Goal: Task Accomplishment & Management: Manage account settings

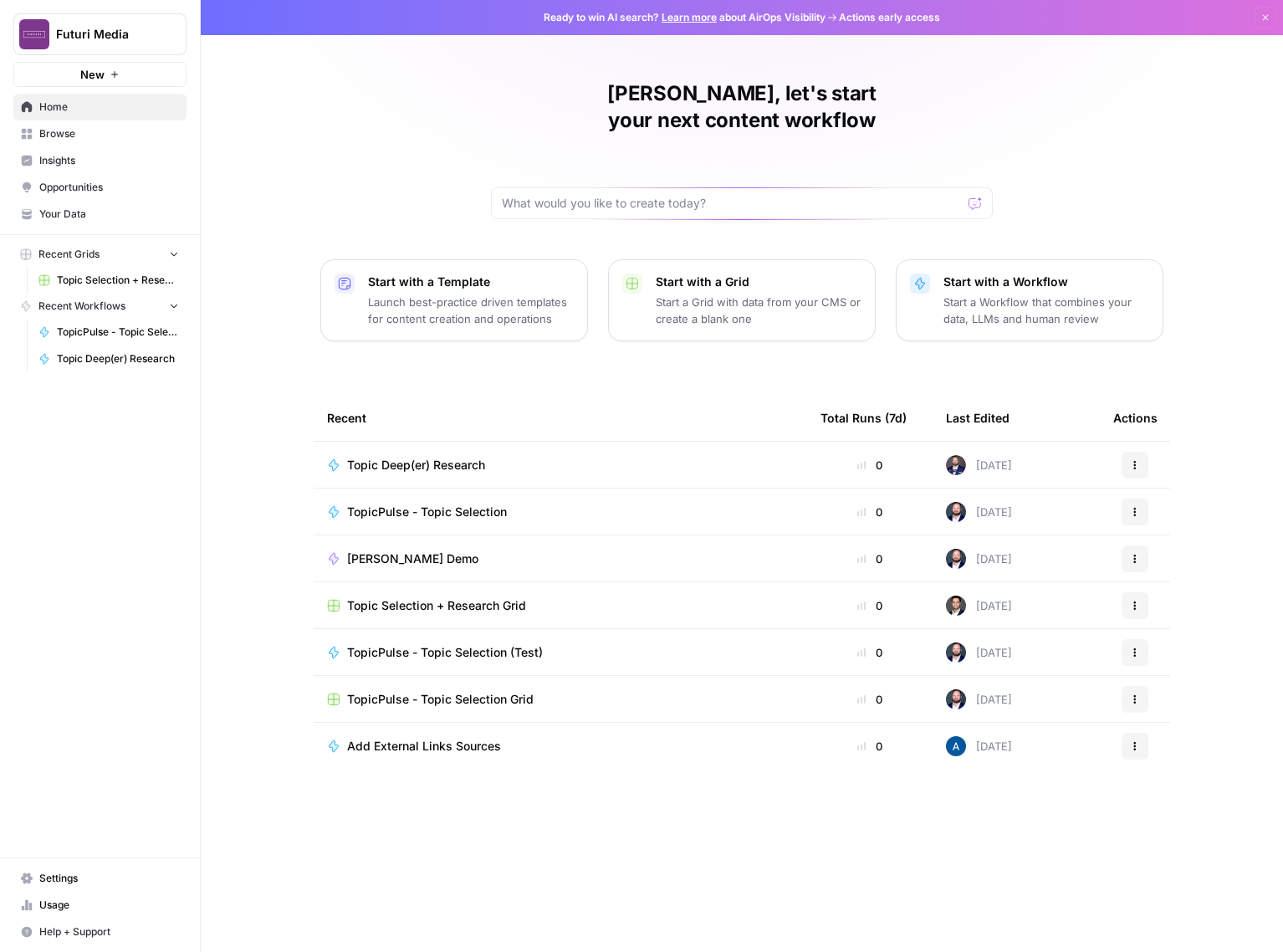
click at [99, 73] on span "New" at bounding box center [93, 74] width 24 height 17
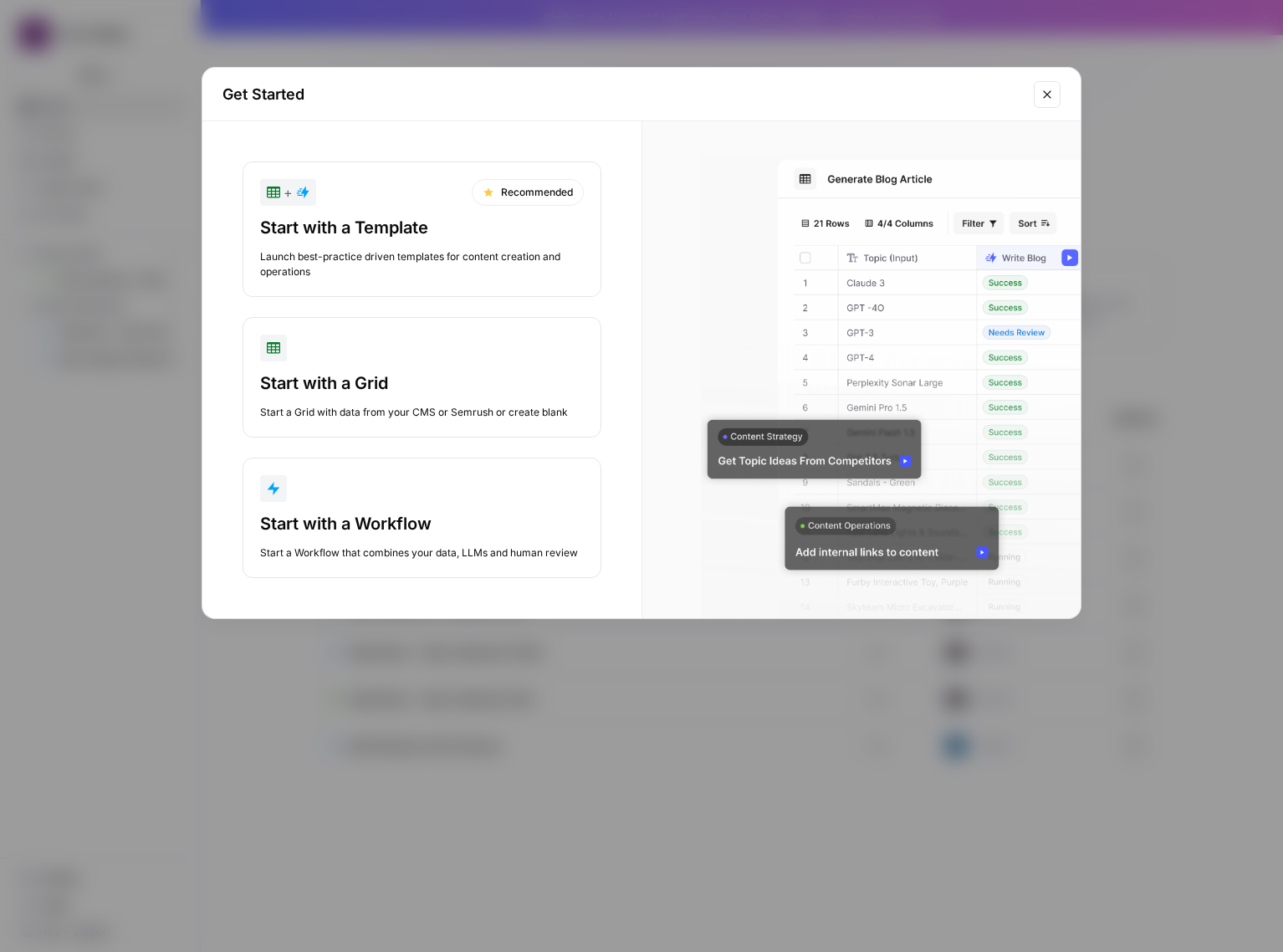
click at [446, 242] on div "Start with a Template Launch best-practice driven templates for content creatio…" at bounding box center [422, 247] width 324 height 64
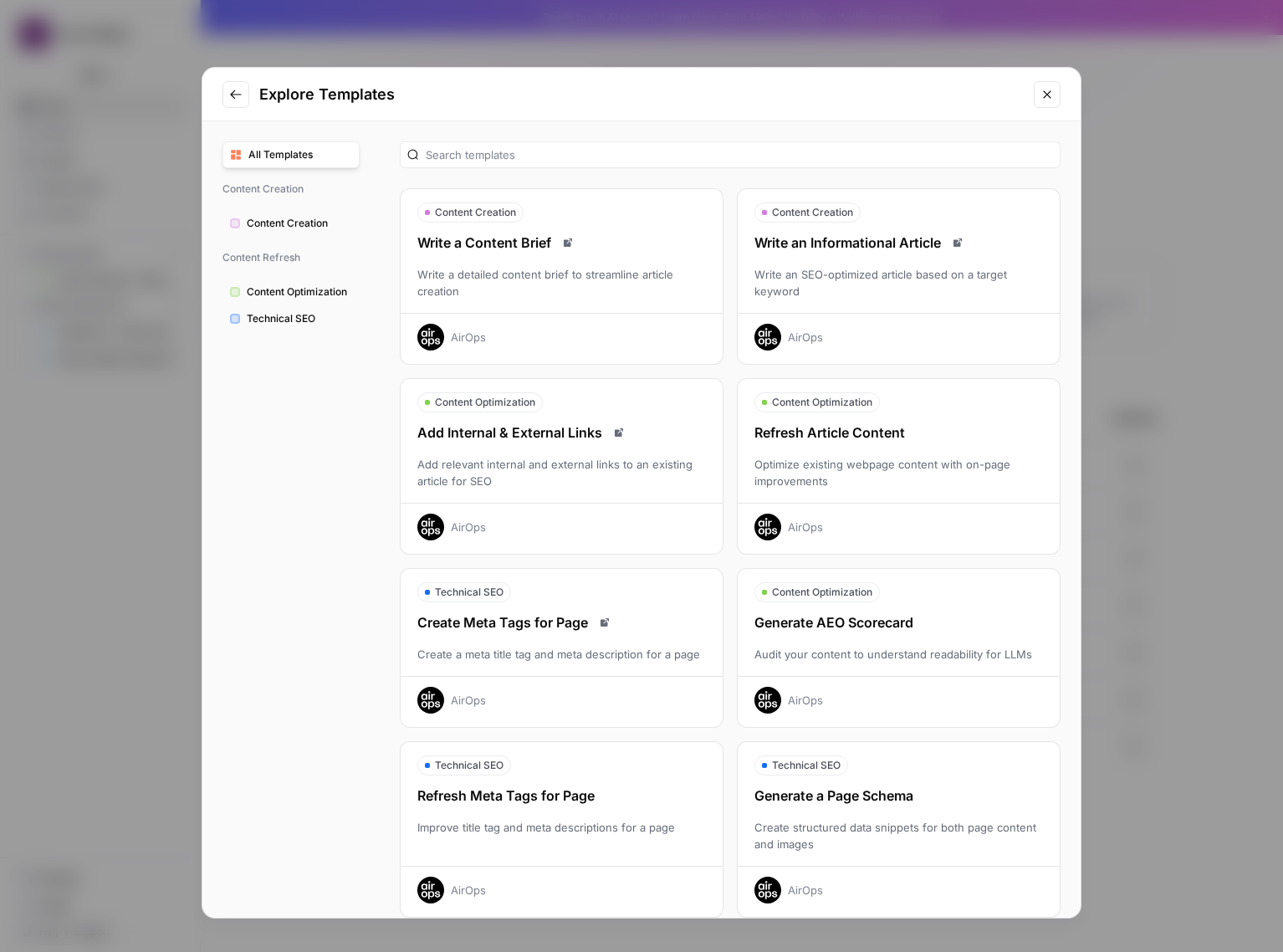
drag, startPoint x: 477, startPoint y: 293, endPoint x: 414, endPoint y: 280, distance: 64.3
click at [414, 280] on div "Write a detailed content brief to streamline article creation" at bounding box center [561, 282] width 322 height 33
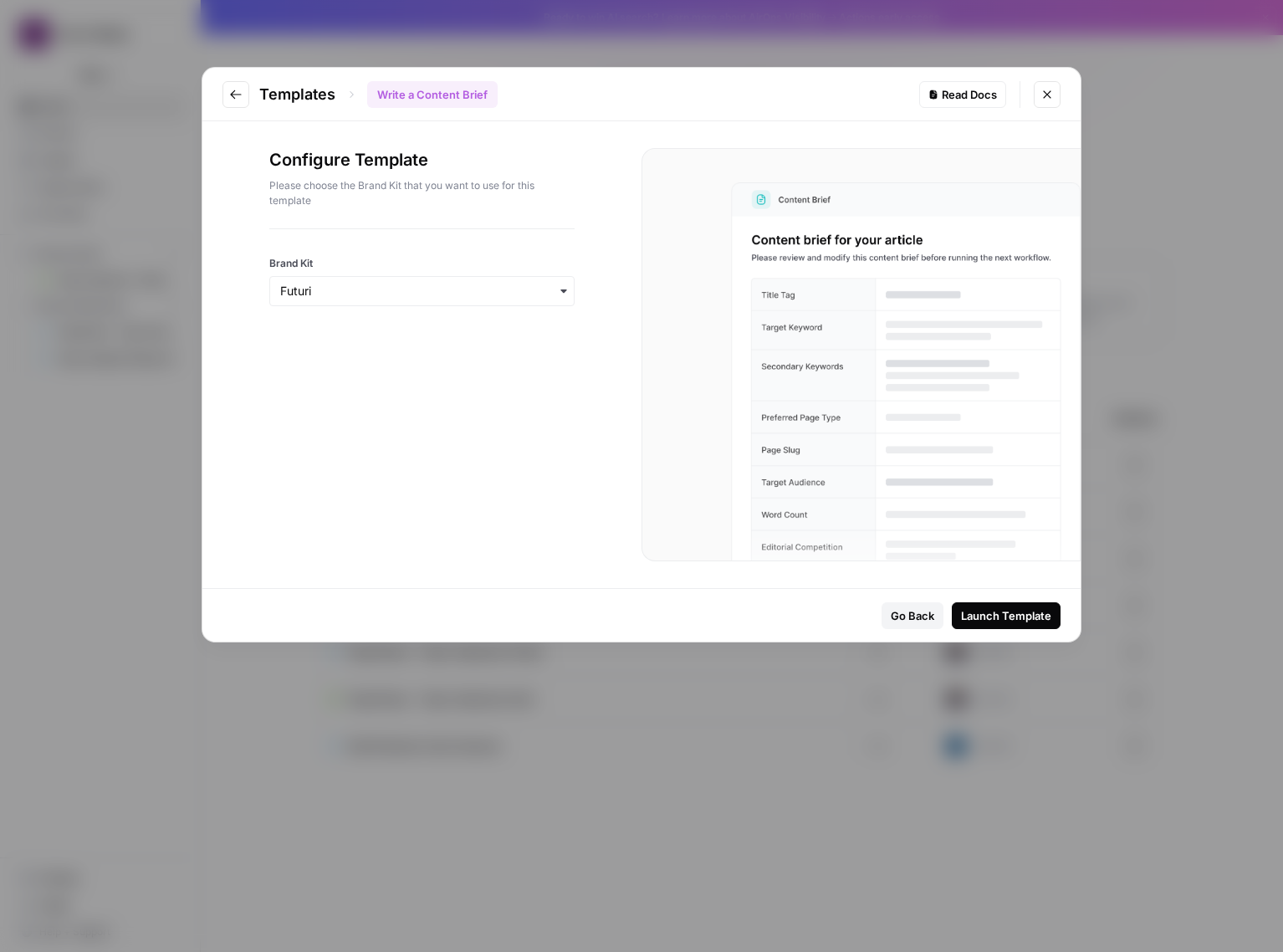
click at [386, 191] on p "Please choose the Brand Kit that you want to use for this template" at bounding box center [422, 193] width 305 height 30
copy div "Configure Template"
click at [397, 217] on div "Configure Template Please choose the Brand Kit that you want to use for this te…" at bounding box center [422, 188] width 305 height 80
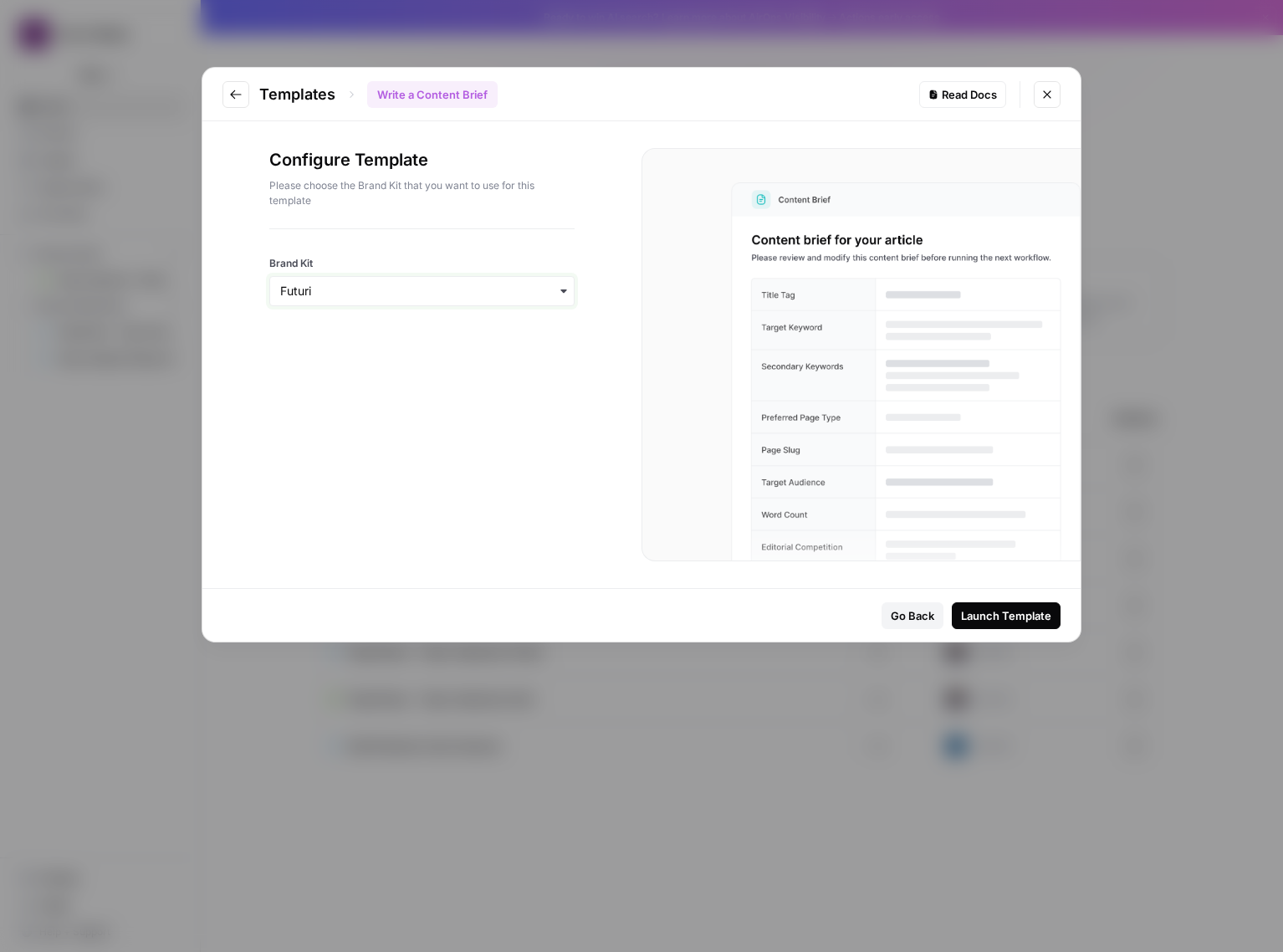
click at [394, 290] on input "Brand Kit" at bounding box center [422, 290] width 283 height 17
click at [379, 232] on div "Brand Kit" at bounding box center [422, 268] width 305 height 77
click at [241, 102] on button "Go to previous step" at bounding box center [235, 94] width 27 height 27
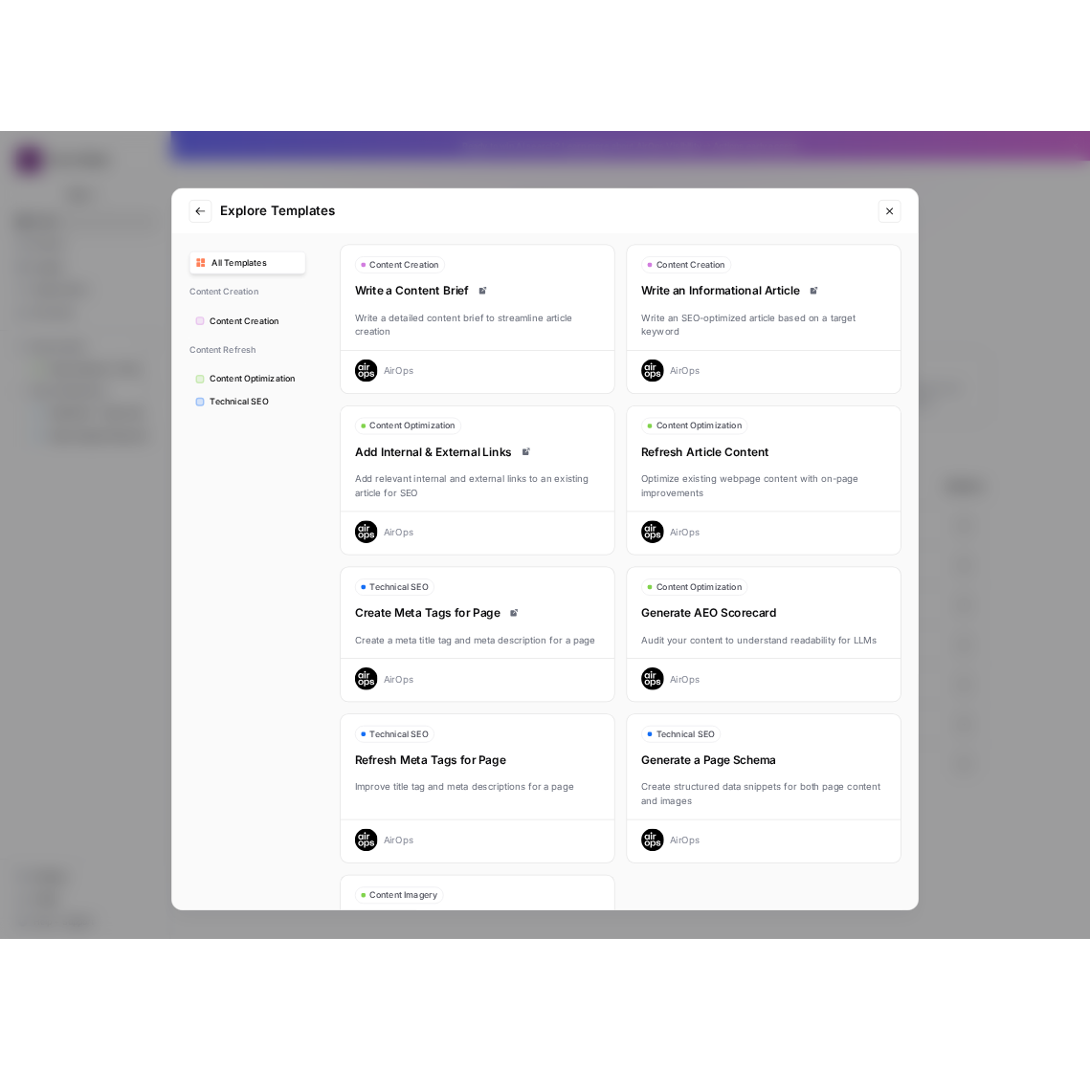
scroll to position [221, 0]
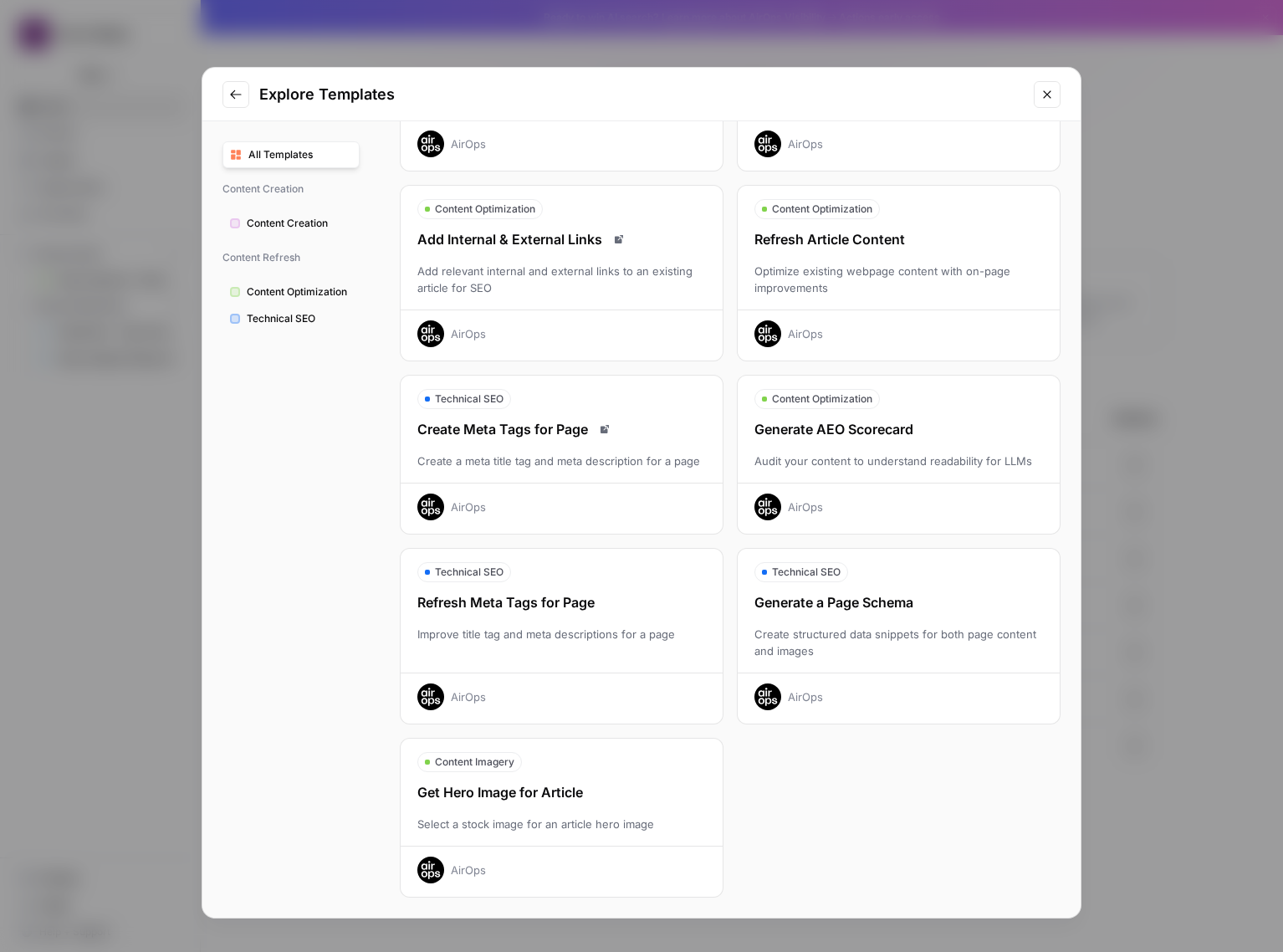
click at [941, 617] on div "Generate a Page Schema Create structured data snippets for both page content an…" at bounding box center [899, 650] width 322 height 118
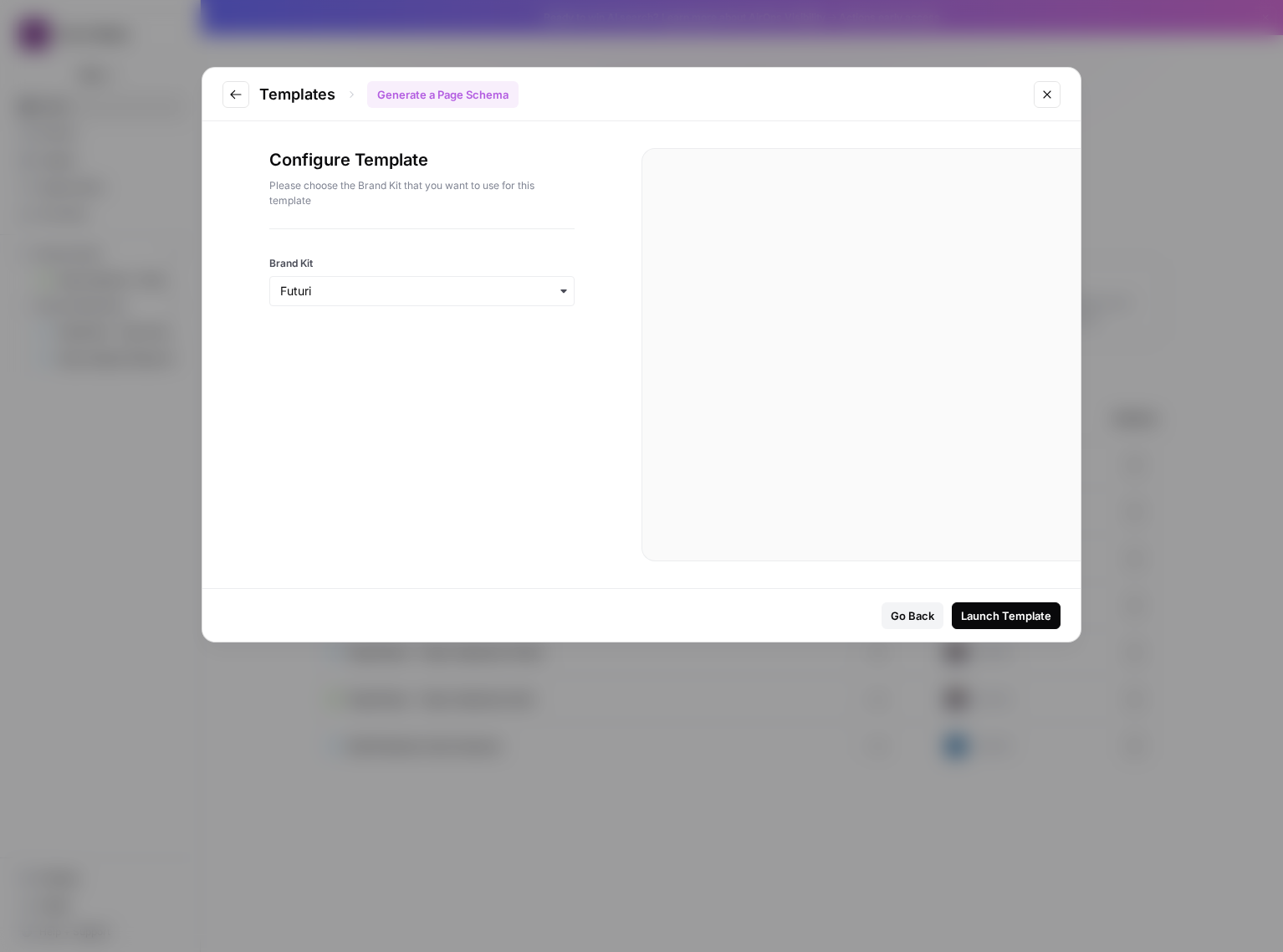
click at [243, 94] on button "Go to previous step" at bounding box center [235, 94] width 27 height 27
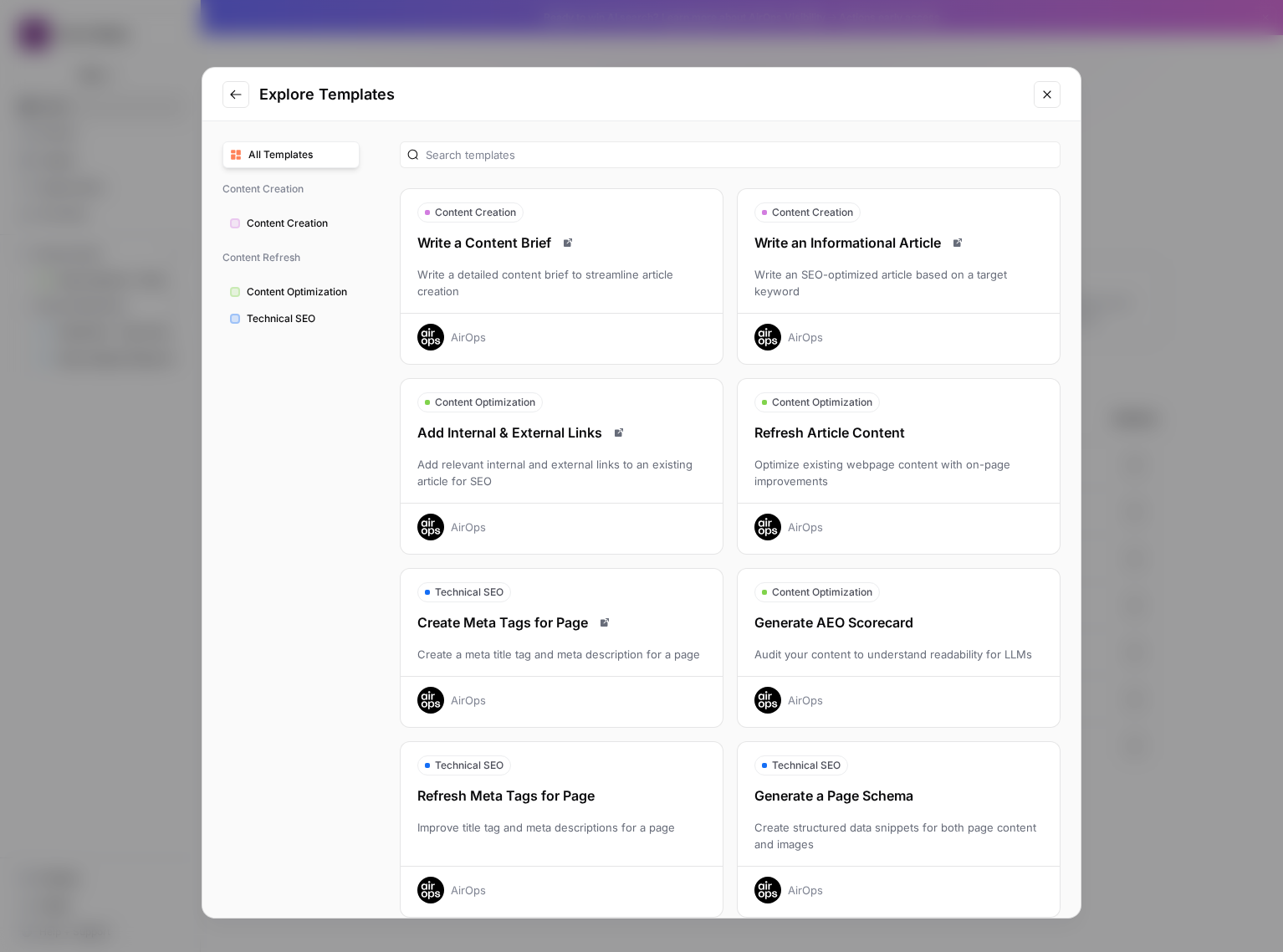
click at [868, 286] on div "Write an SEO-optimized article based on a target keyword" at bounding box center [899, 282] width 322 height 33
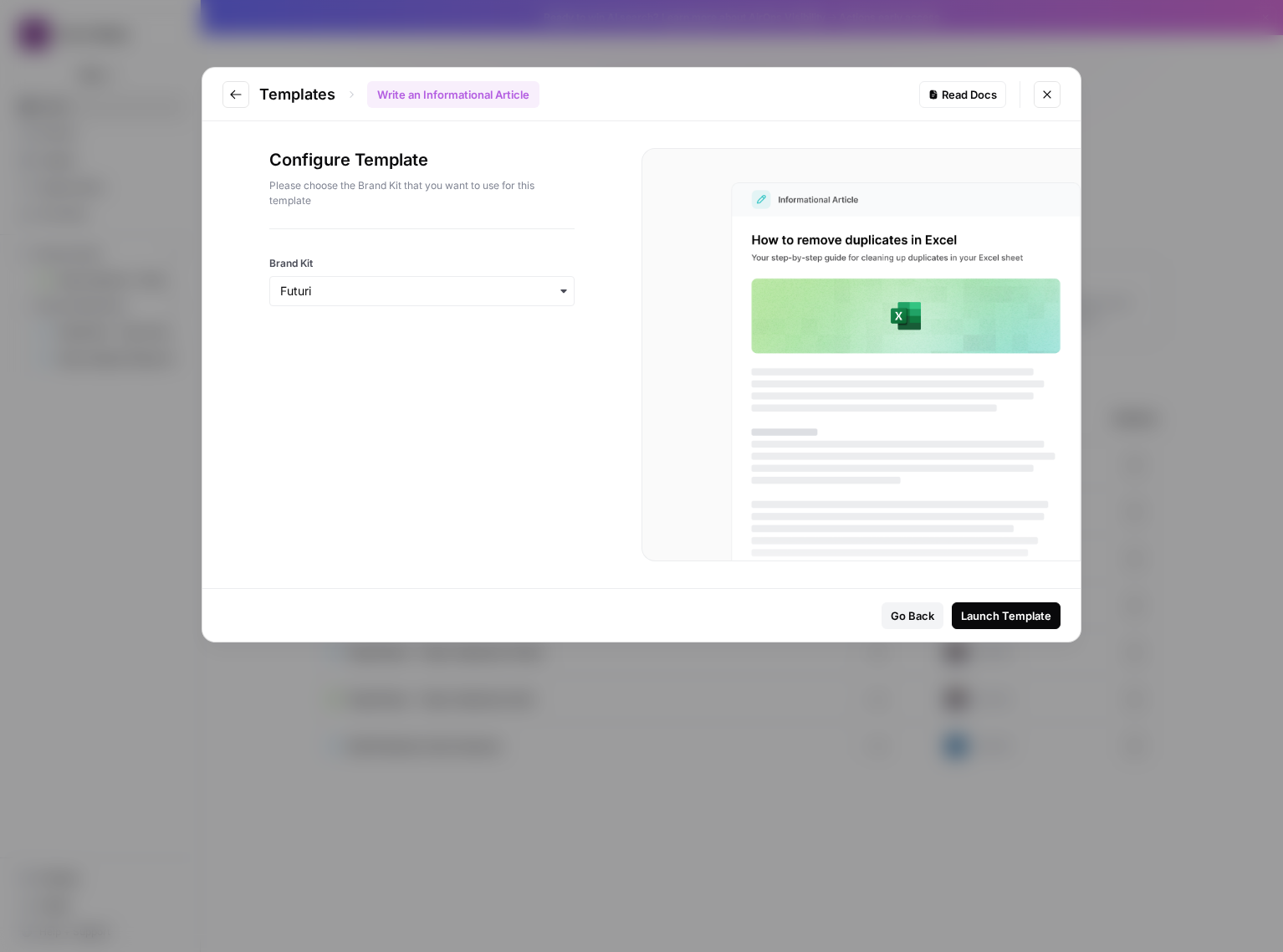
click at [216, 92] on div "Templates Write an Informational Article Read Docs" at bounding box center [641, 94] width 878 height 53
click at [231, 96] on icon "Go to previous step" at bounding box center [235, 94] width 13 height 13
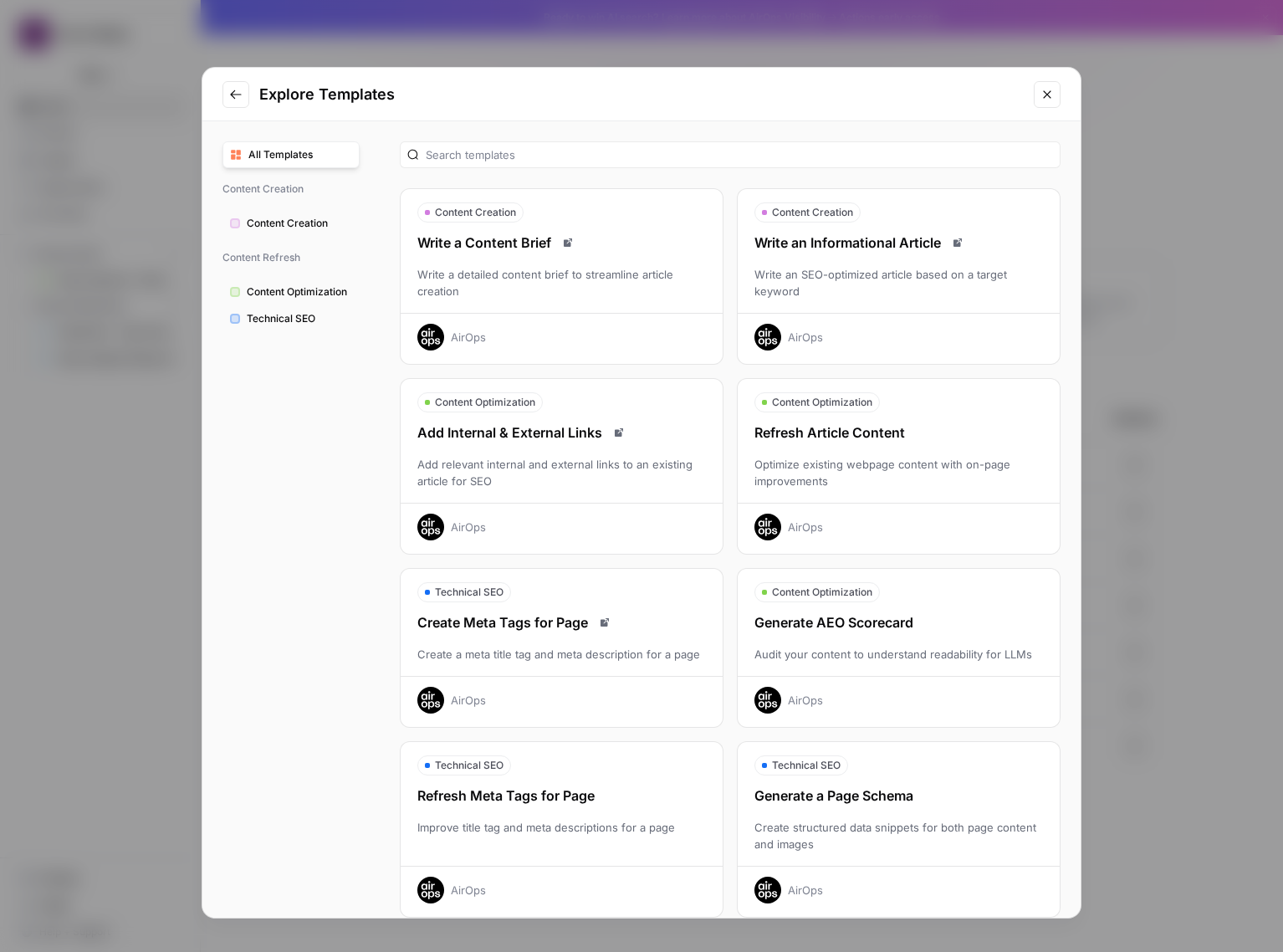
click at [300, 321] on span "Technical SEO" at bounding box center [299, 318] width 106 height 15
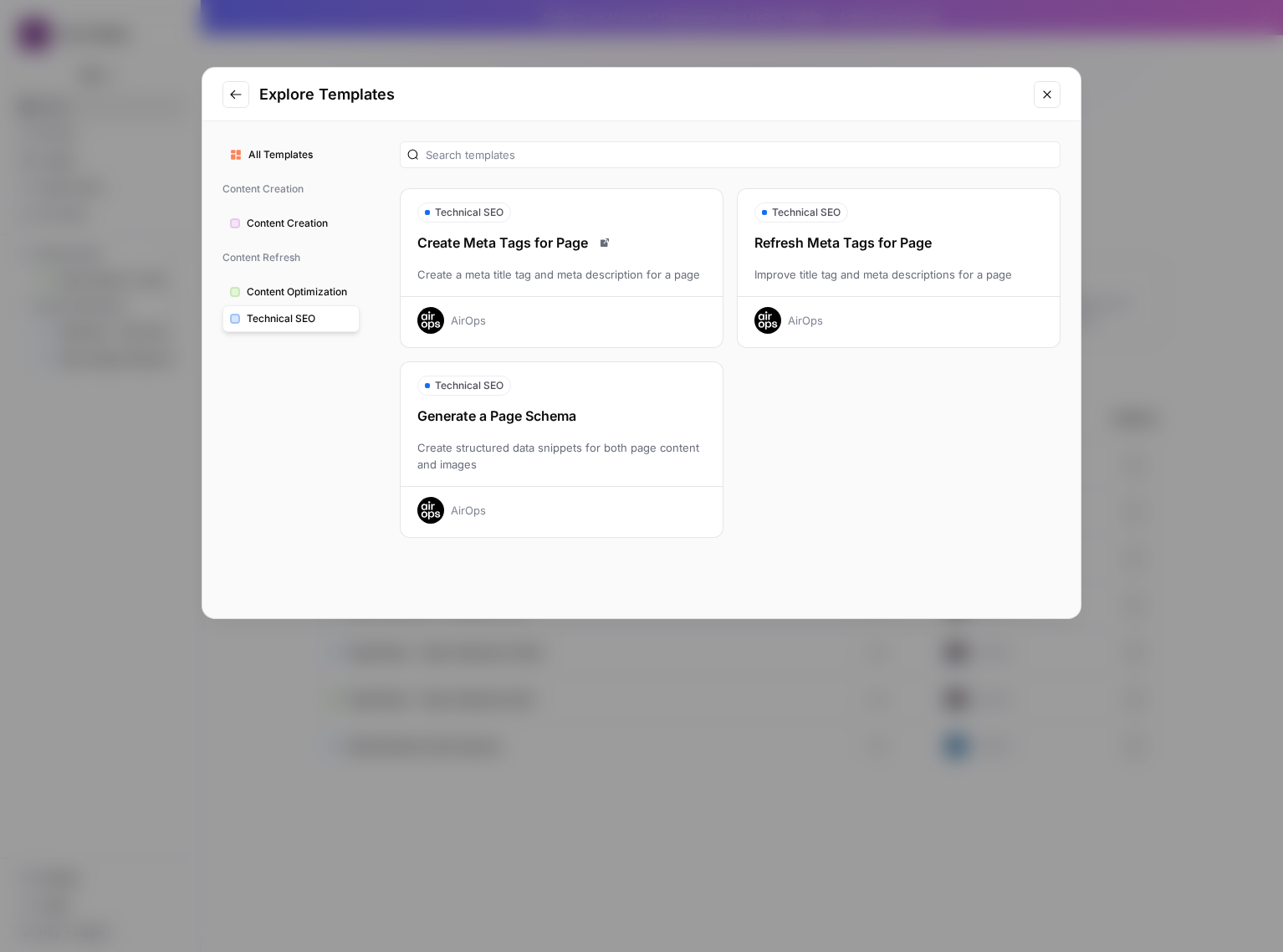
click at [291, 299] on span "Content Optimization" at bounding box center [299, 291] width 106 height 15
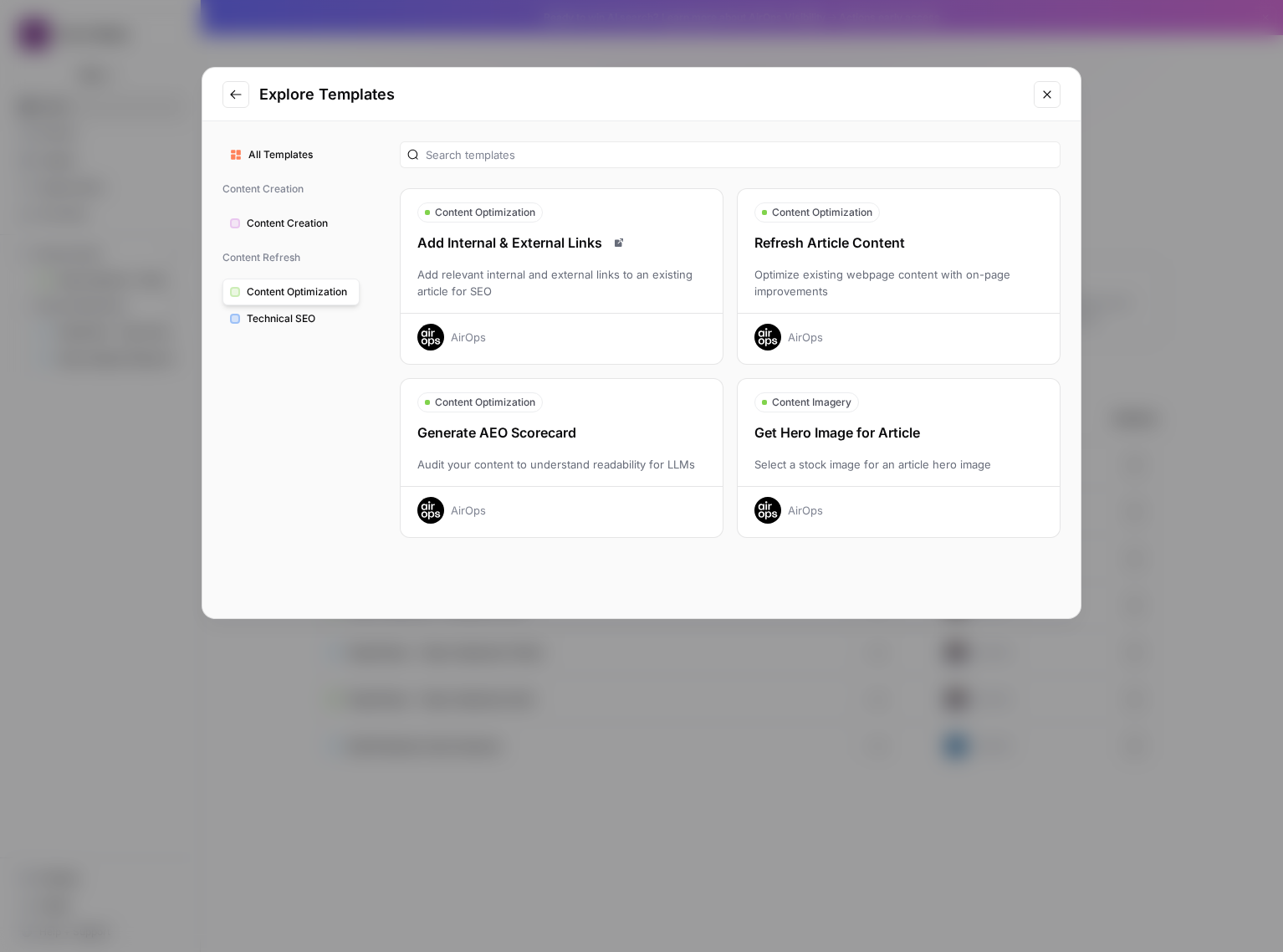
click at [289, 323] on span "Technical SEO" at bounding box center [299, 318] width 106 height 15
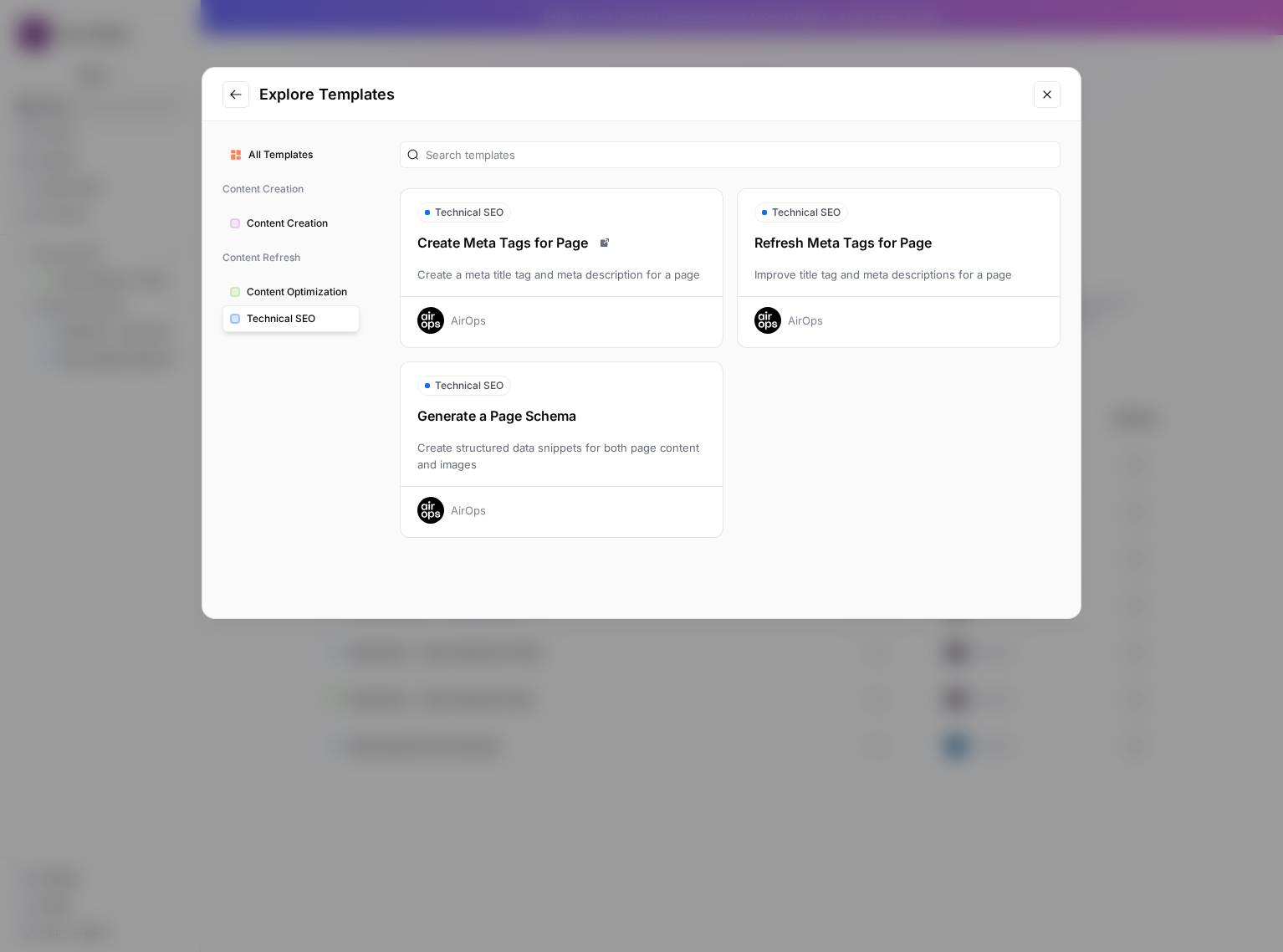
click at [261, 285] on span "Content Optimization" at bounding box center [299, 291] width 106 height 15
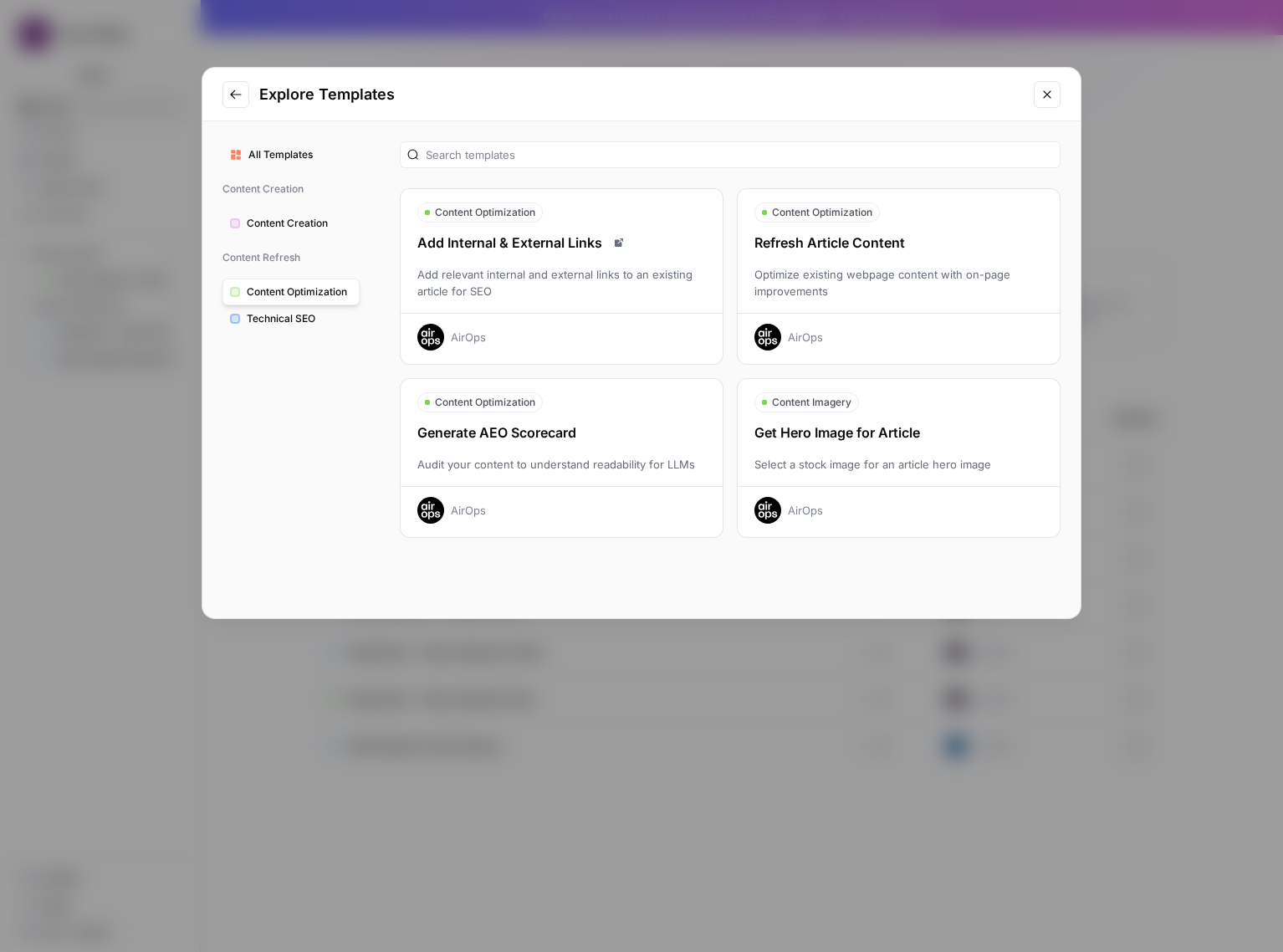
click at [305, 220] on span "Content Creation" at bounding box center [299, 223] width 106 height 15
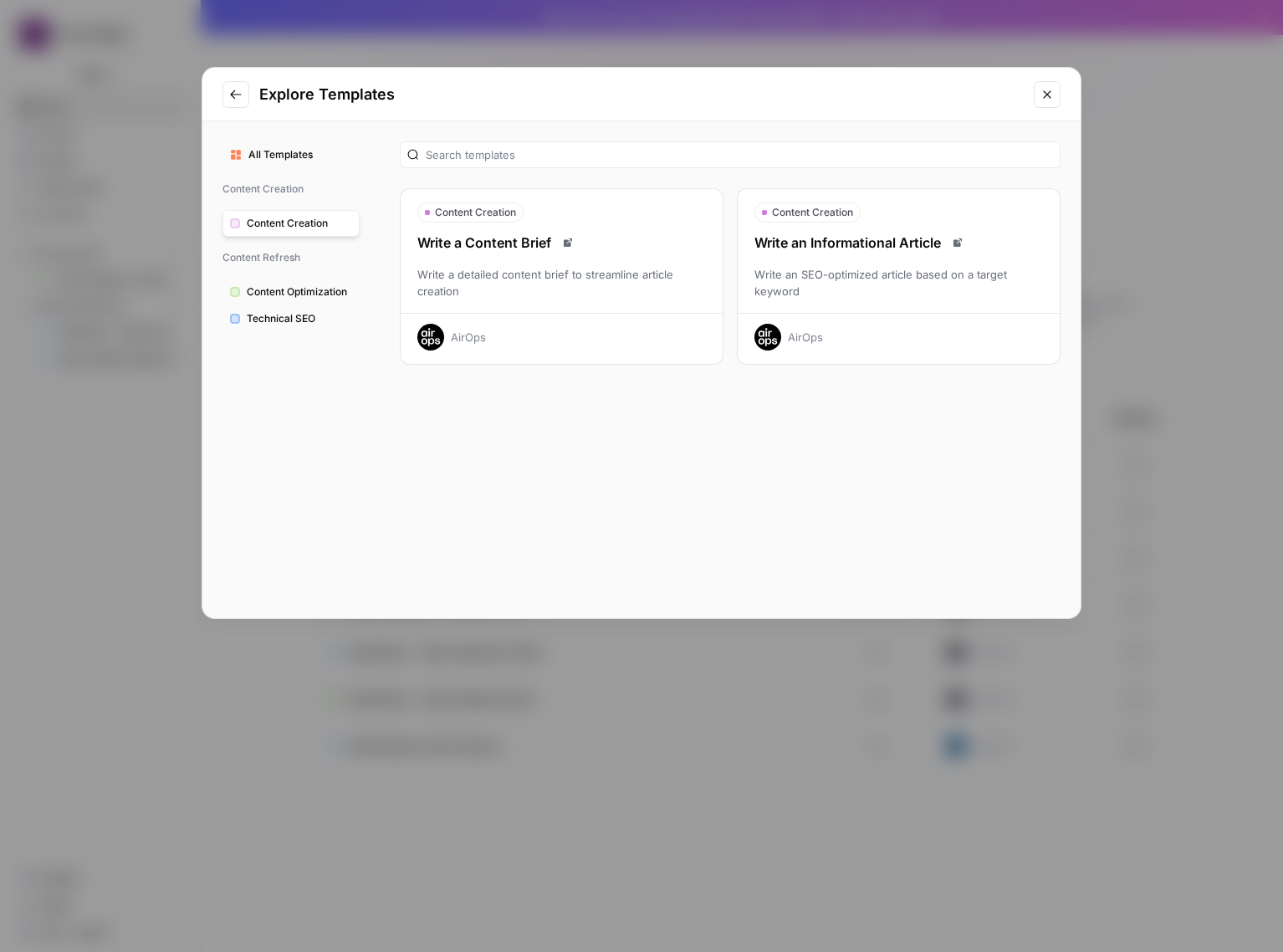
click at [271, 152] on span "All Templates" at bounding box center [300, 154] width 104 height 15
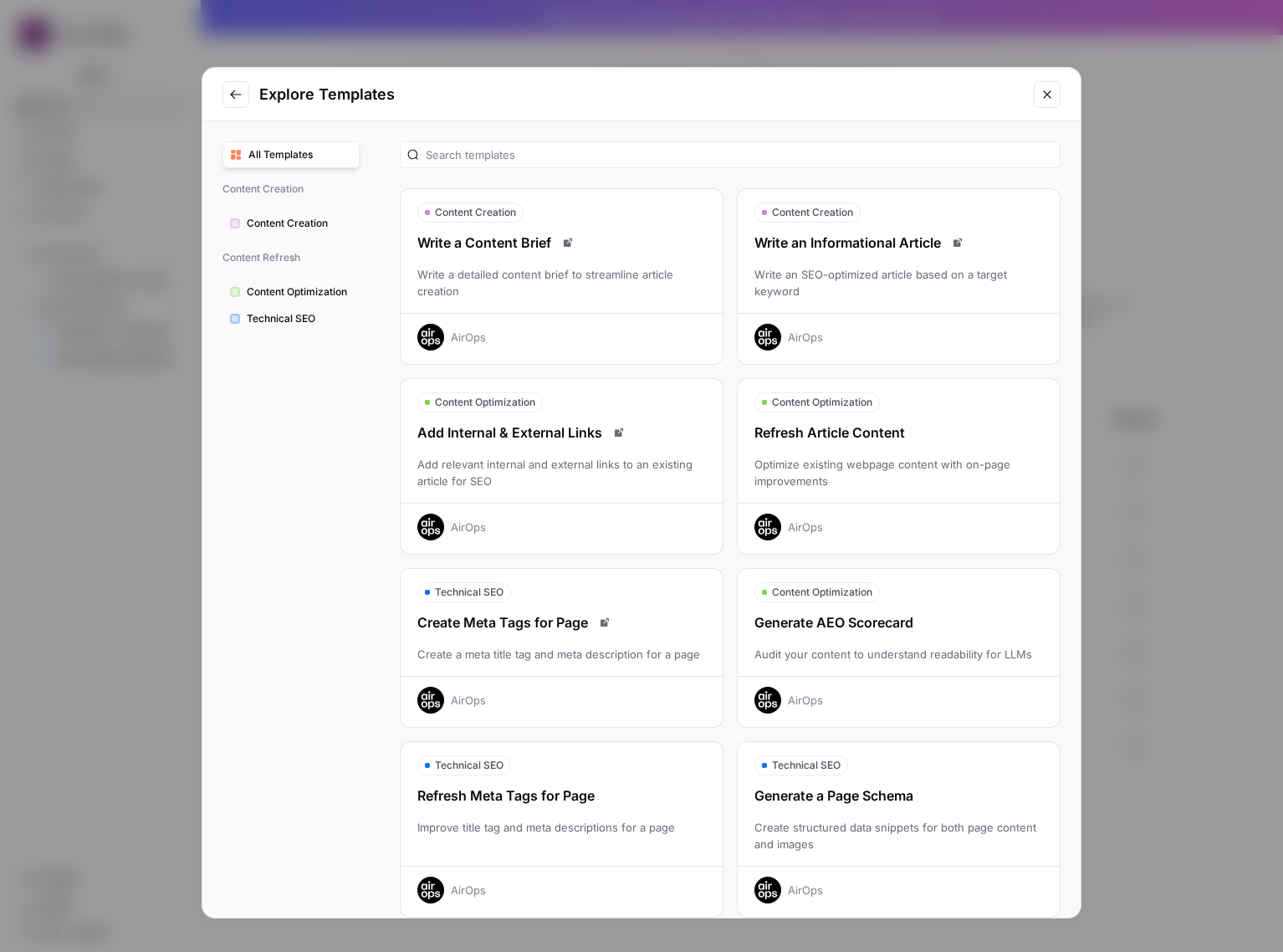
click at [248, 99] on button "Go to previous step" at bounding box center [235, 94] width 27 height 27
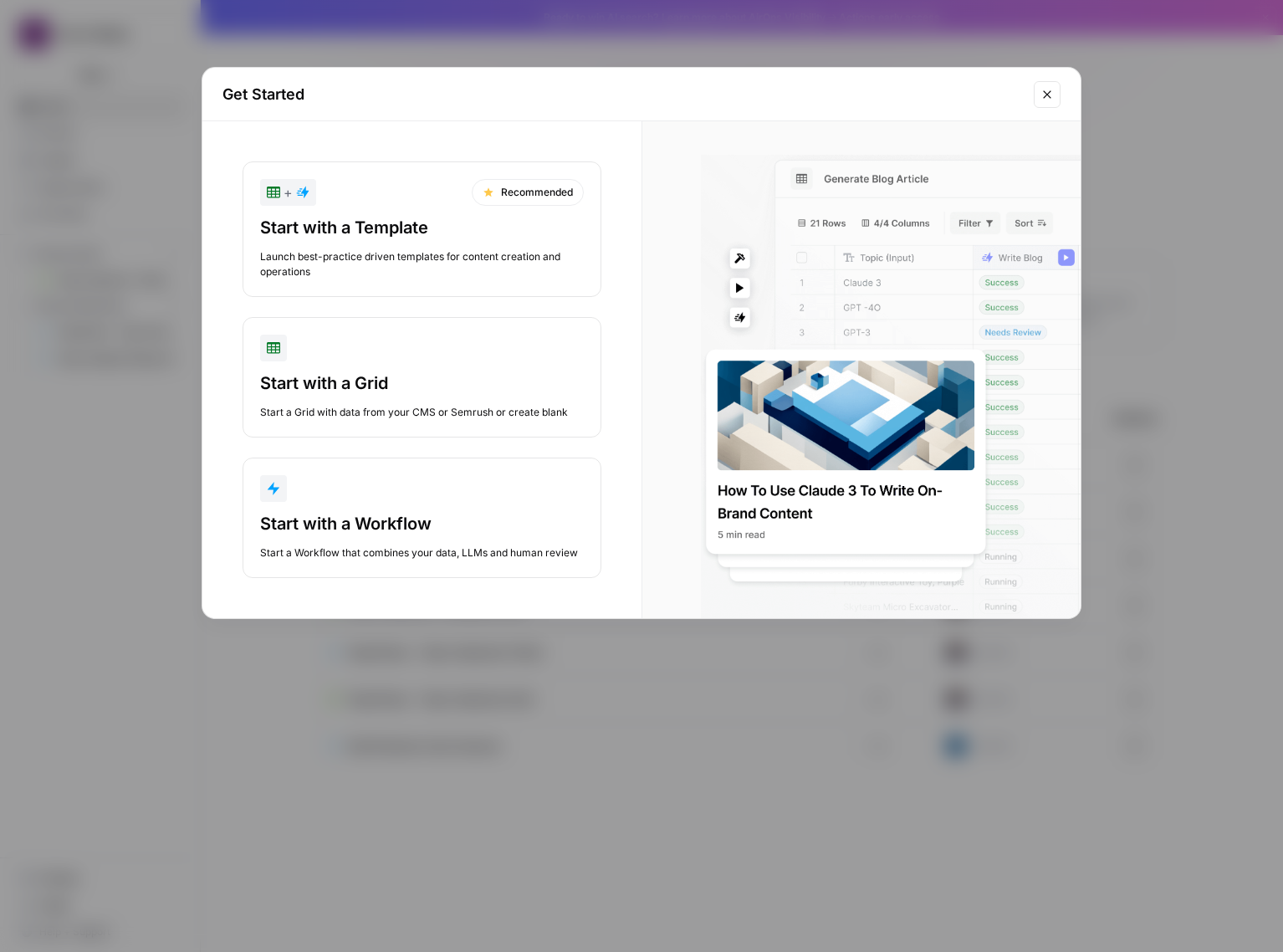
click at [1042, 98] on icon "Close modal" at bounding box center [1047, 94] width 13 height 13
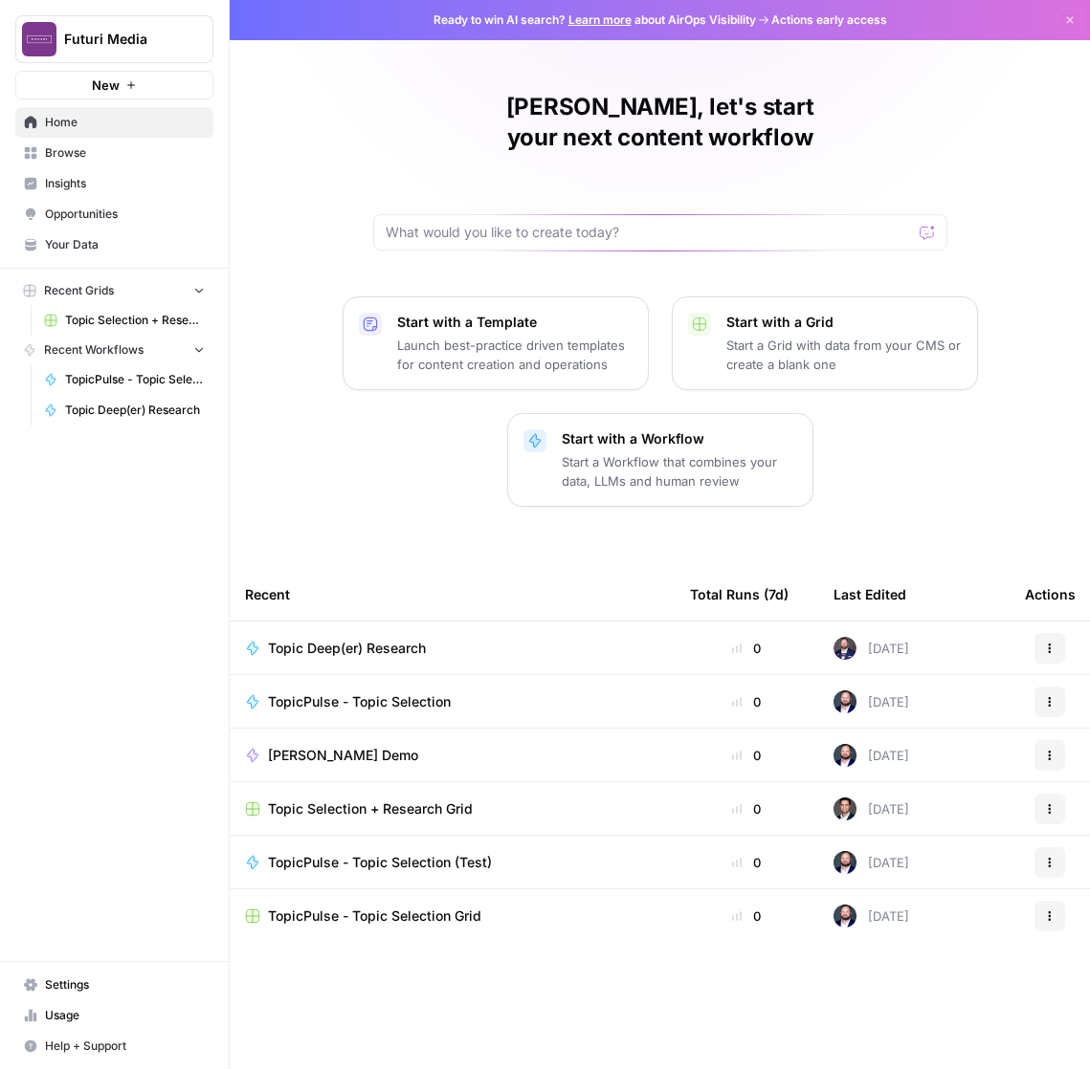
click at [176, 89] on button "New" at bounding box center [114, 85] width 198 height 29
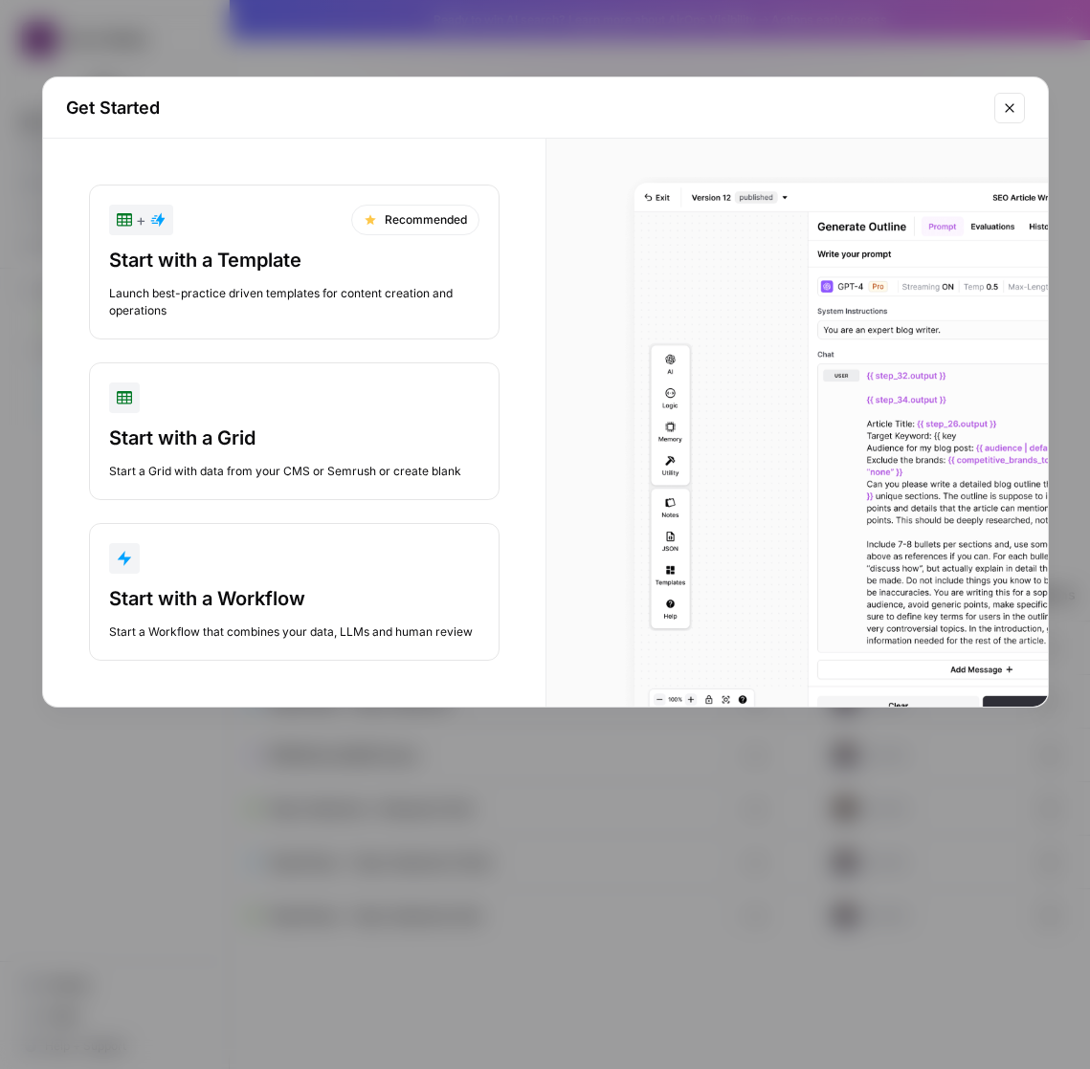
click at [258, 605] on div "Start with a Workflow" at bounding box center [294, 598] width 370 height 27
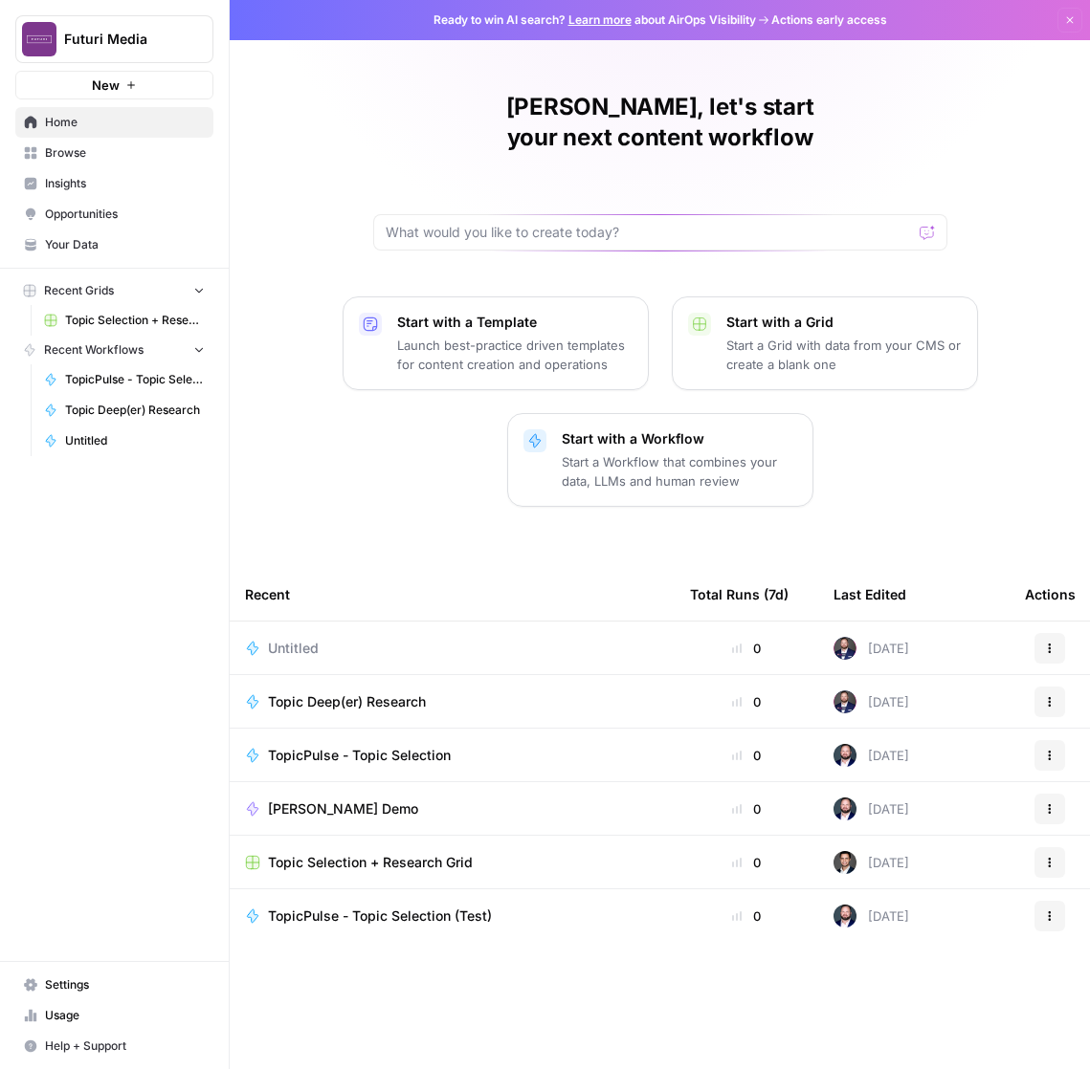
click at [111, 86] on span "New" at bounding box center [106, 85] width 28 height 19
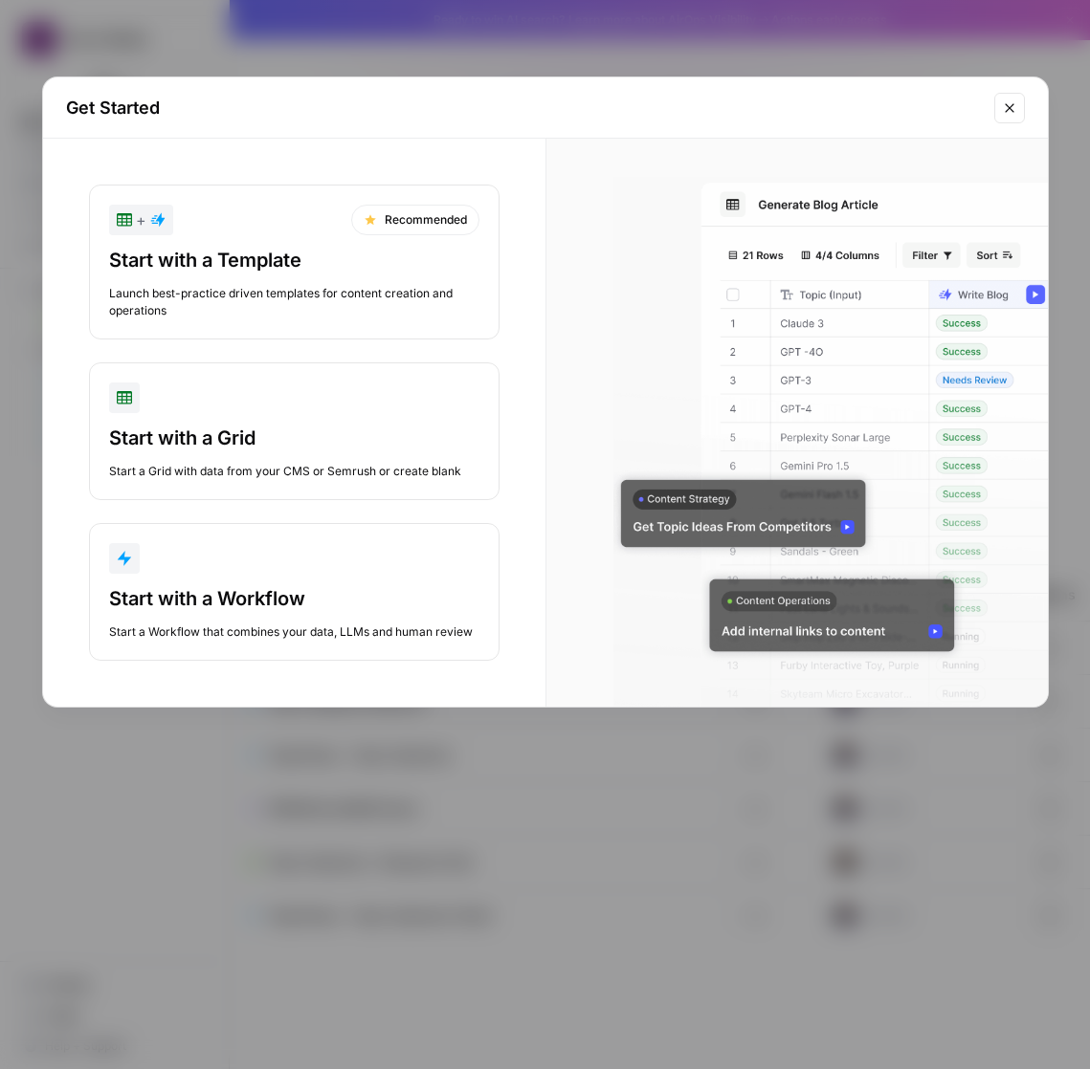
click at [233, 298] on div "Launch best-practice driven templates for content creation and operations" at bounding box center [294, 302] width 370 height 34
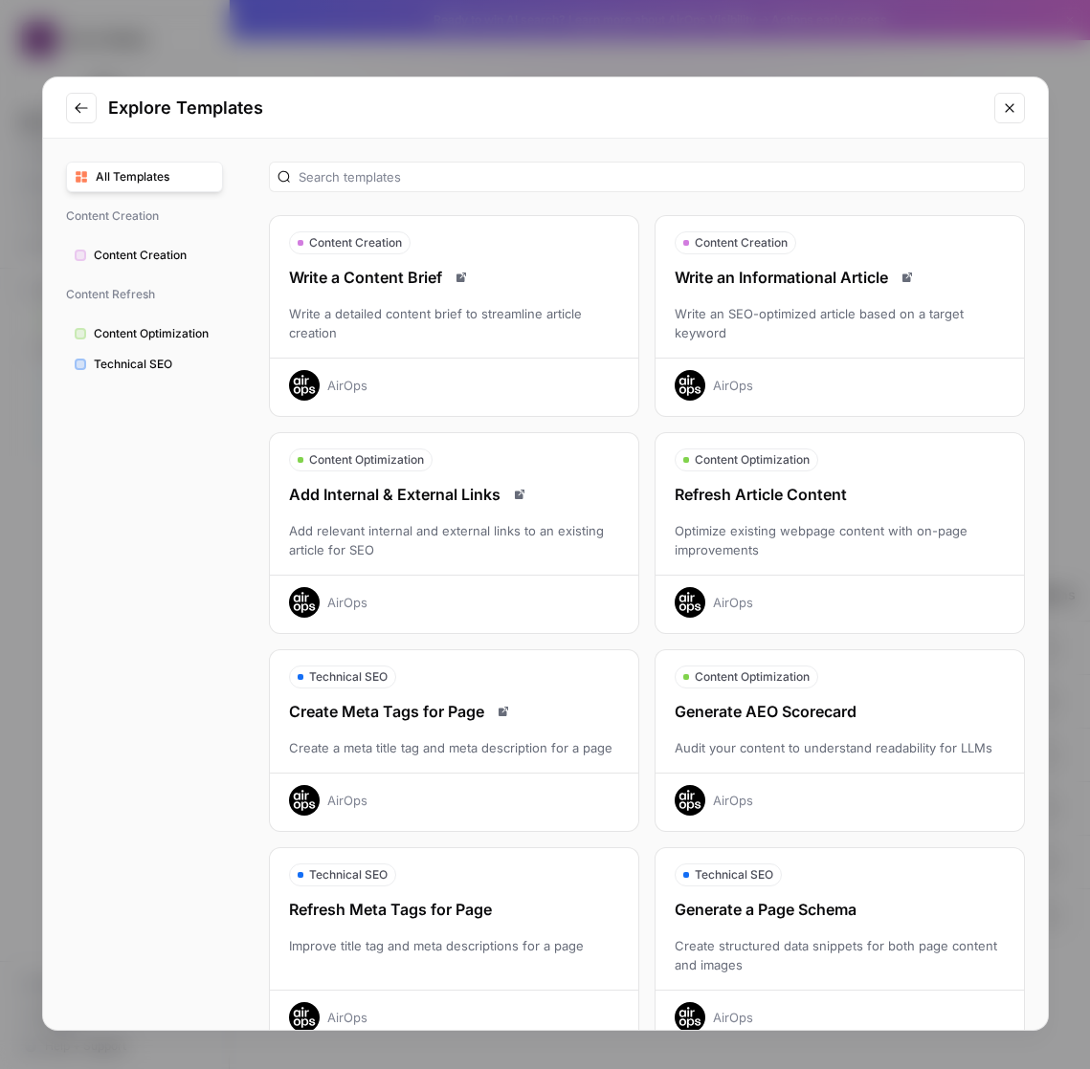
click at [154, 276] on div "All Templates Content Creation Content Creation Content Refresh Content Optimiz…" at bounding box center [144, 585] width 203 height 892
click at [154, 242] on button "Content Creation" at bounding box center [144, 255] width 157 height 31
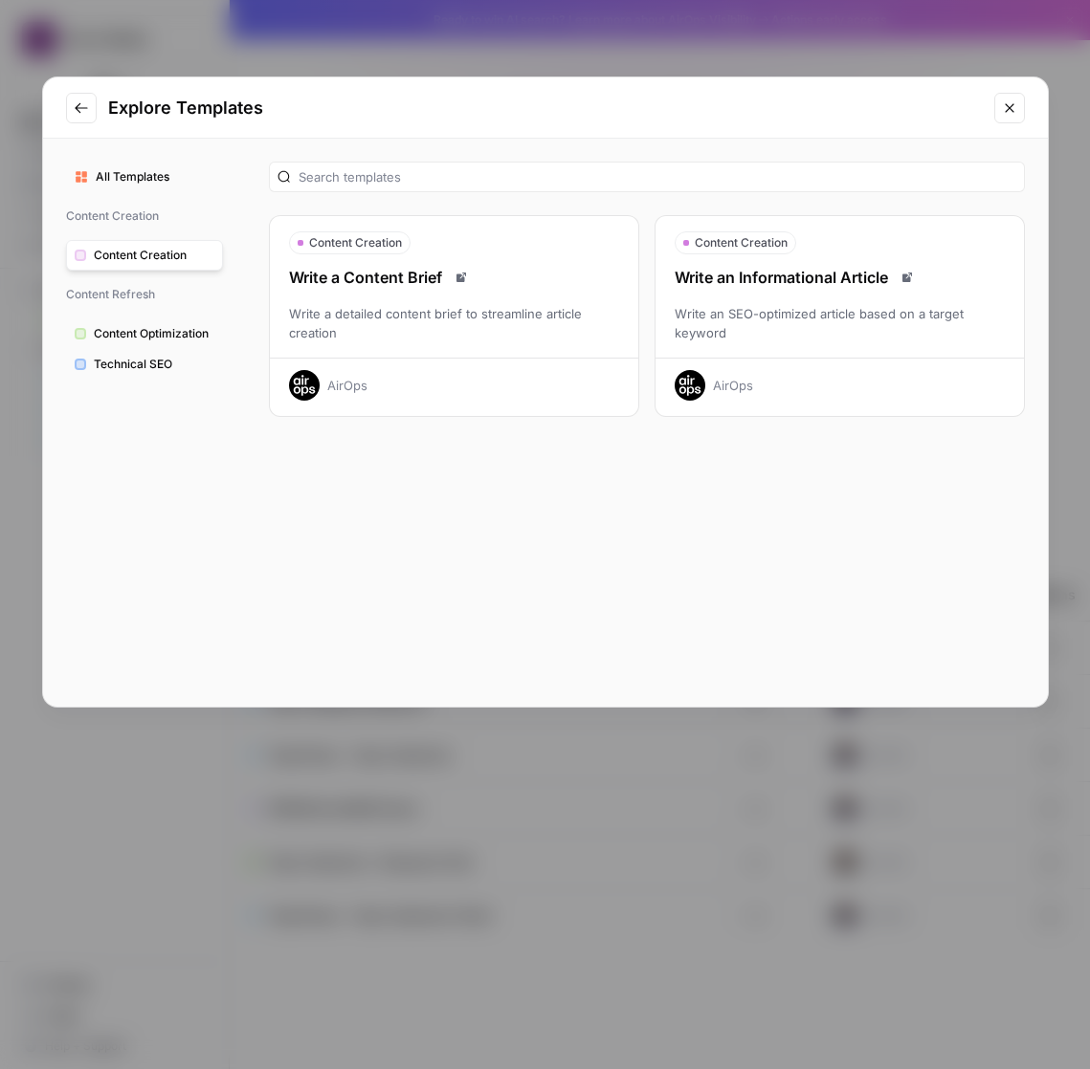
click at [1002, 110] on icon "Close modal" at bounding box center [1009, 107] width 15 height 15
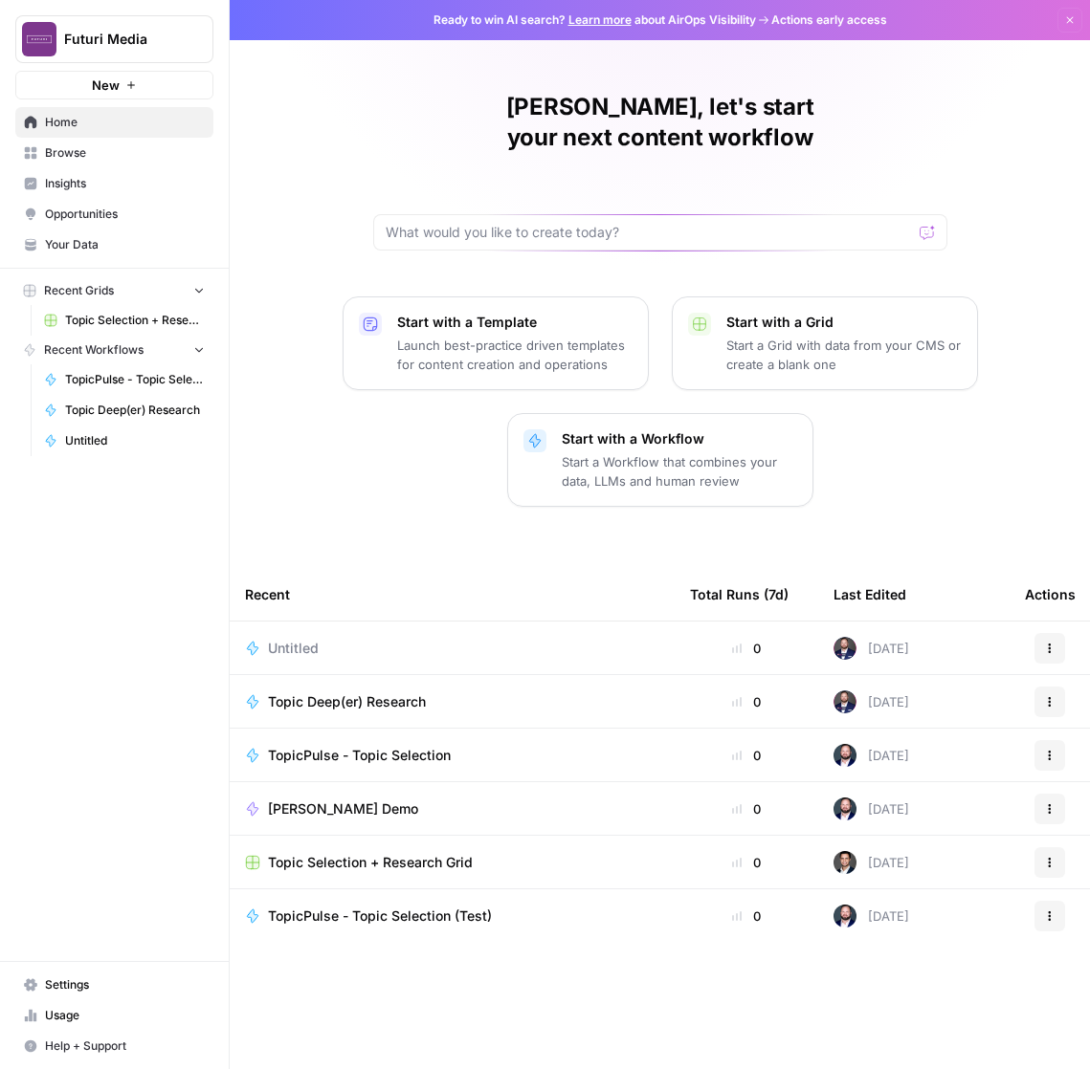
click at [80, 988] on span "Settings" at bounding box center [125, 985] width 160 height 17
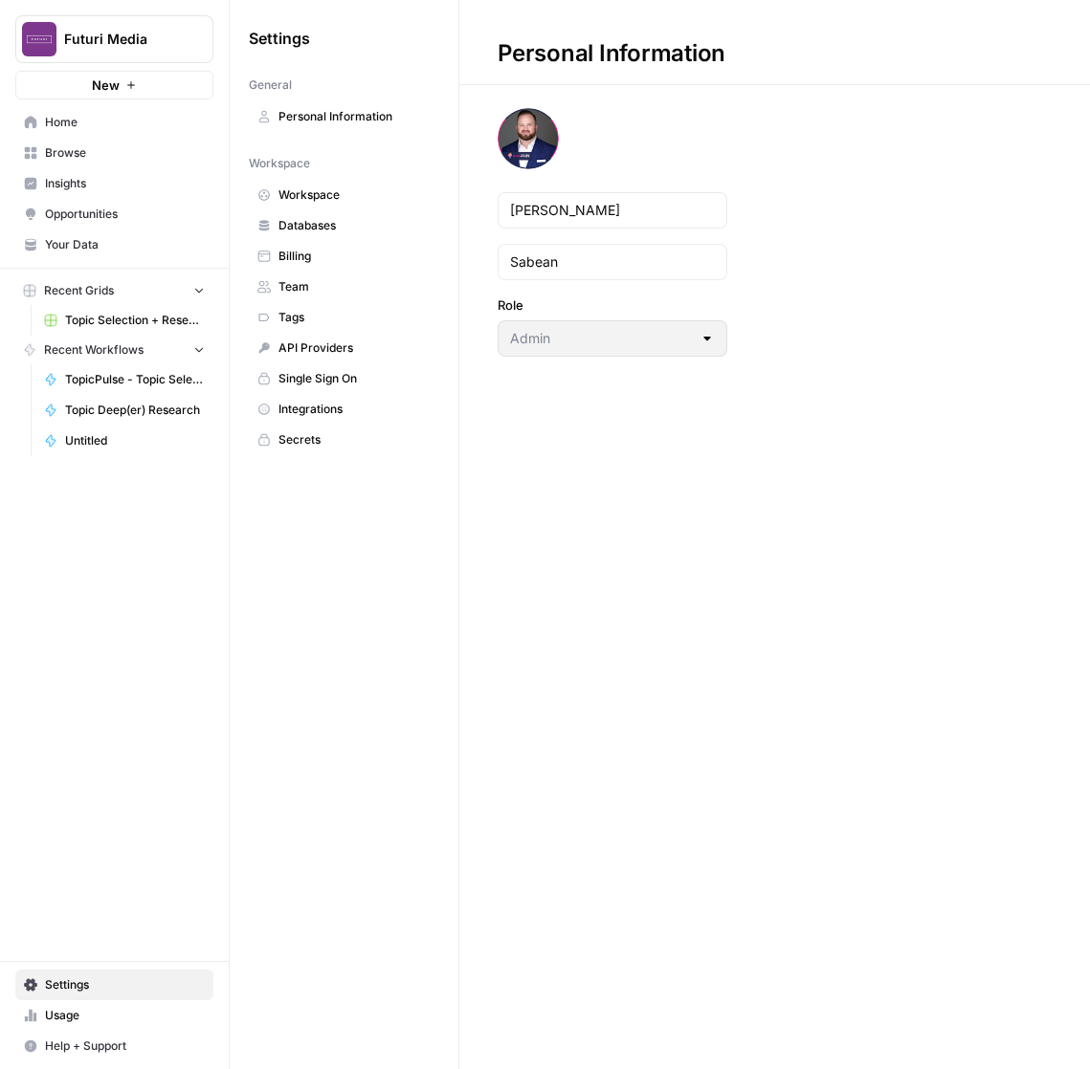
click at [286, 282] on span "Team" at bounding box center [354, 286] width 152 height 17
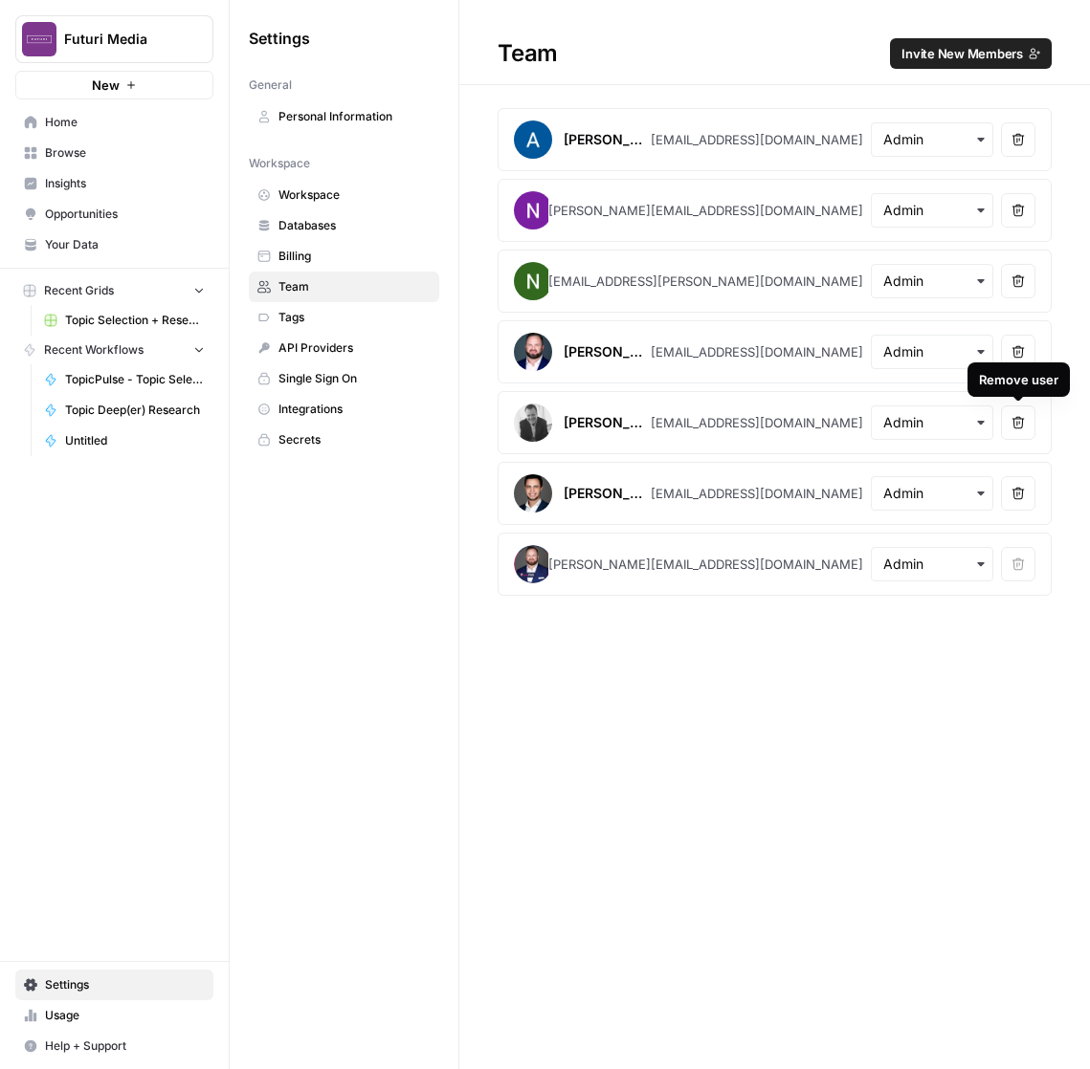
click at [1018, 414] on button "Remove user" at bounding box center [1018, 423] width 34 height 34
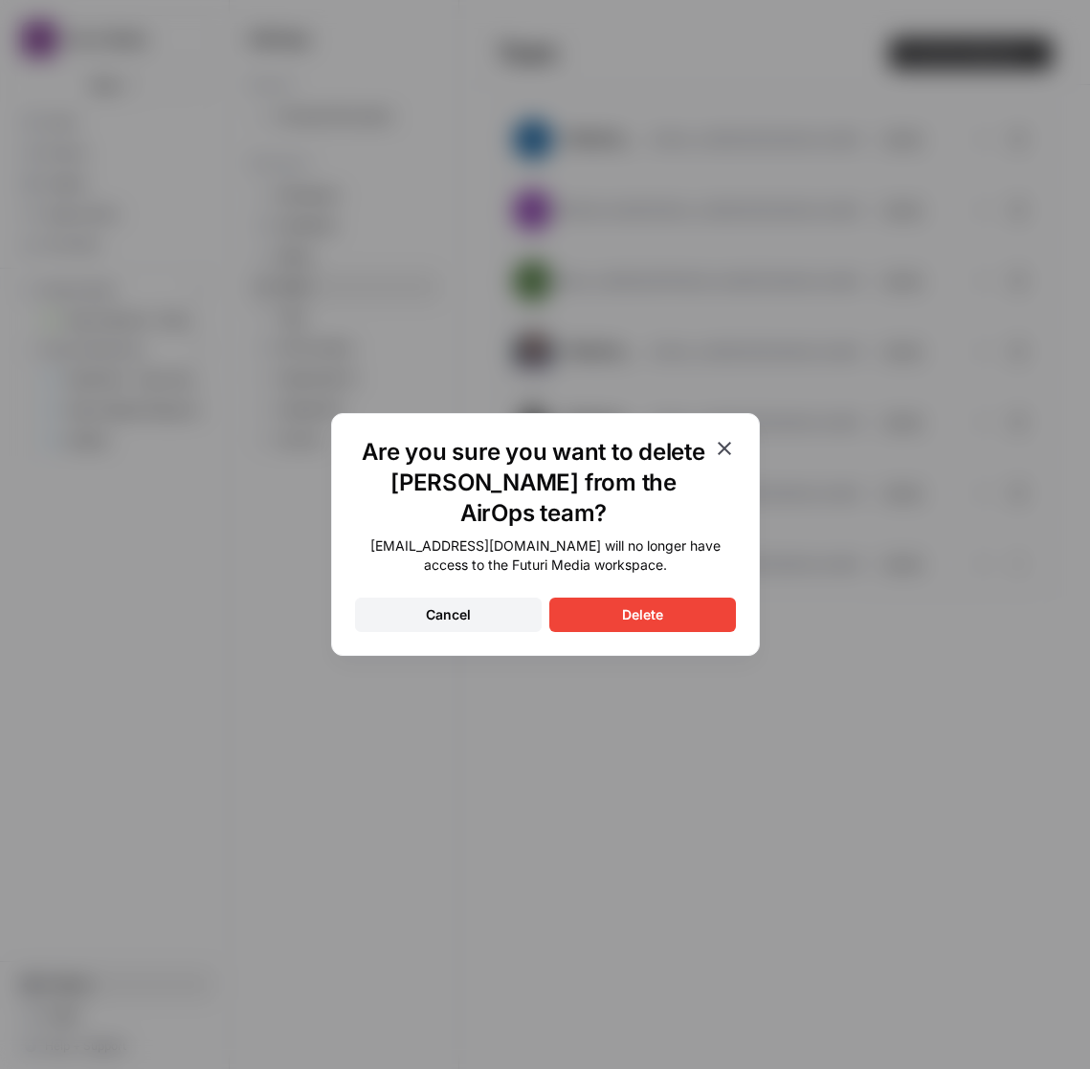
click at [679, 604] on button "Delete" at bounding box center [642, 615] width 187 height 34
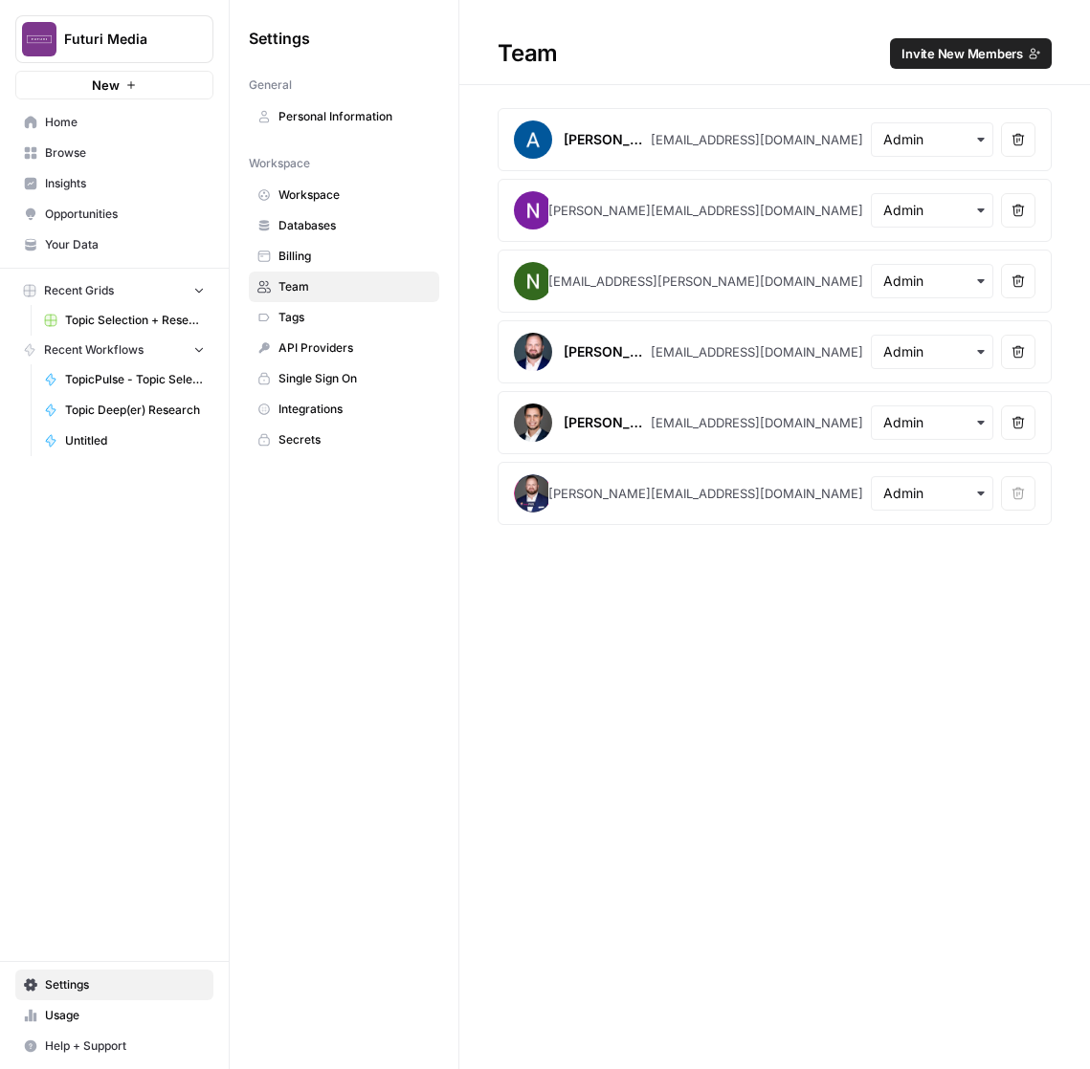
click at [1022, 345] on icon "button" at bounding box center [1017, 351] width 13 height 13
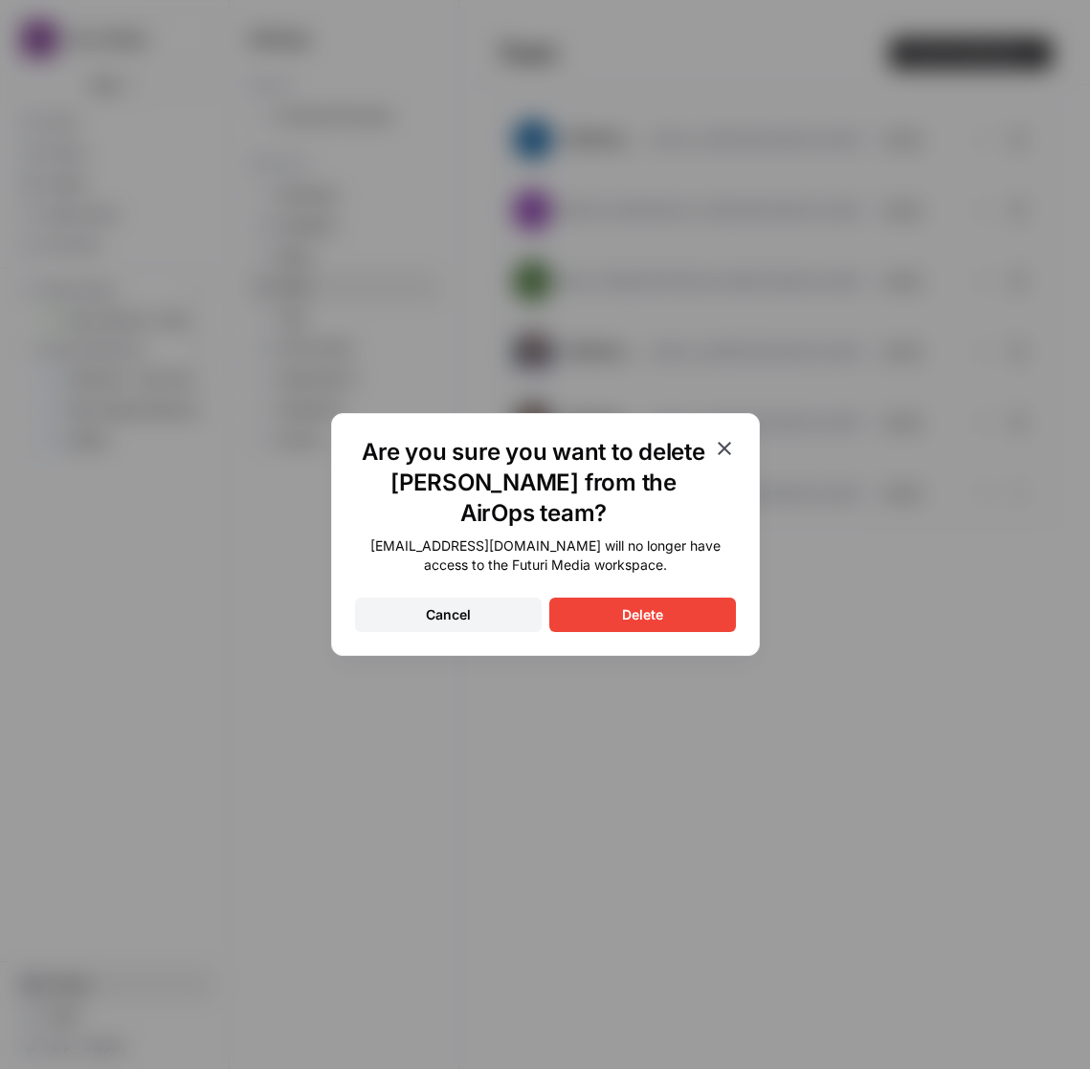
click at [685, 607] on button "Delete" at bounding box center [642, 615] width 187 height 34
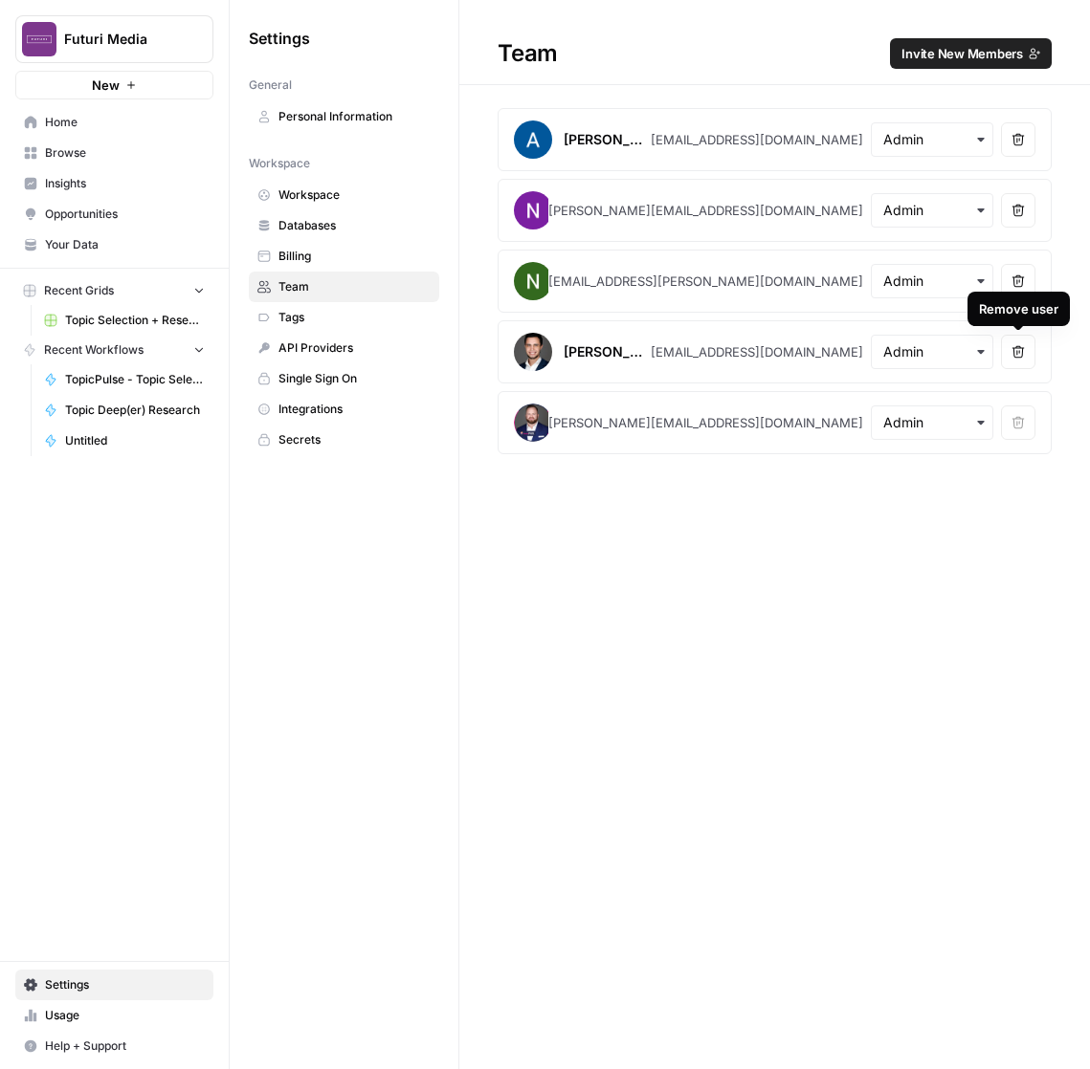
click at [1015, 353] on icon "button" at bounding box center [1017, 351] width 13 height 13
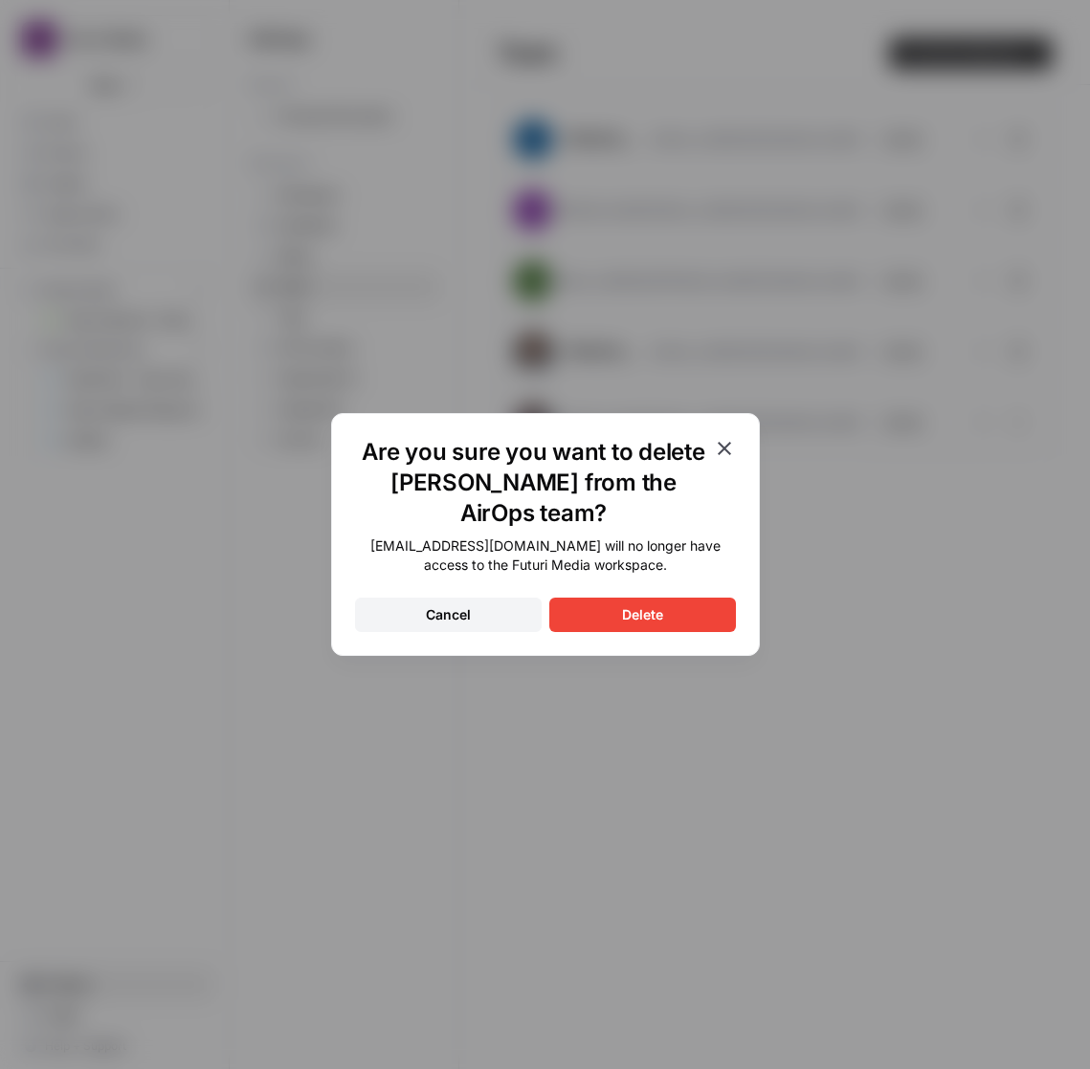
click at [693, 598] on button "Delete" at bounding box center [642, 615] width 187 height 34
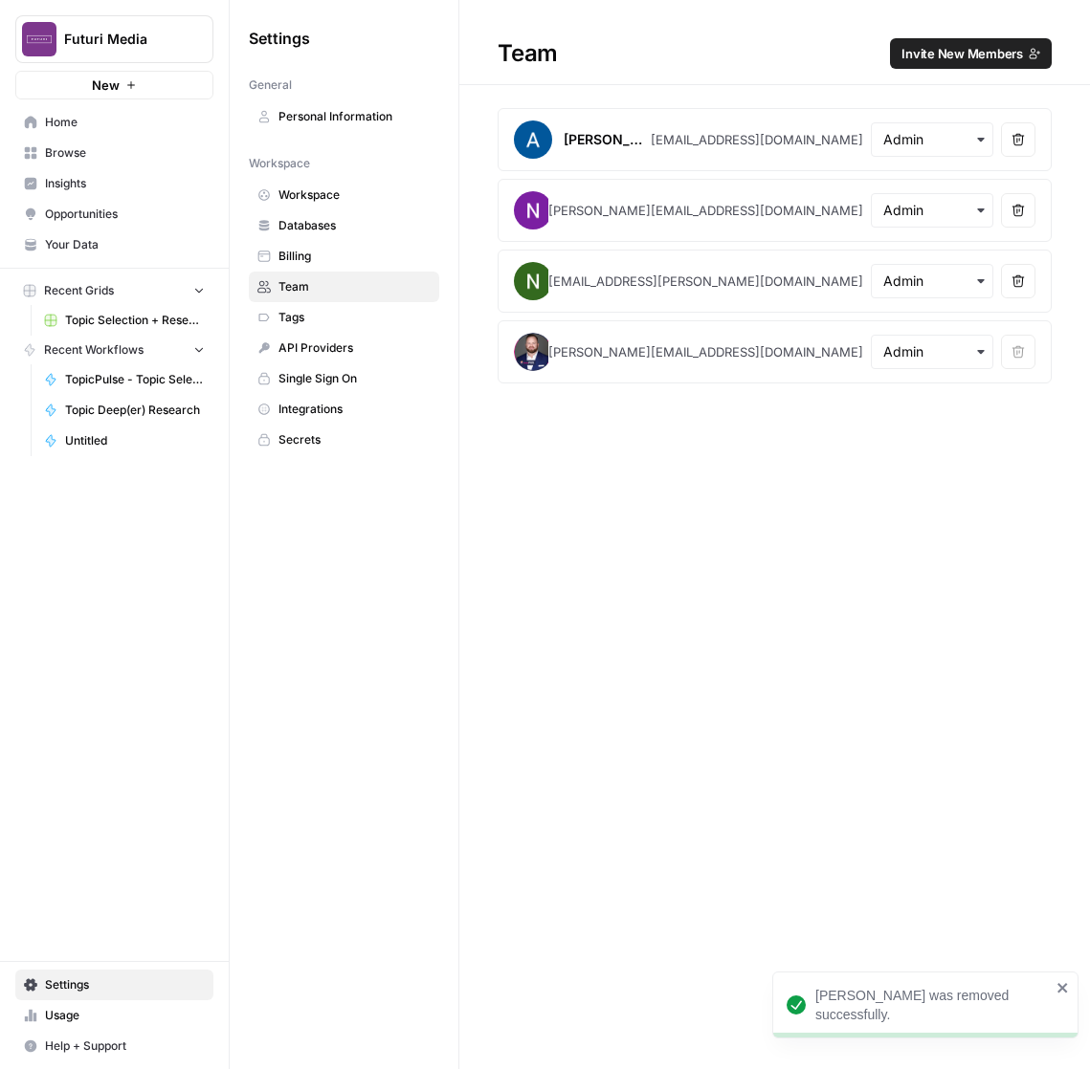
click at [36, 39] on img "Workspace: Futuri Media" at bounding box center [39, 39] width 34 height 34
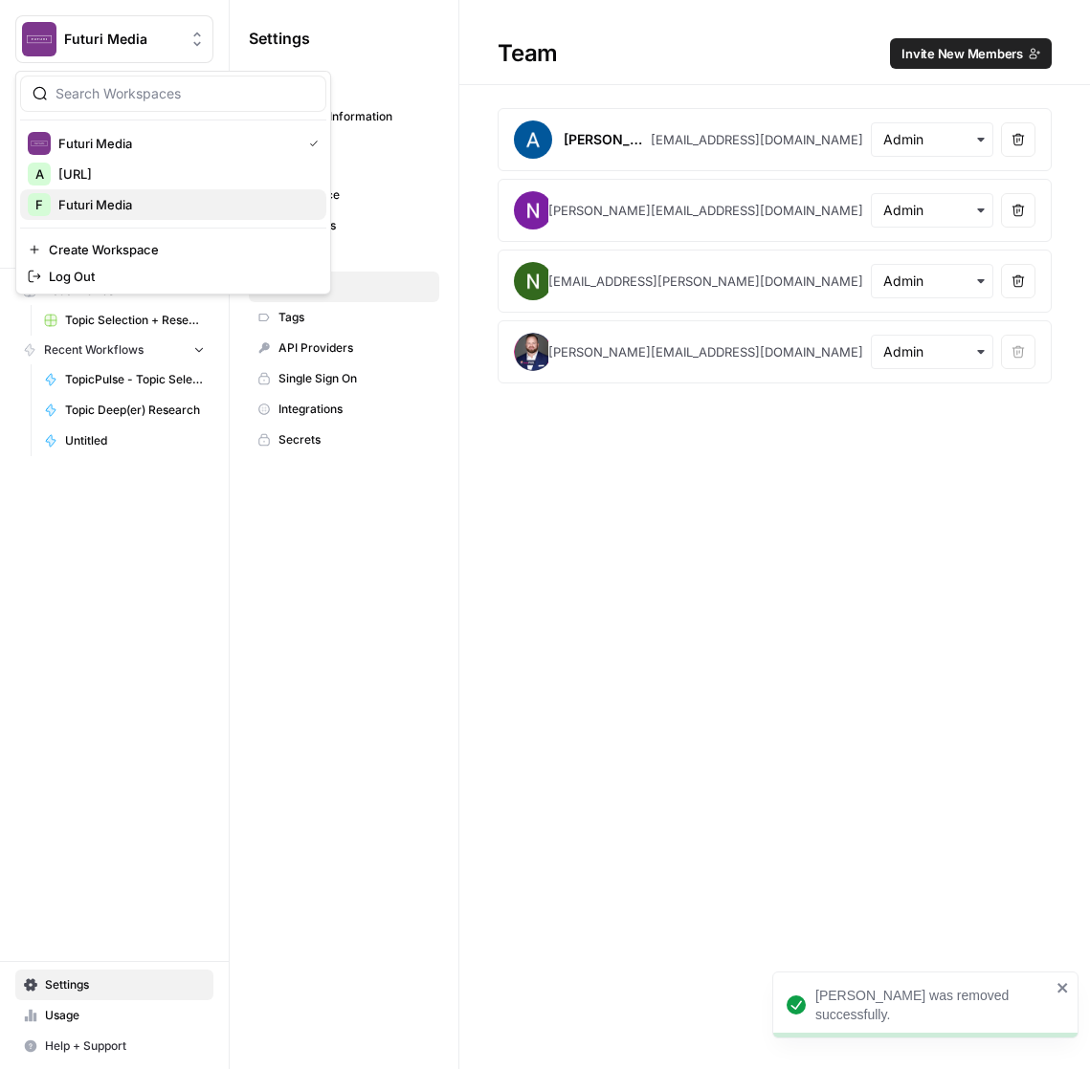
click at [121, 195] on span "Futuri Media" at bounding box center [184, 204] width 253 height 19
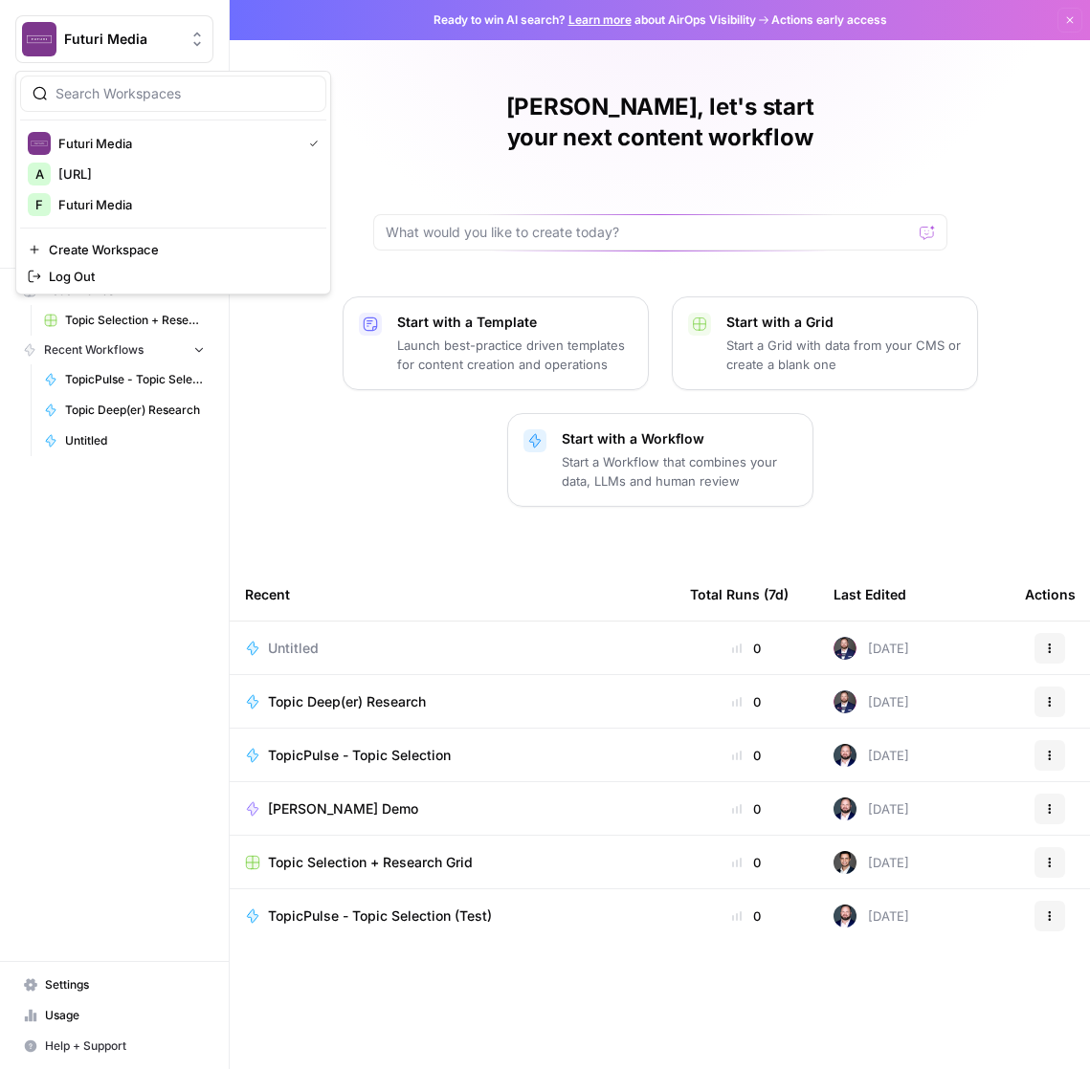
click at [120, 36] on span "Futuri Media" at bounding box center [122, 39] width 116 height 19
click at [151, 167] on span "[URL]" at bounding box center [184, 174] width 253 height 19
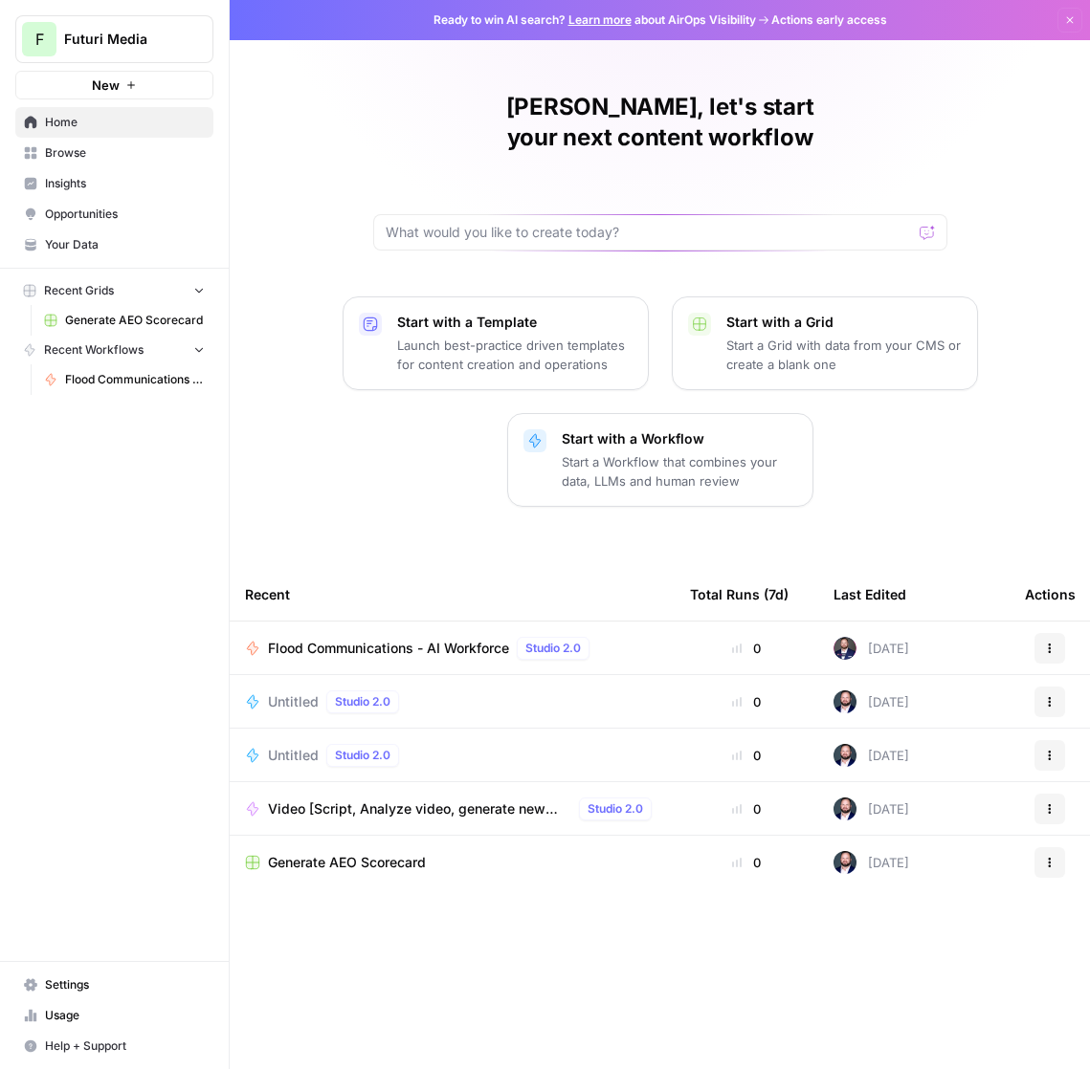
click at [85, 992] on span "Settings" at bounding box center [125, 985] width 160 height 17
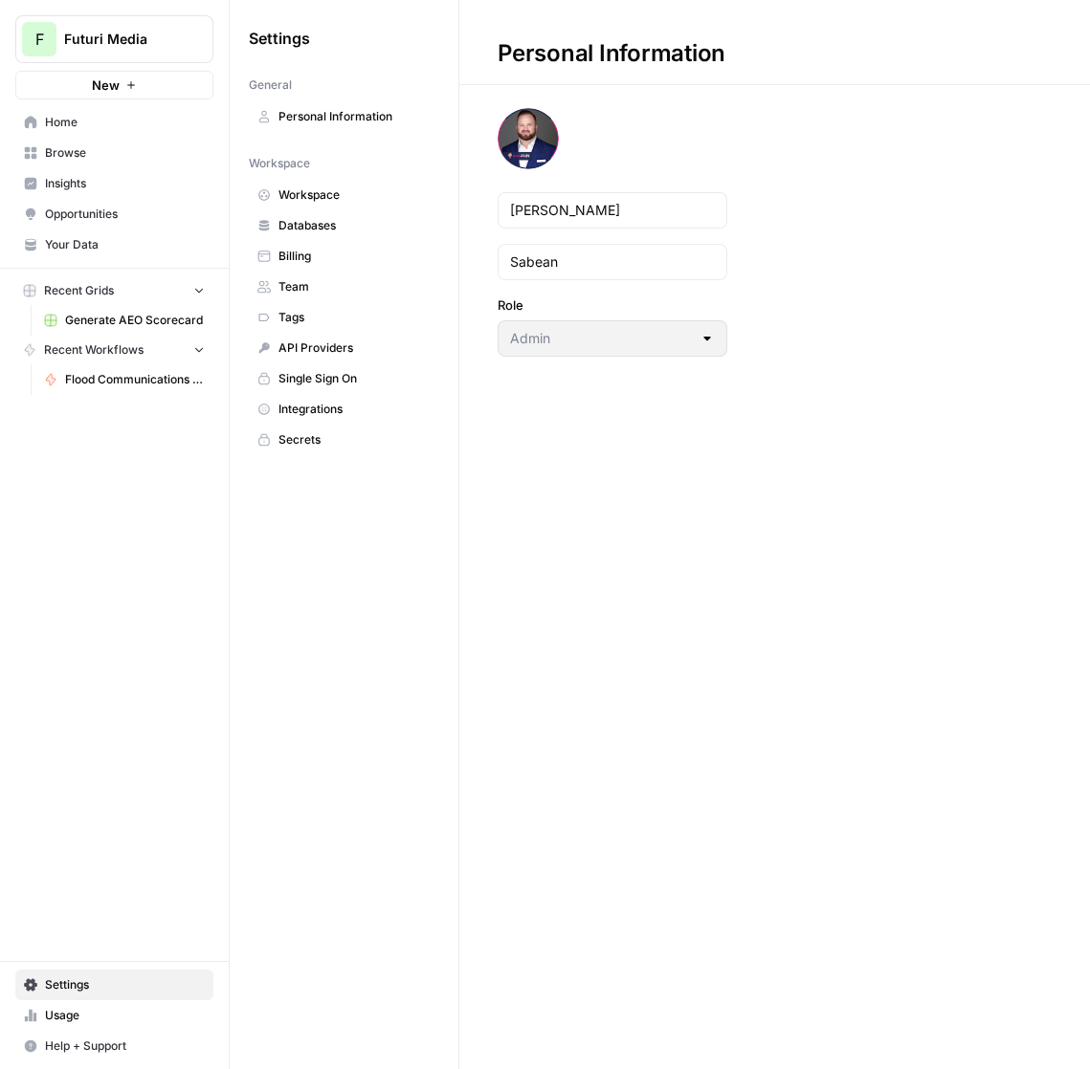
click at [296, 287] on span "Team" at bounding box center [354, 286] width 152 height 17
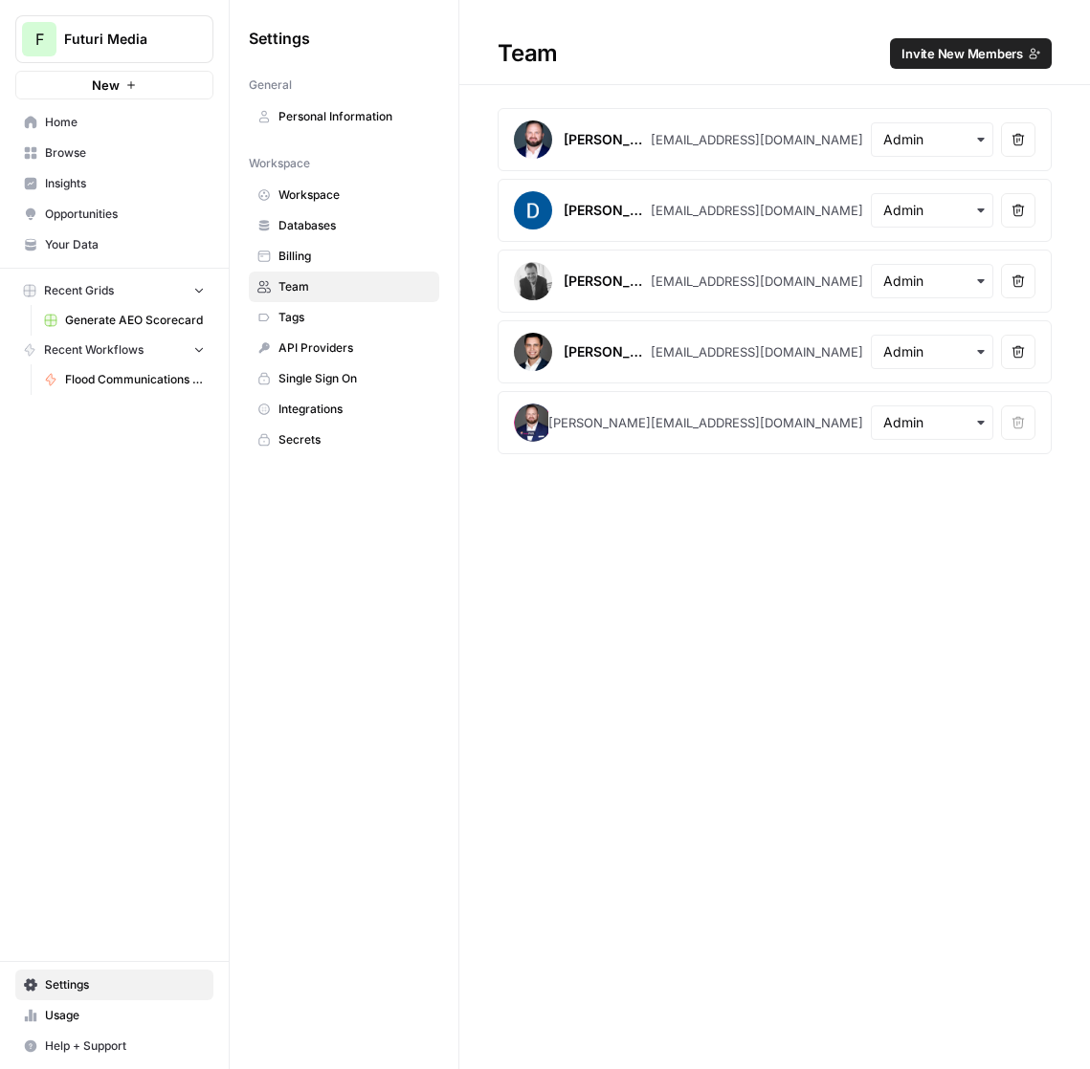
click at [1002, 278] on button "Remove user" at bounding box center [1018, 281] width 34 height 34
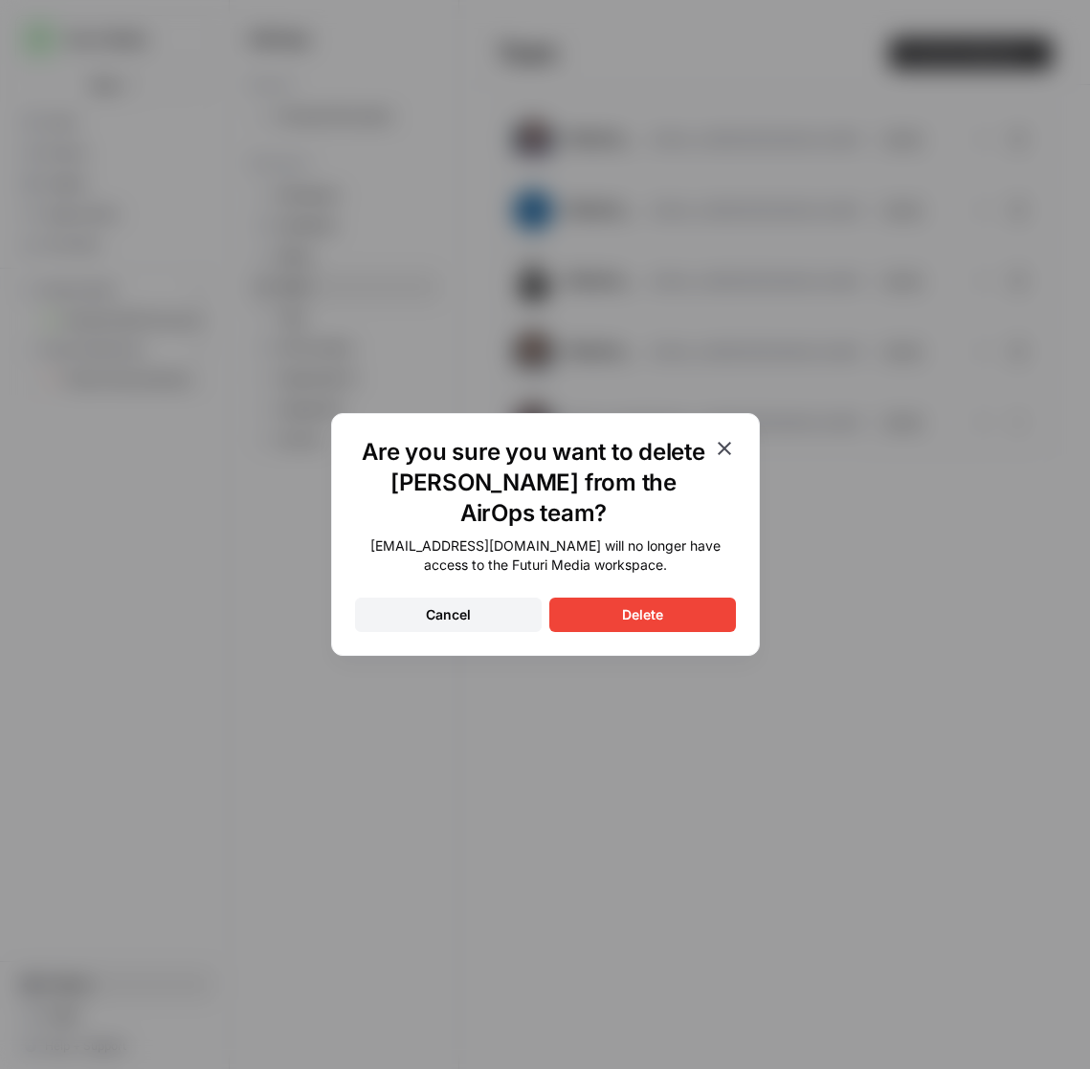
click at [638, 607] on div "Delete" at bounding box center [642, 615] width 41 height 19
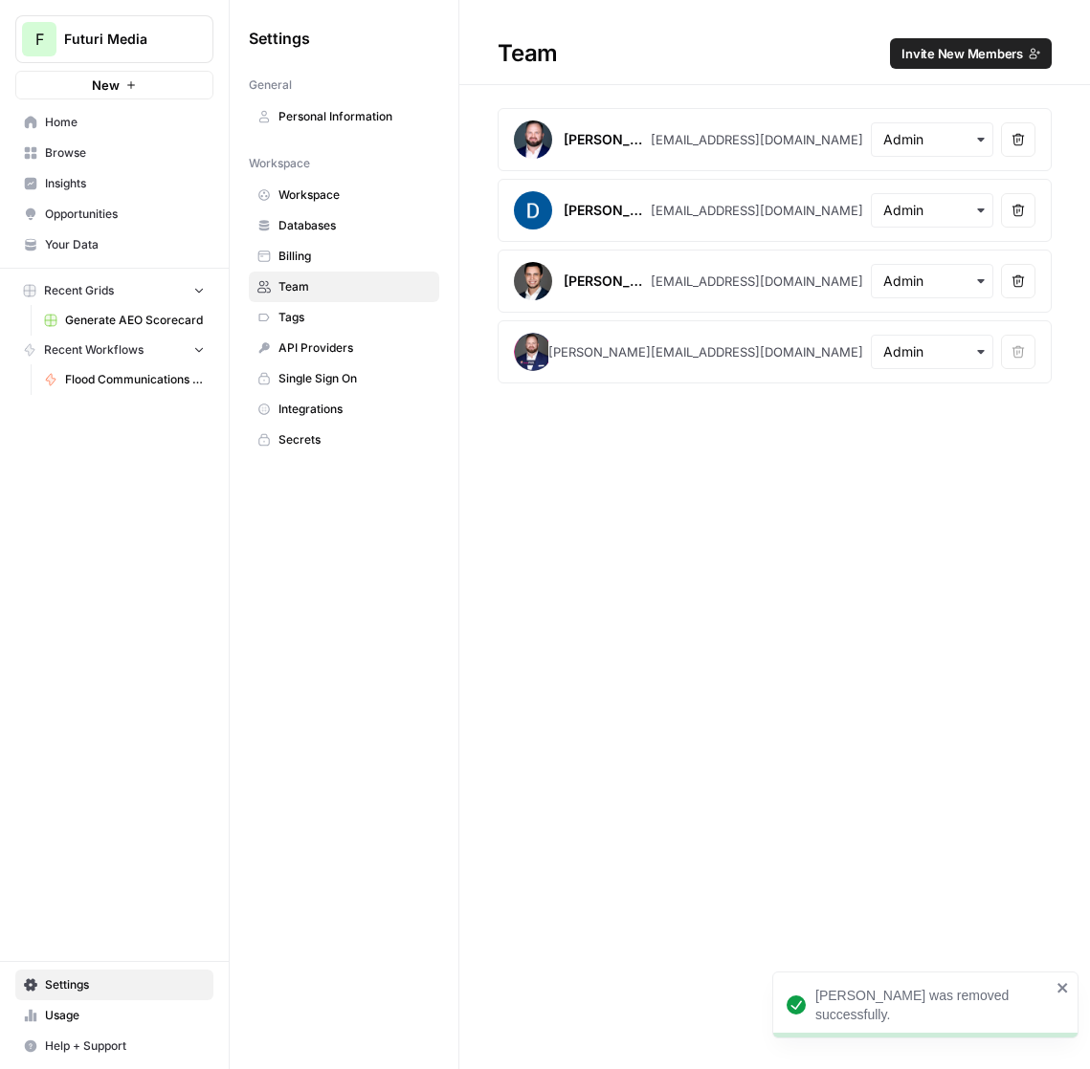
click at [1015, 273] on button "Remove user" at bounding box center [1018, 281] width 34 height 34
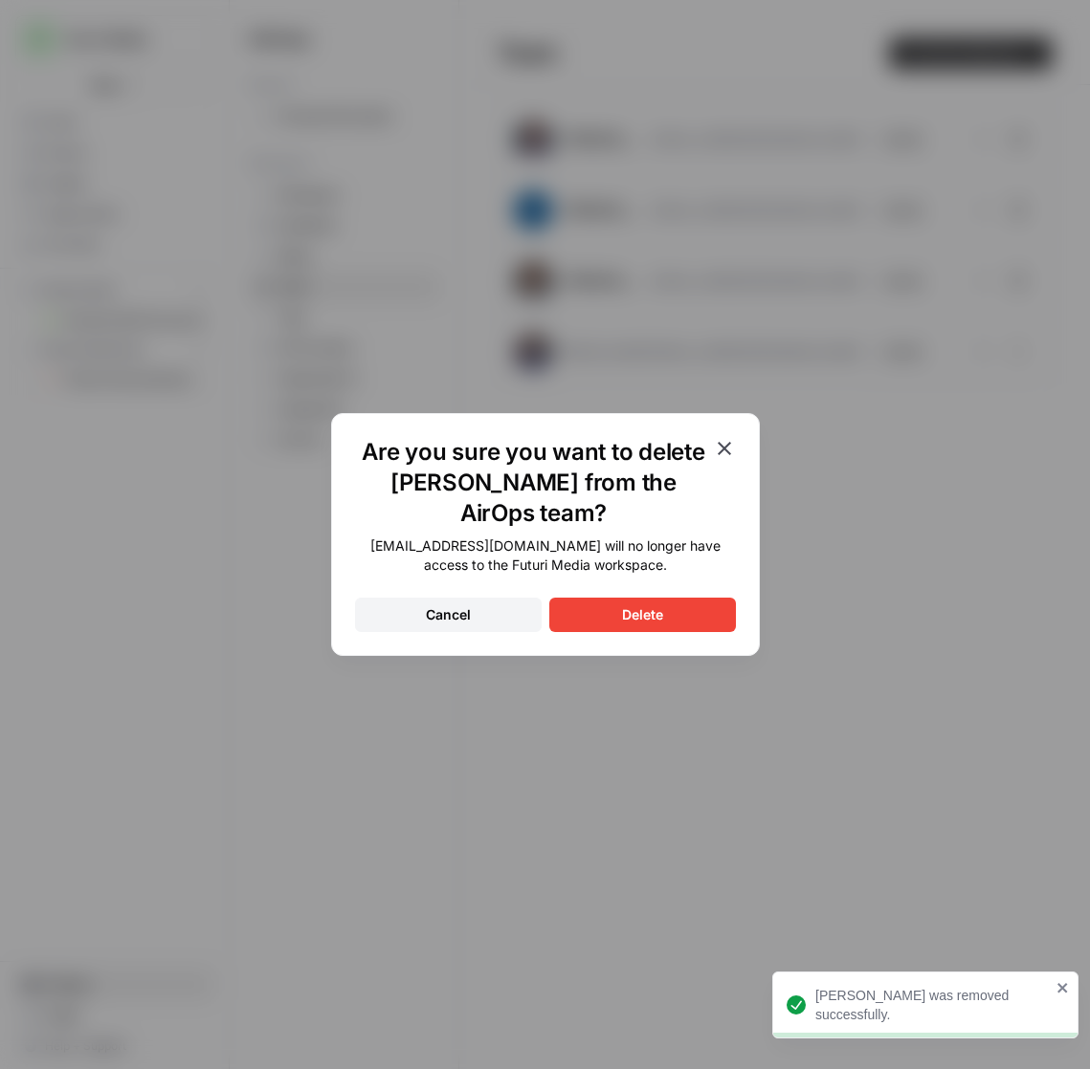
click at [648, 602] on button "Delete" at bounding box center [642, 615] width 187 height 34
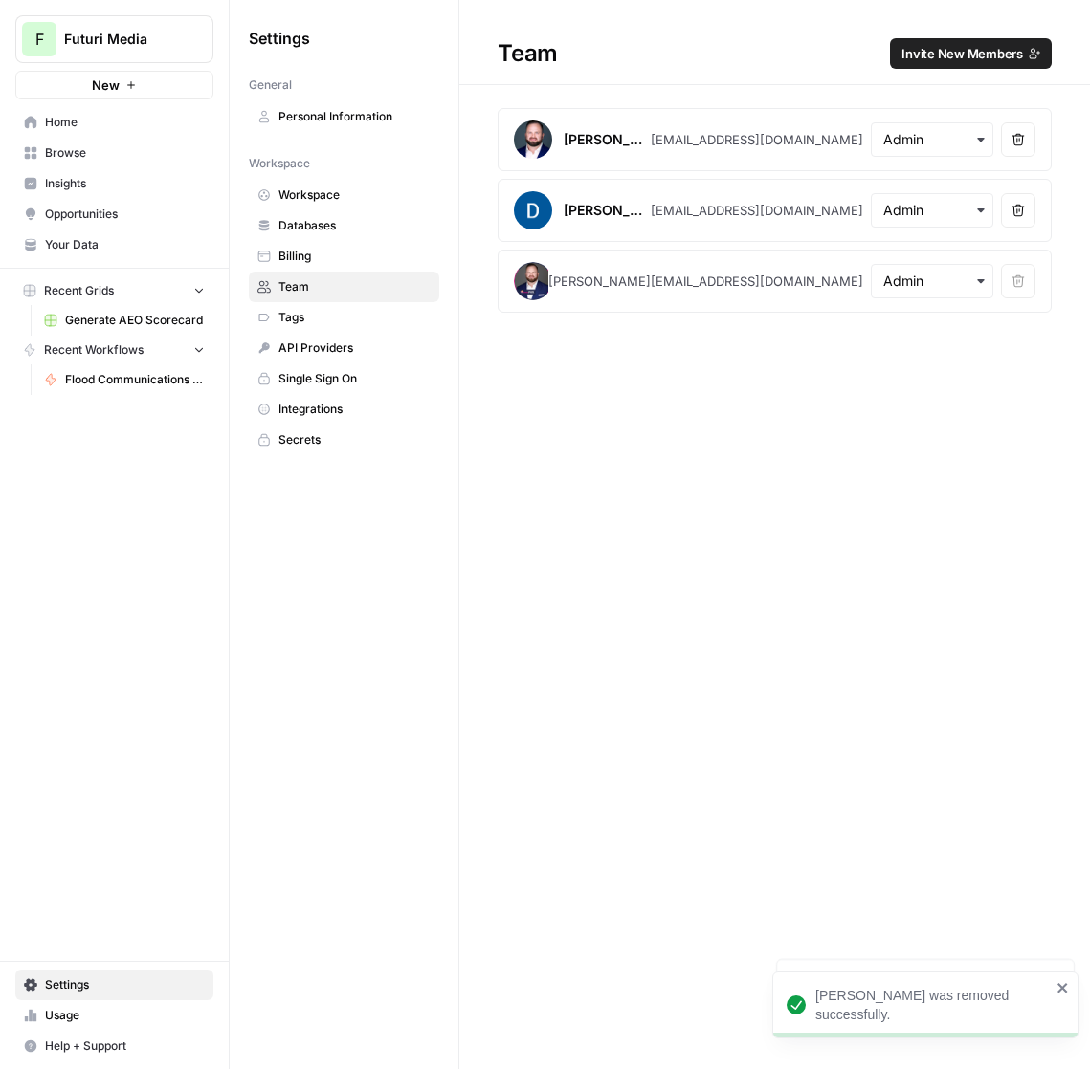
click at [1021, 211] on icon "button" at bounding box center [1017, 210] width 13 height 13
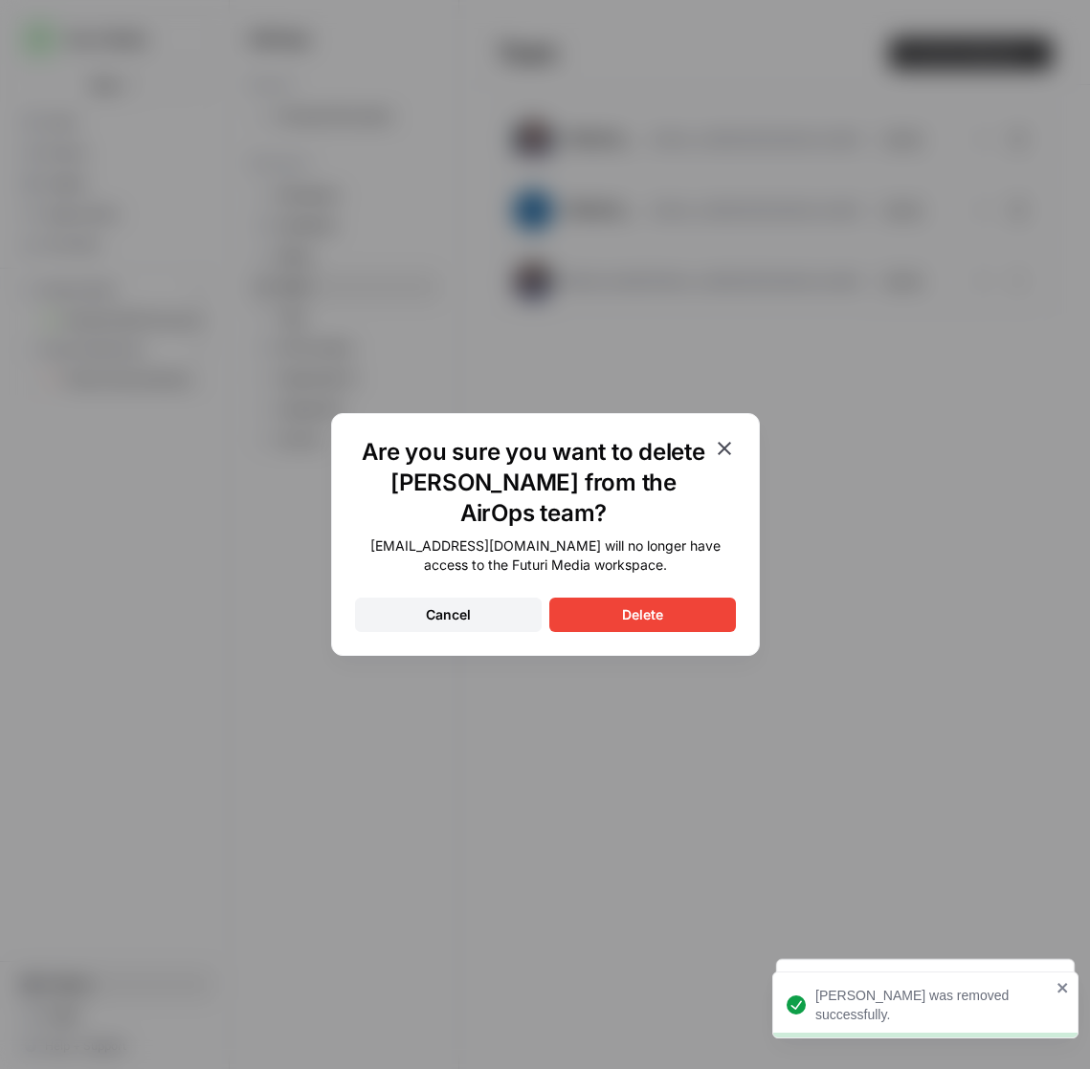
click at [682, 610] on button "Delete" at bounding box center [642, 615] width 187 height 34
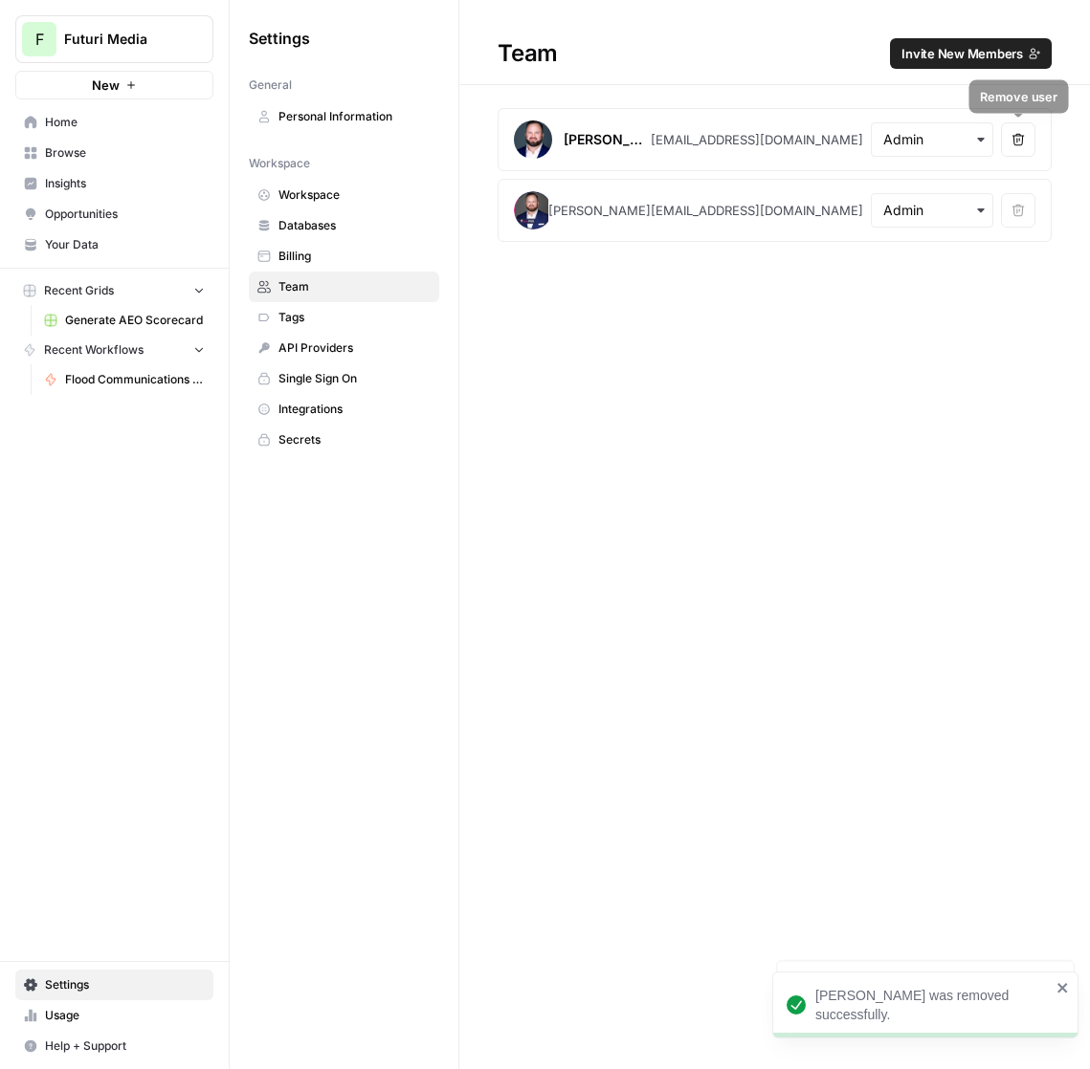
click at [1025, 148] on button "Remove user" at bounding box center [1018, 139] width 34 height 34
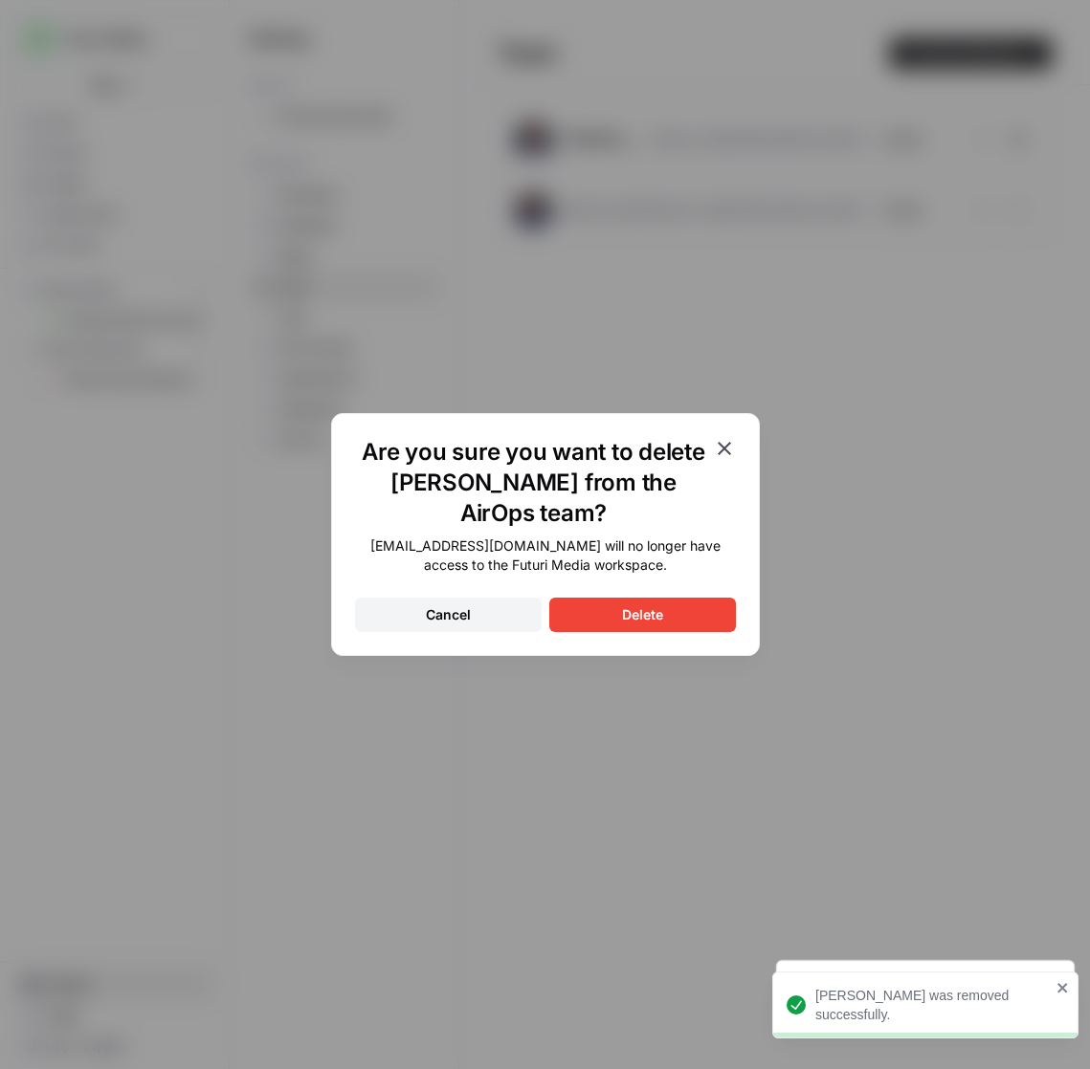
click at [683, 606] on button "Delete" at bounding box center [642, 615] width 187 height 34
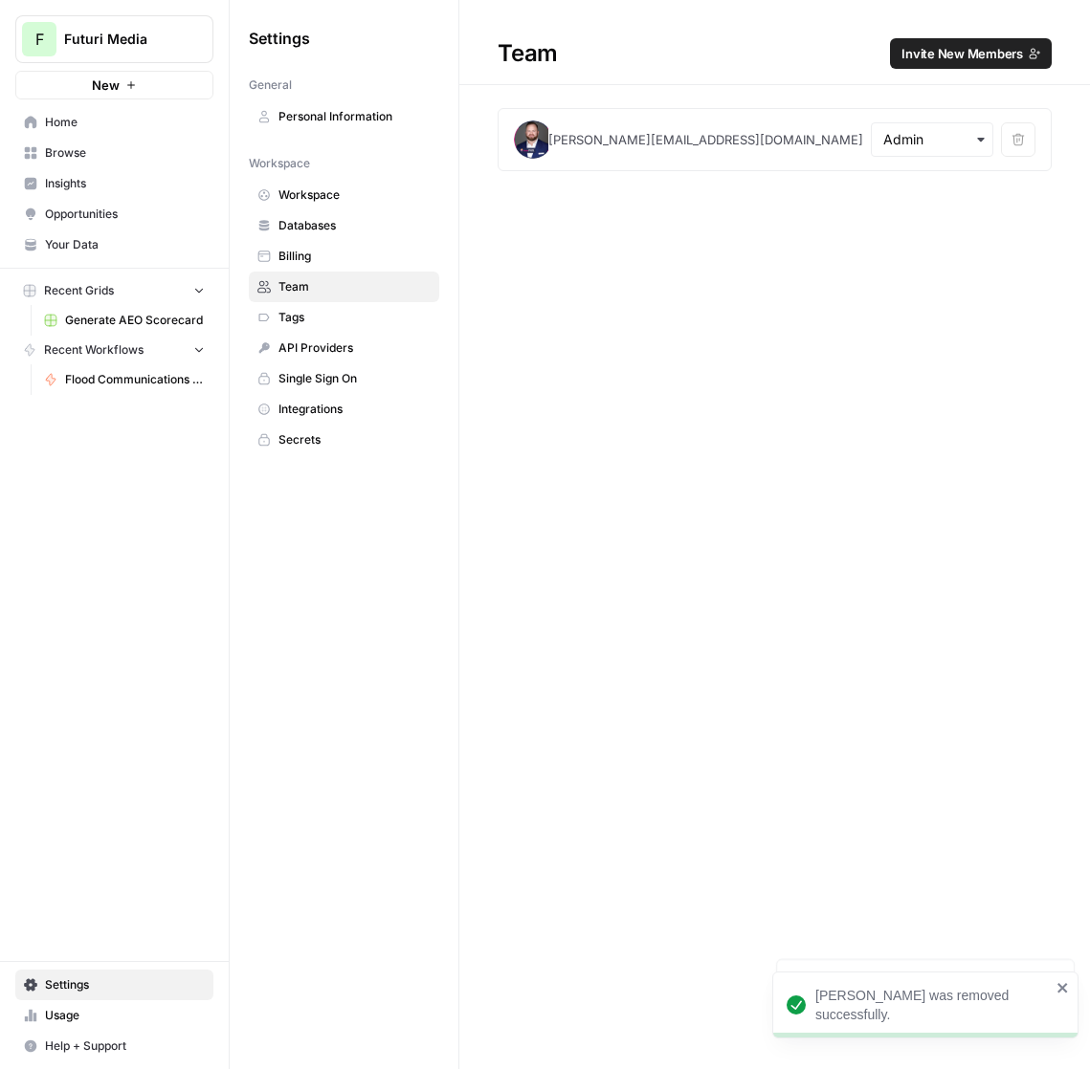
click at [156, 52] on button "F Futuri Media" at bounding box center [114, 39] width 198 height 48
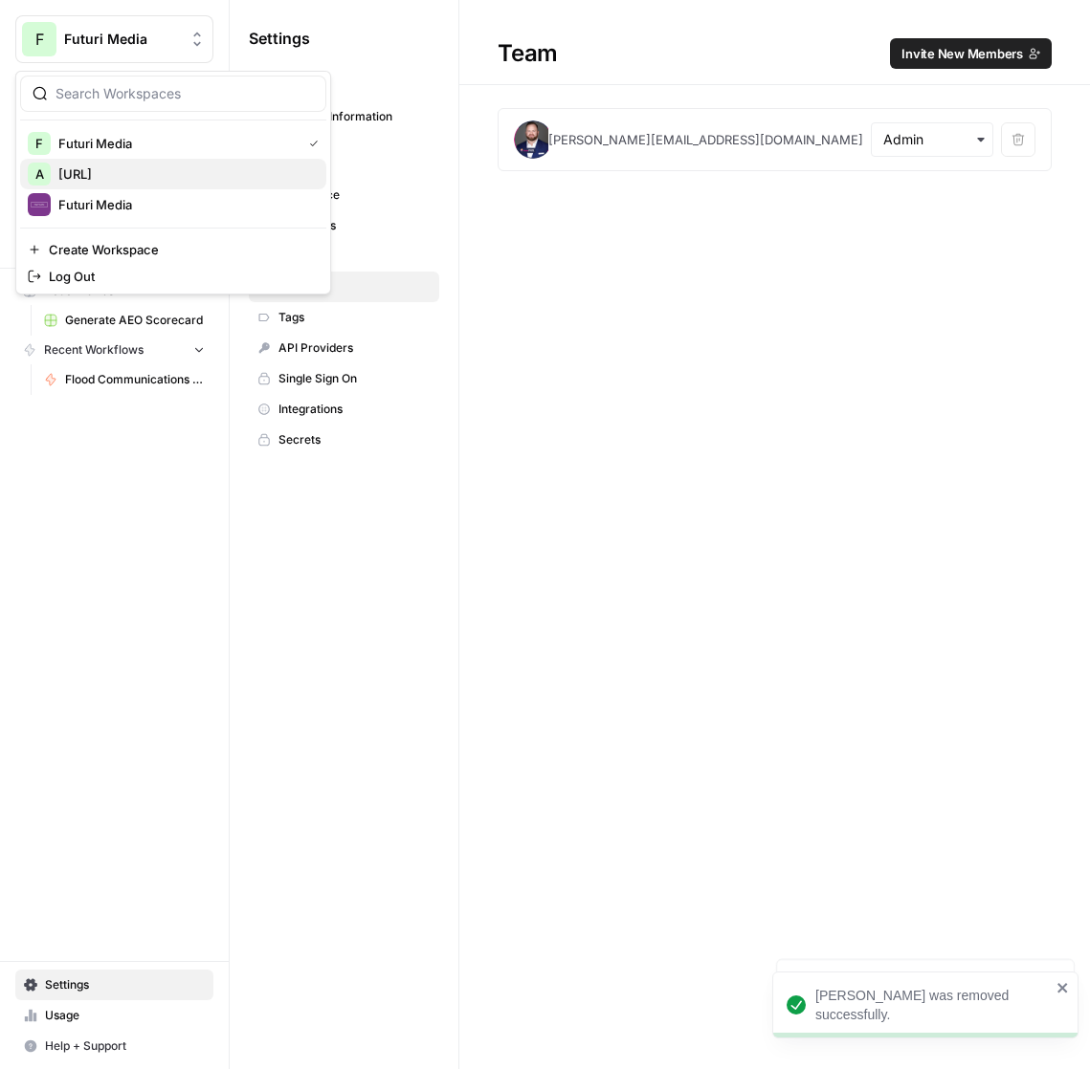
click at [166, 175] on span "AgentFuel.ai" at bounding box center [184, 174] width 253 height 19
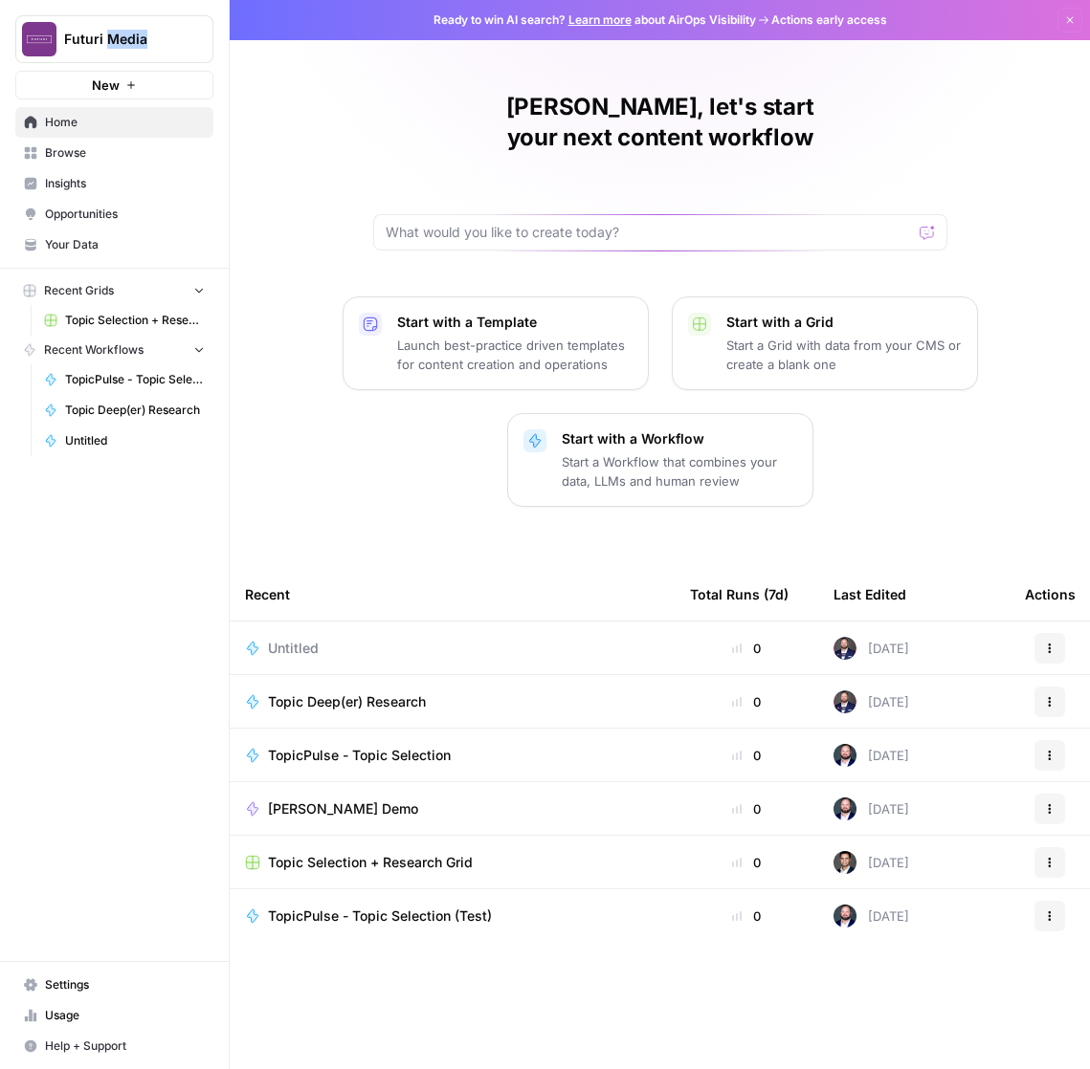
click at [71, 971] on link "Settings" at bounding box center [114, 985] width 198 height 31
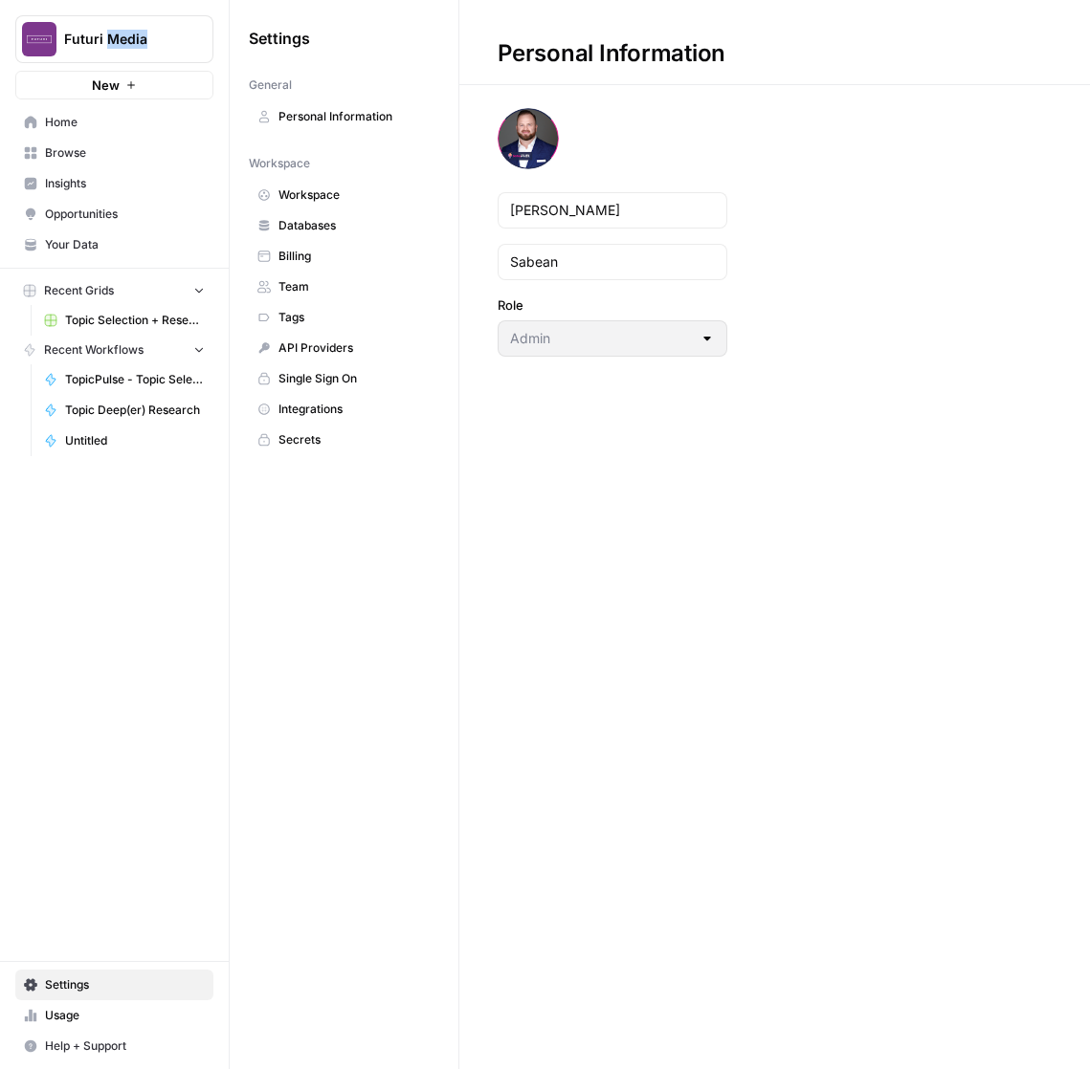
click at [323, 104] on link "Personal Information" at bounding box center [344, 116] width 190 height 31
click at [330, 197] on span "Workspace" at bounding box center [354, 195] width 152 height 17
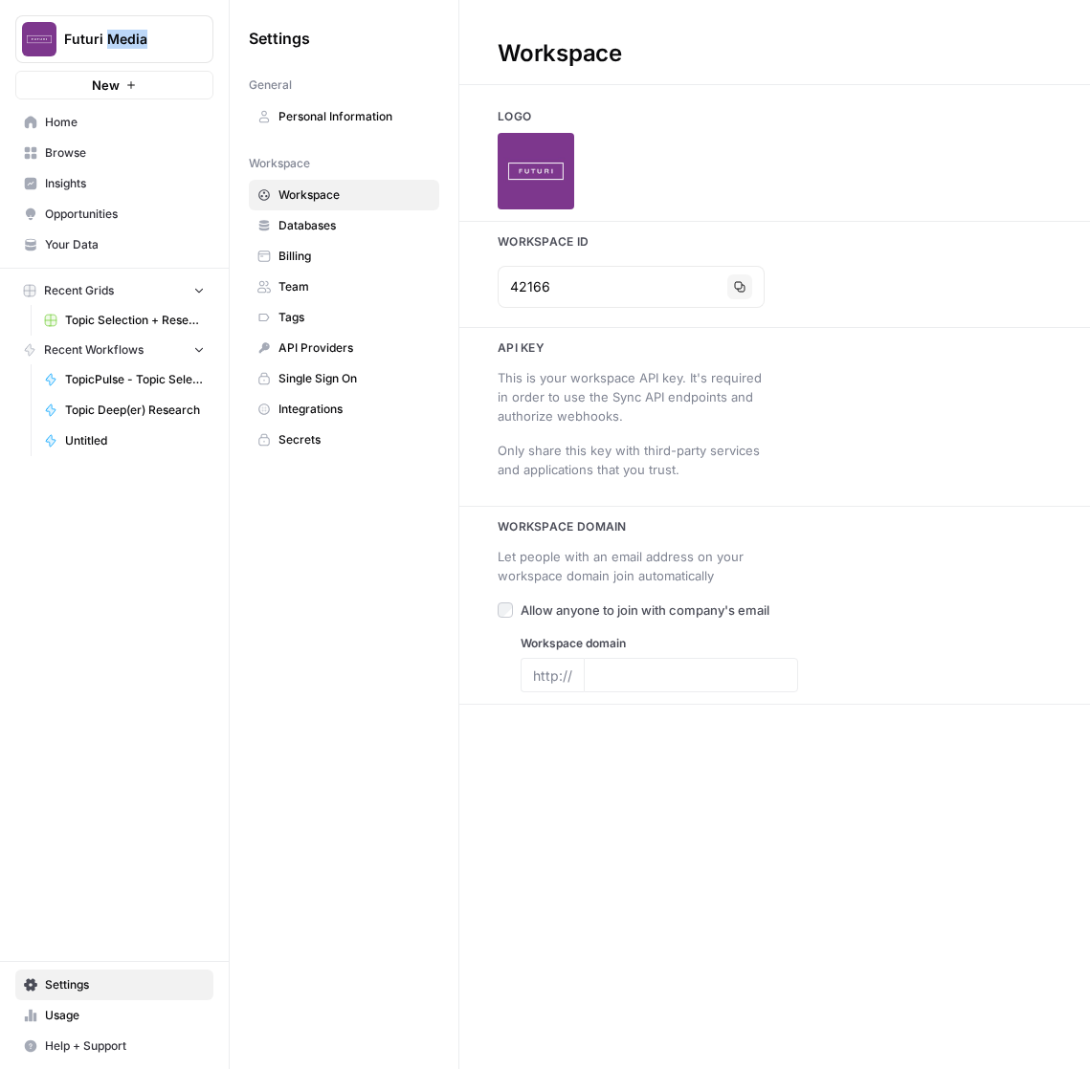
type input "https://futurimedia.com/"
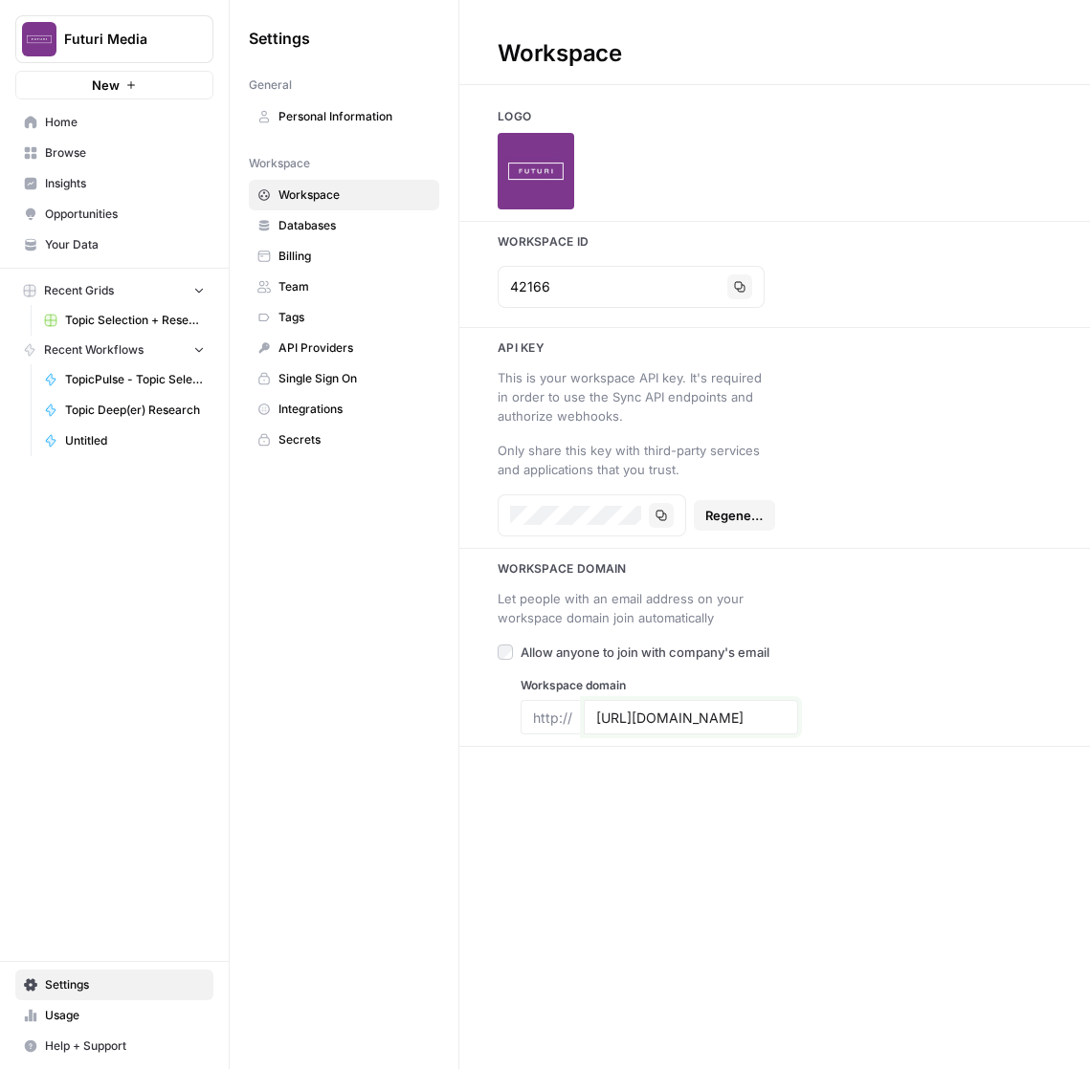
click at [642, 719] on input "https://futurimedia.com/" at bounding box center [690, 717] width 189 height 17
click at [656, 719] on input "https://futurimedia.com/" at bounding box center [690, 717] width 189 height 17
click at [566, 390] on div "This is your workspace API key. It's required in order to use the Sync API endp…" at bounding box center [635, 396] width 277 height 57
click at [562, 294] on input "42166" at bounding box center [614, 286] width 209 height 19
click at [657, 199] on div at bounding box center [774, 171] width 630 height 77
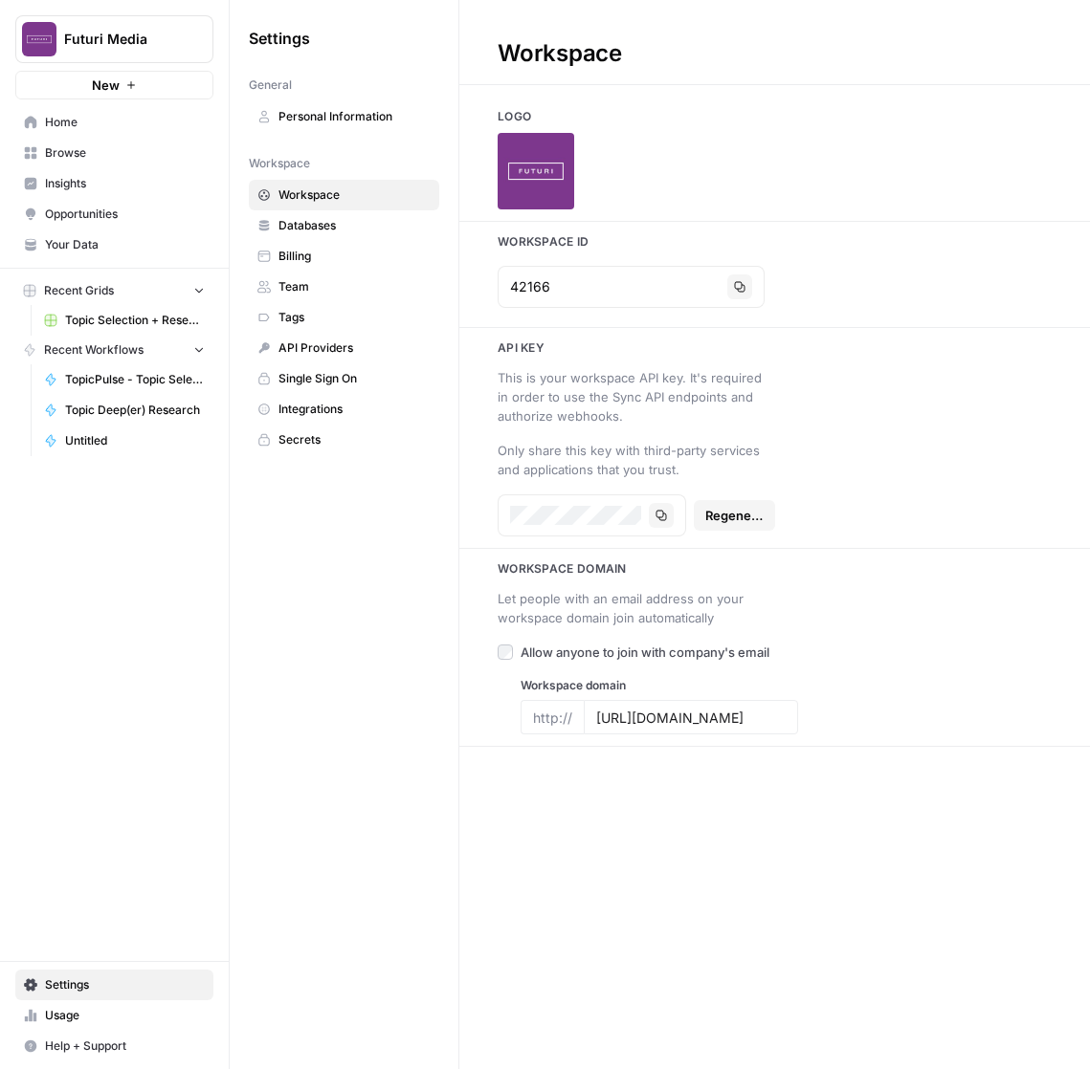
click at [302, 299] on link "Team" at bounding box center [344, 287] width 190 height 31
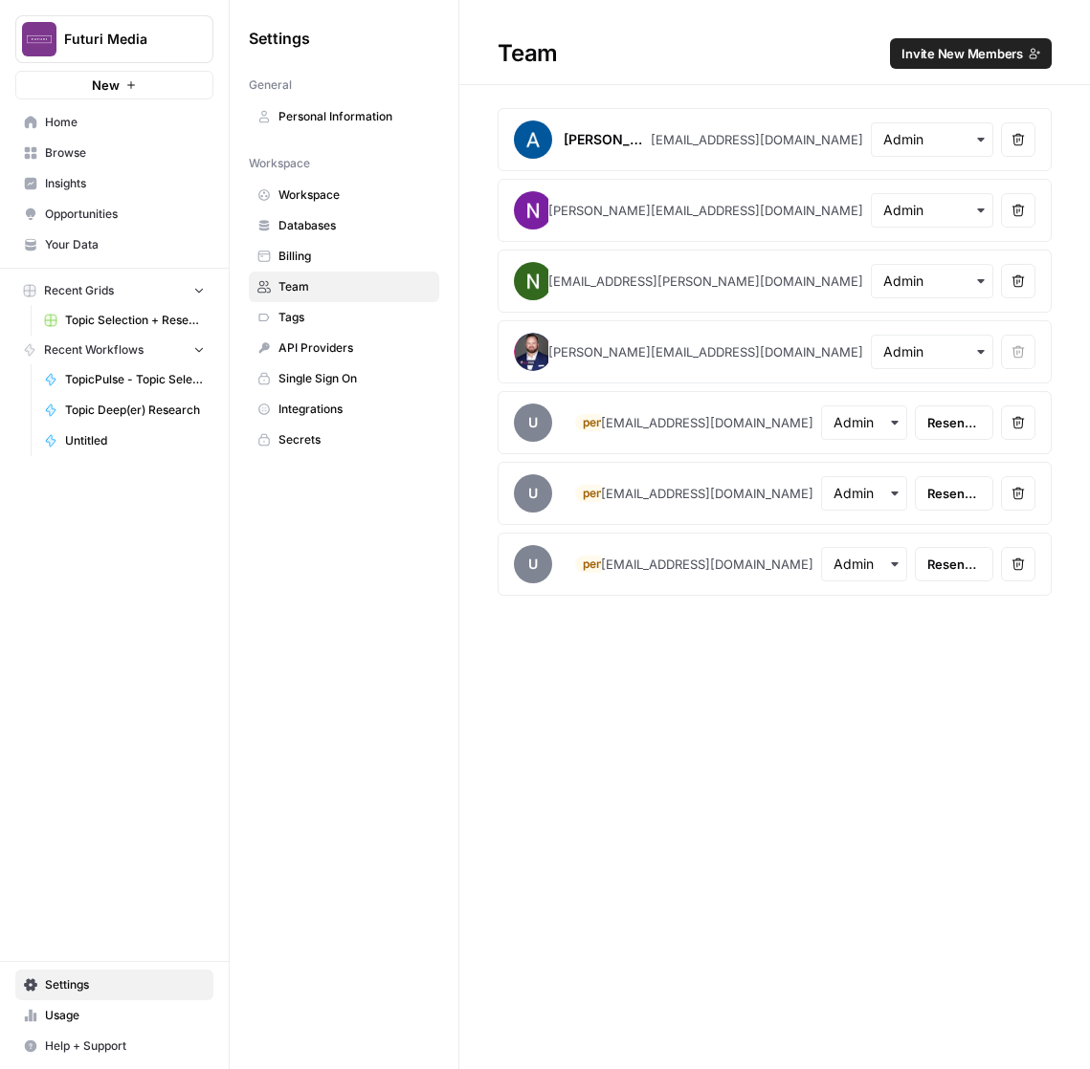
click at [1019, 418] on icon "button" at bounding box center [1018, 423] width 12 height 12
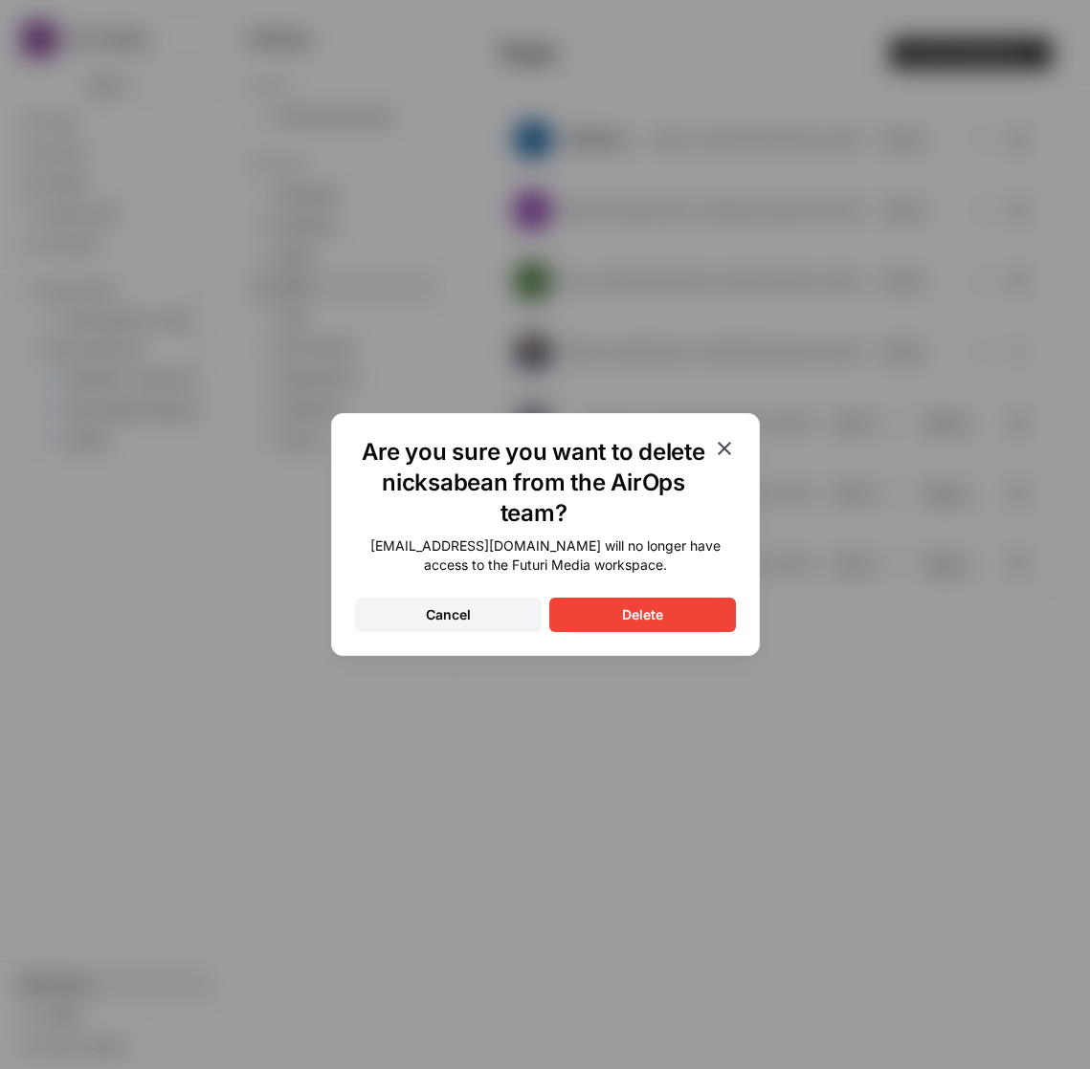
click at [666, 611] on button "Delete" at bounding box center [642, 615] width 187 height 34
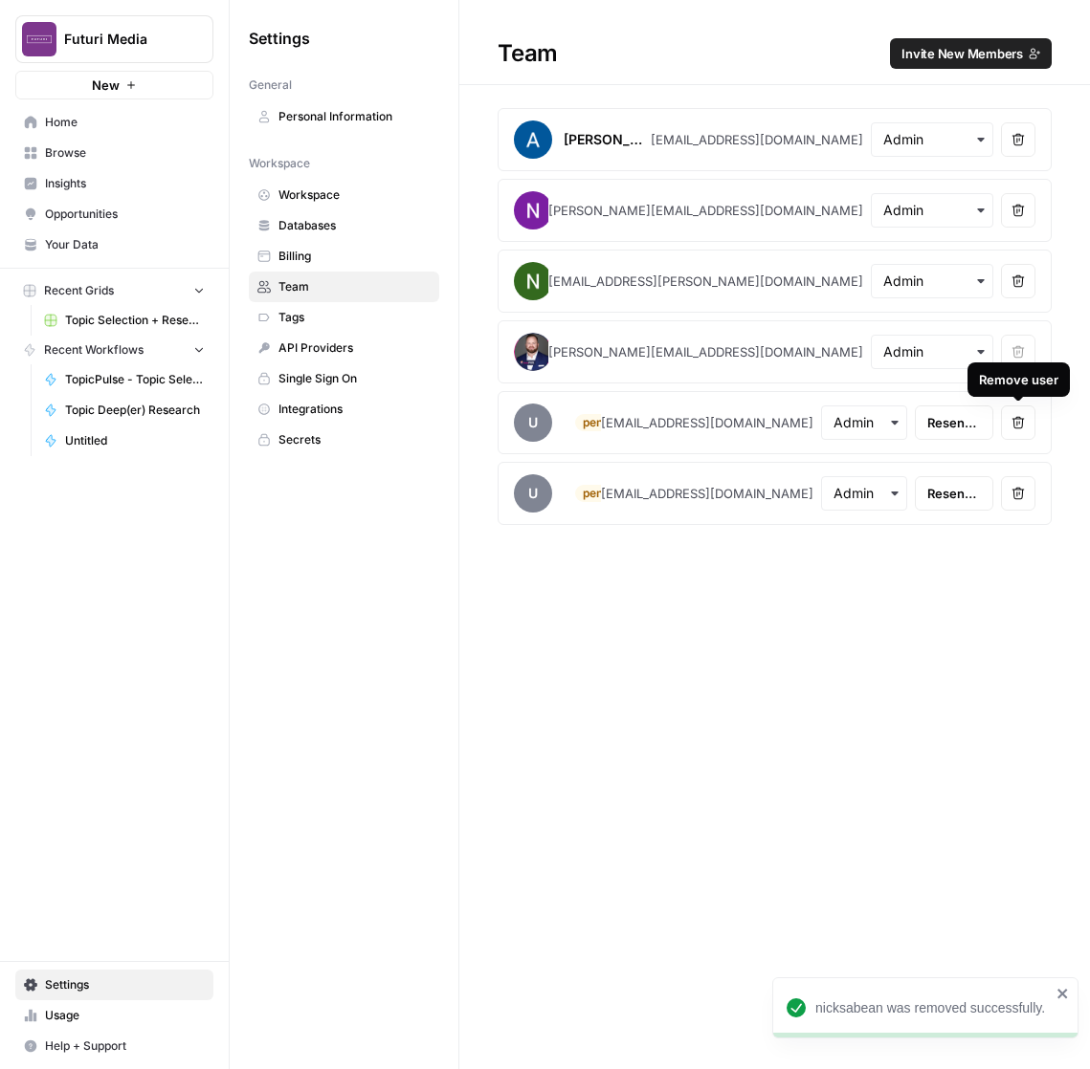
click at [1011, 424] on icon "button" at bounding box center [1017, 422] width 13 height 13
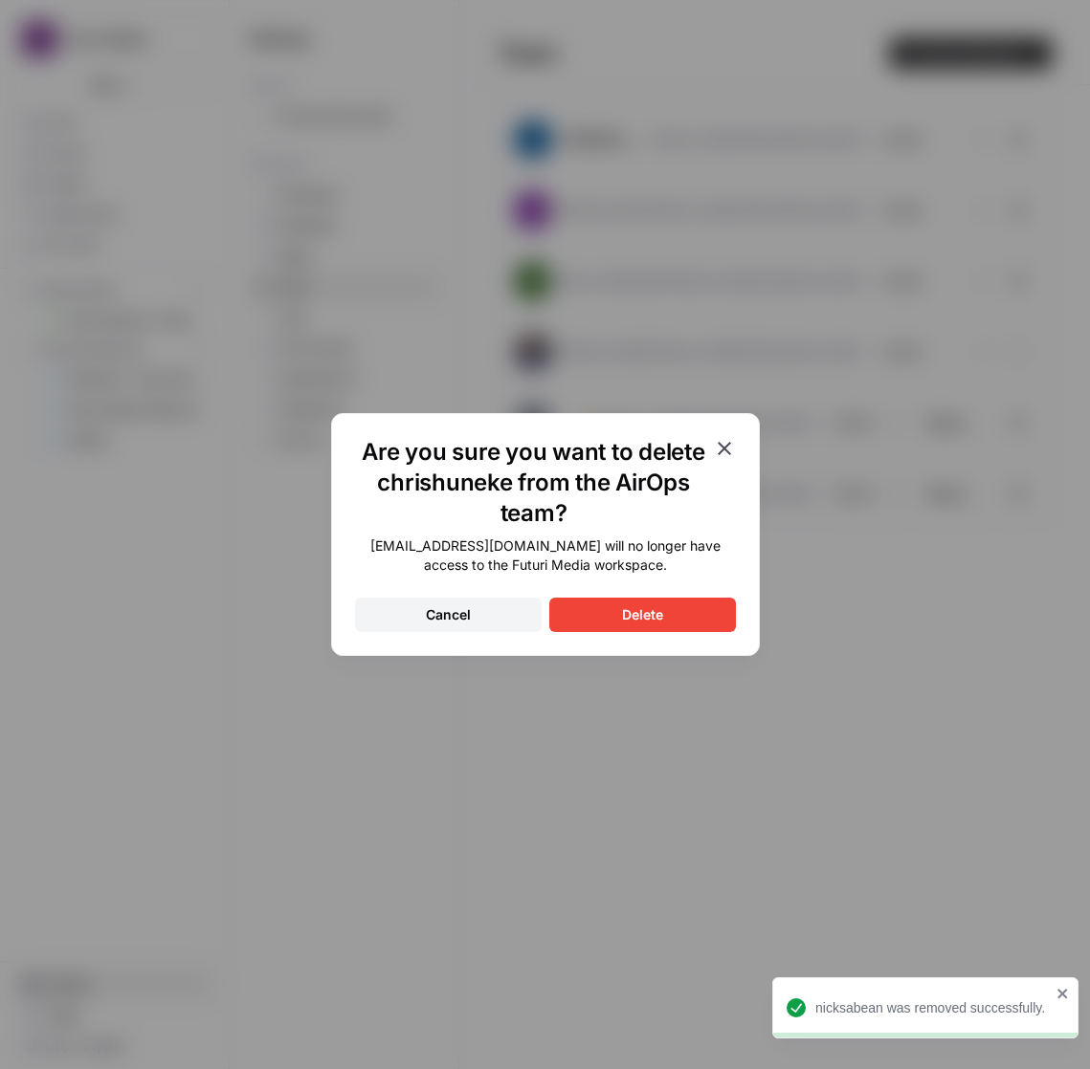
click at [650, 606] on div "Delete" at bounding box center [642, 615] width 41 height 19
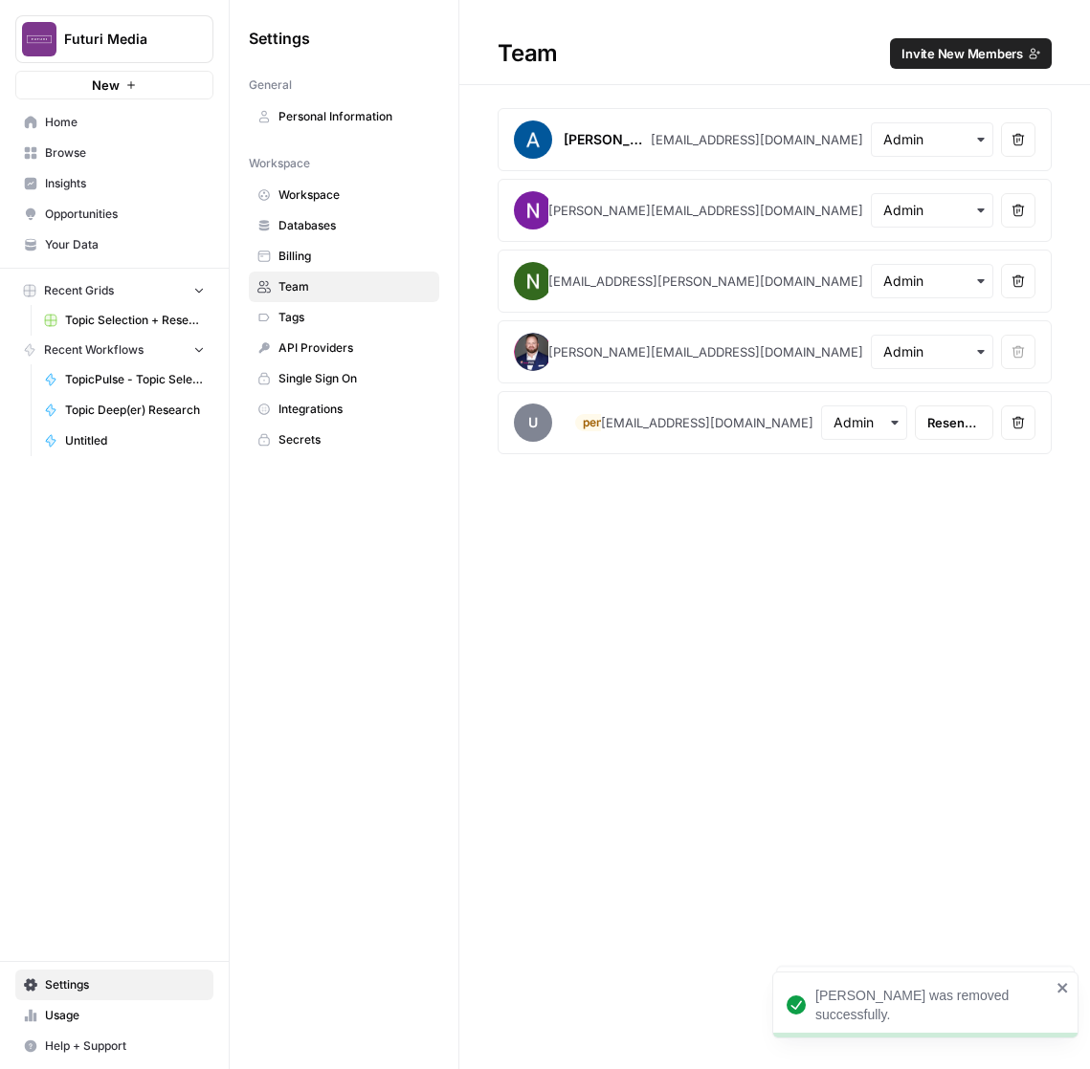
click at [1008, 430] on button "Remove user" at bounding box center [1018, 423] width 34 height 34
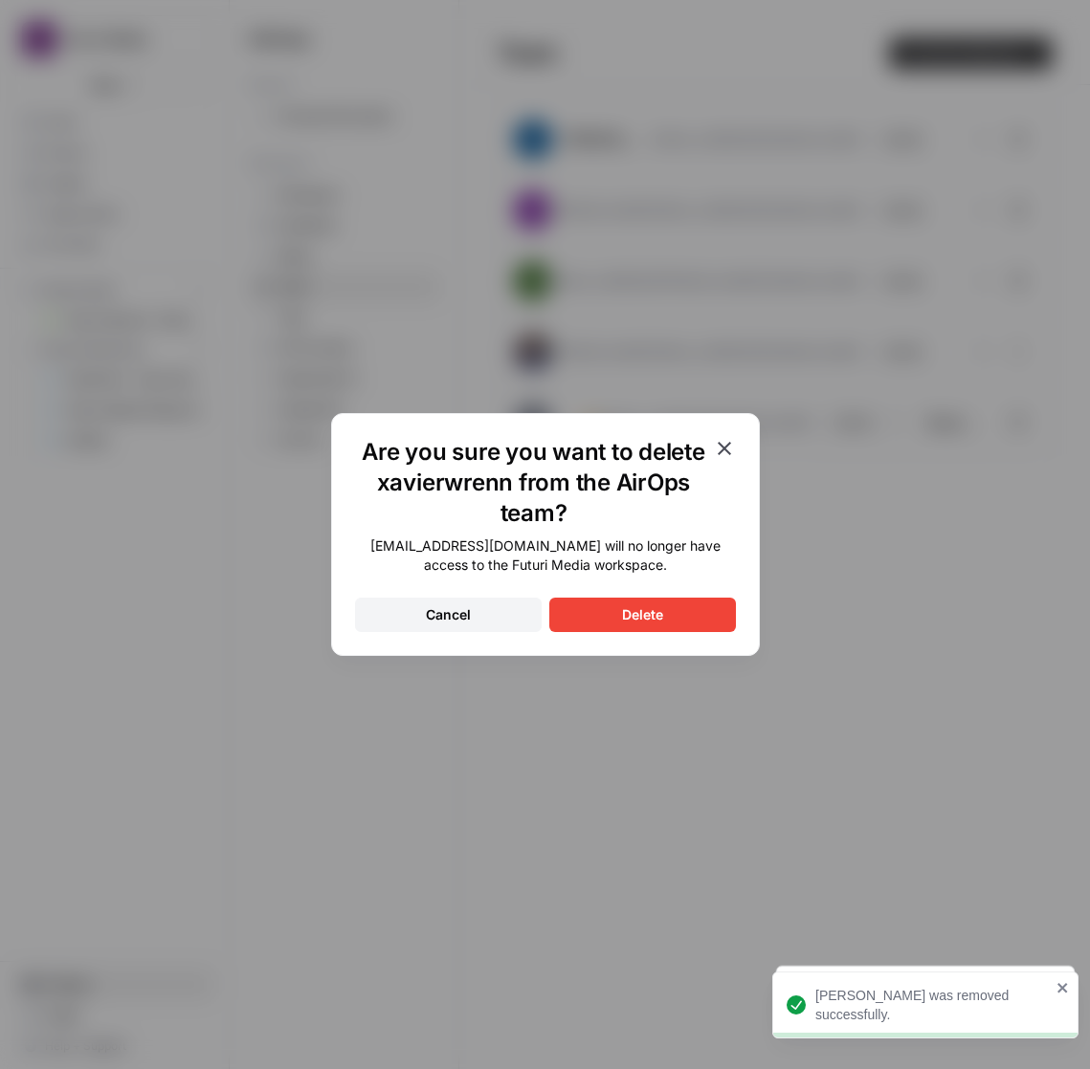
click at [612, 620] on button "Delete" at bounding box center [642, 615] width 187 height 34
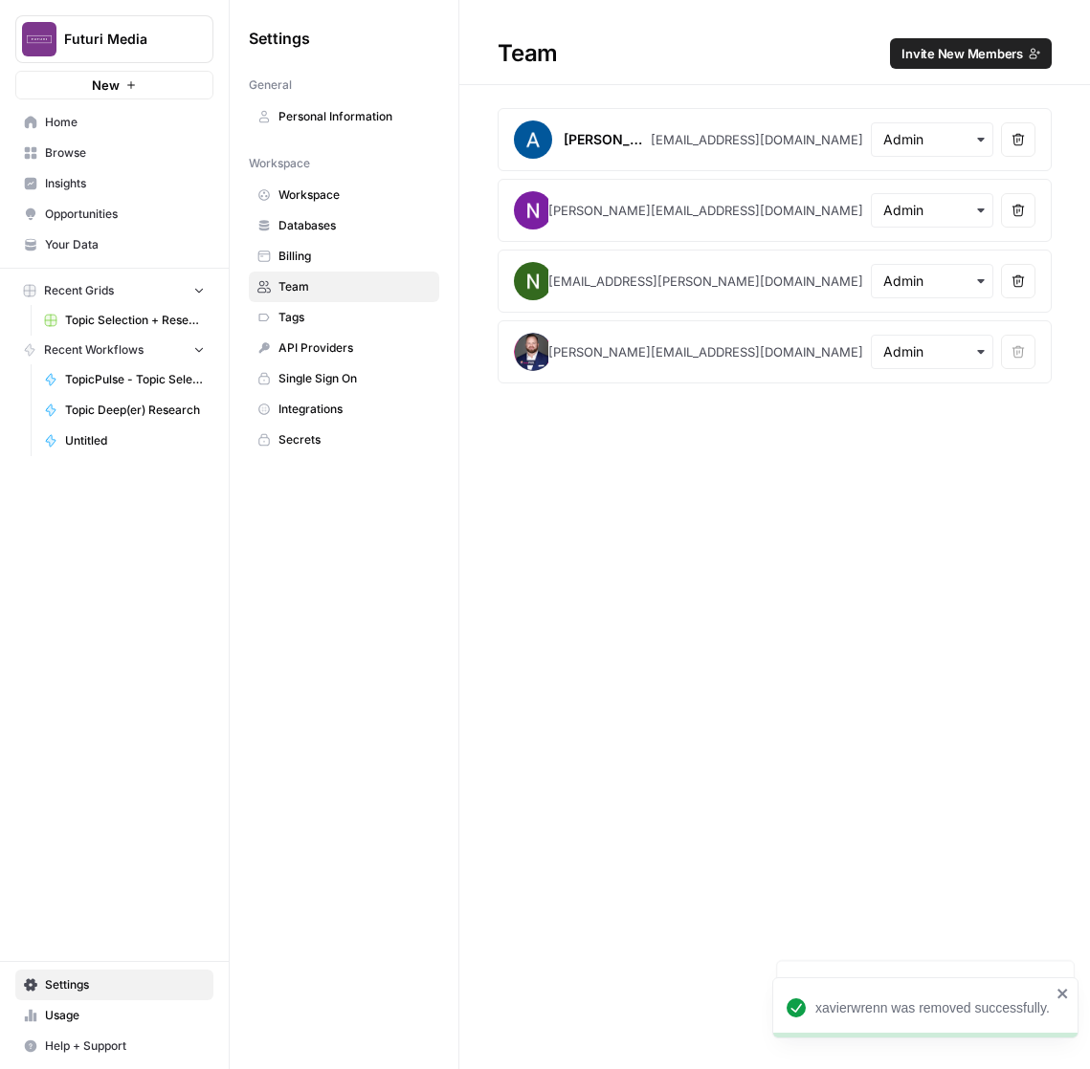
click at [761, 481] on div "Team Invite New Members Amr Shafik amr@airops.com Remove user Nicole Guercia ni…" at bounding box center [774, 534] width 630 height 1069
click at [1062, 986] on div "xavierwrenn was removed successfully." at bounding box center [925, 1008] width 306 height 61
click at [991, 49] on span "Invite New Members" at bounding box center [961, 53] width 121 height 19
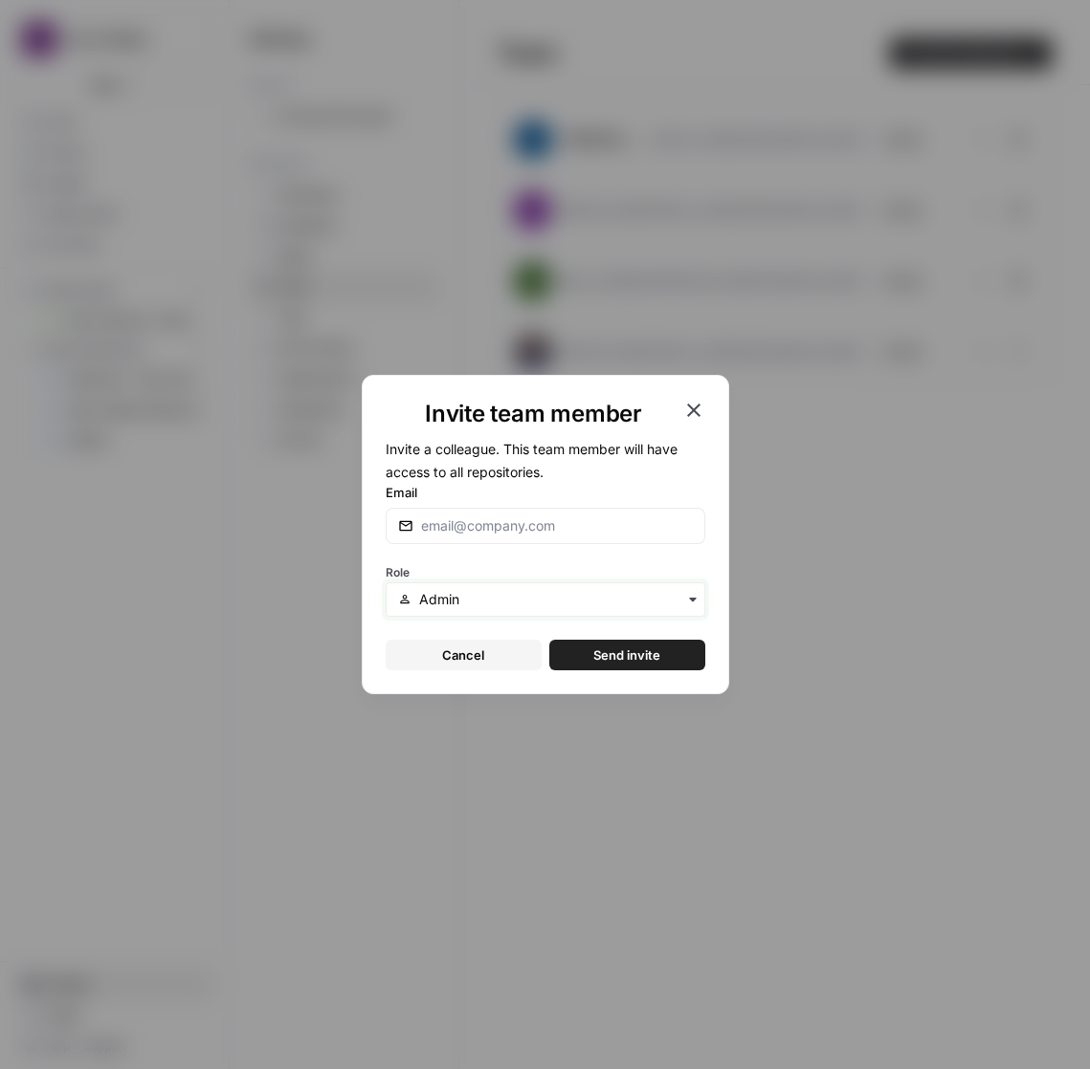
click at [462, 608] on input "text" at bounding box center [555, 599] width 273 height 19
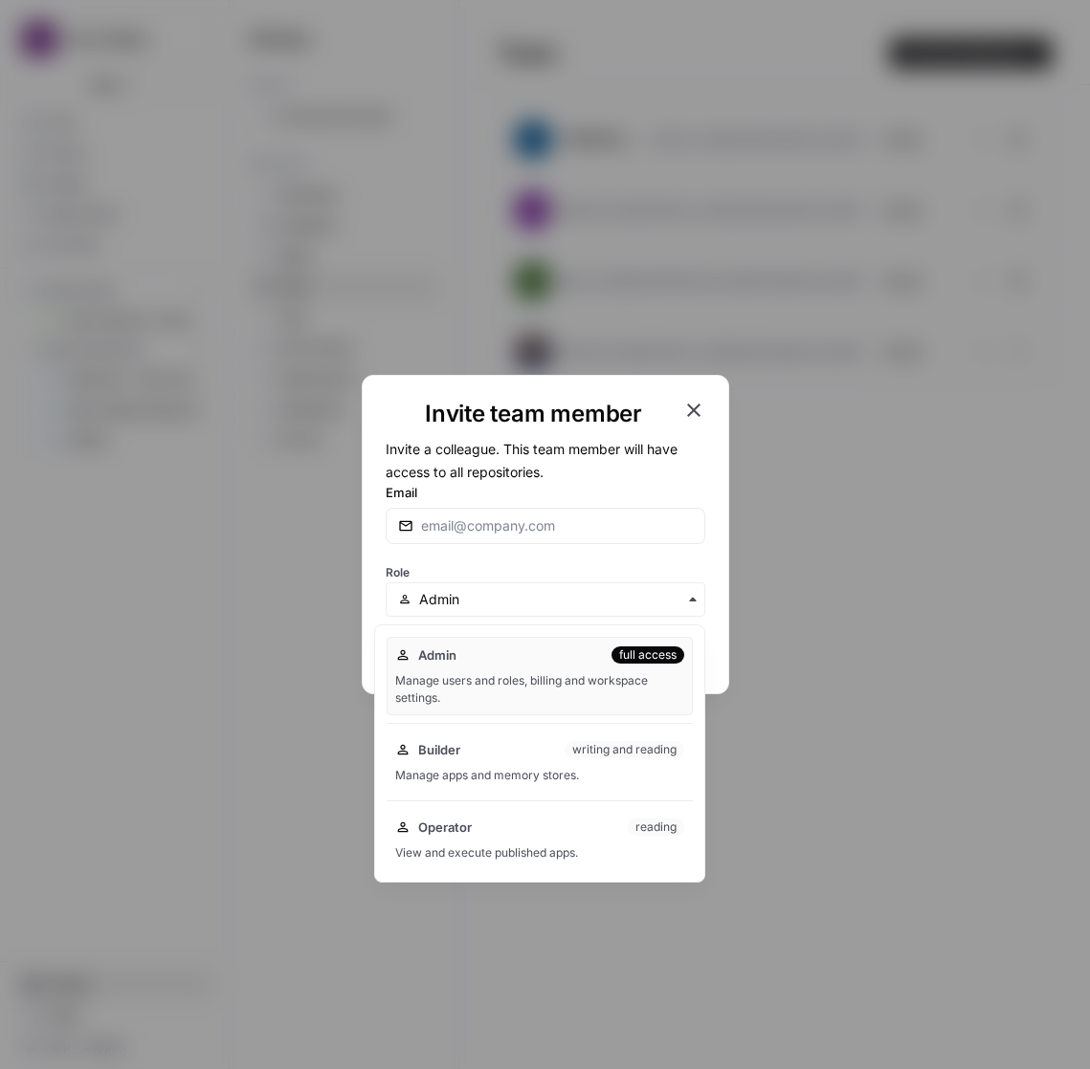
click at [491, 504] on div "Email" at bounding box center [546, 513] width 320 height 61
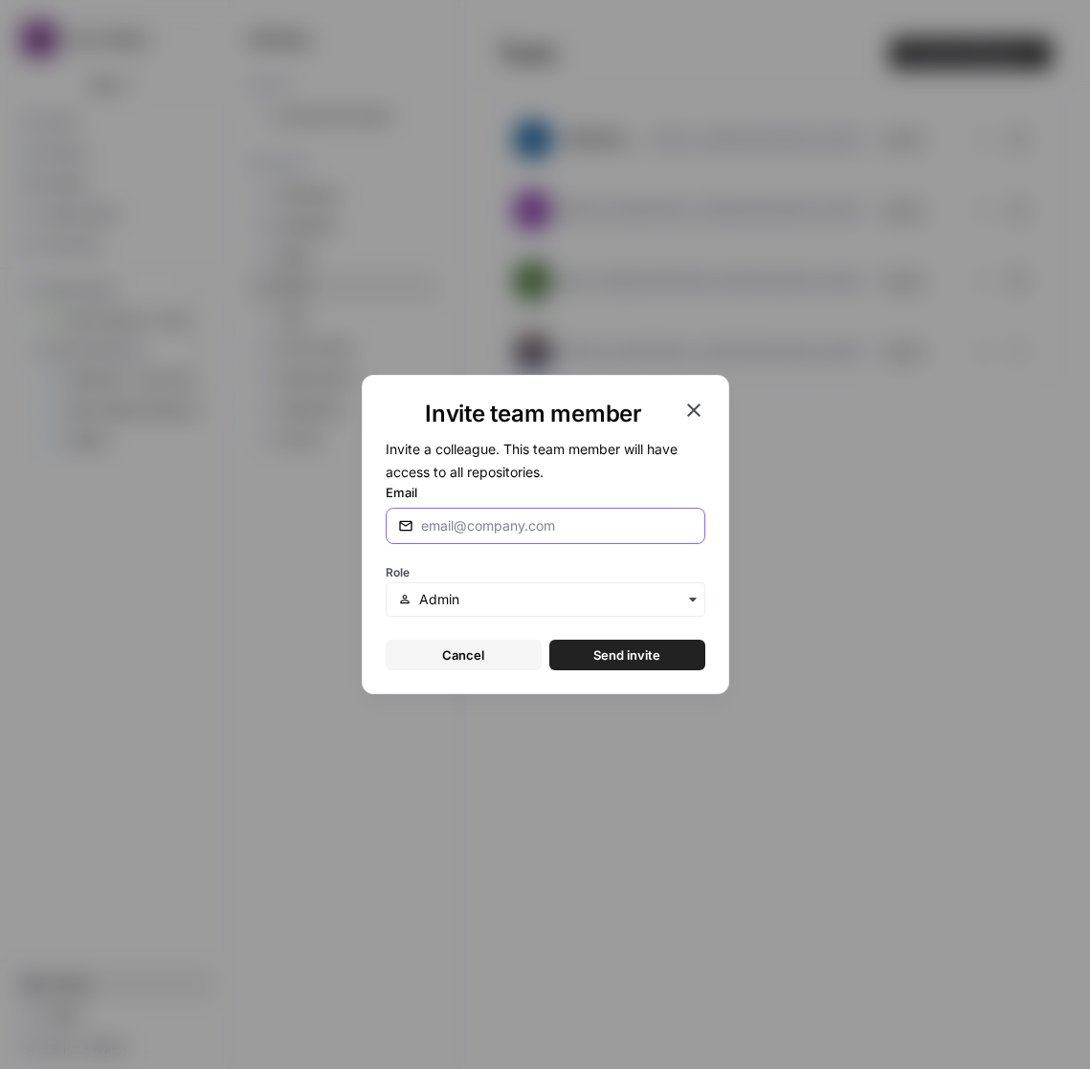
click at [488, 527] on input "Email" at bounding box center [557, 526] width 272 height 19
click at [446, 523] on input "gordon@madsense.ai" at bounding box center [557, 526] width 272 height 19
paste input "io"
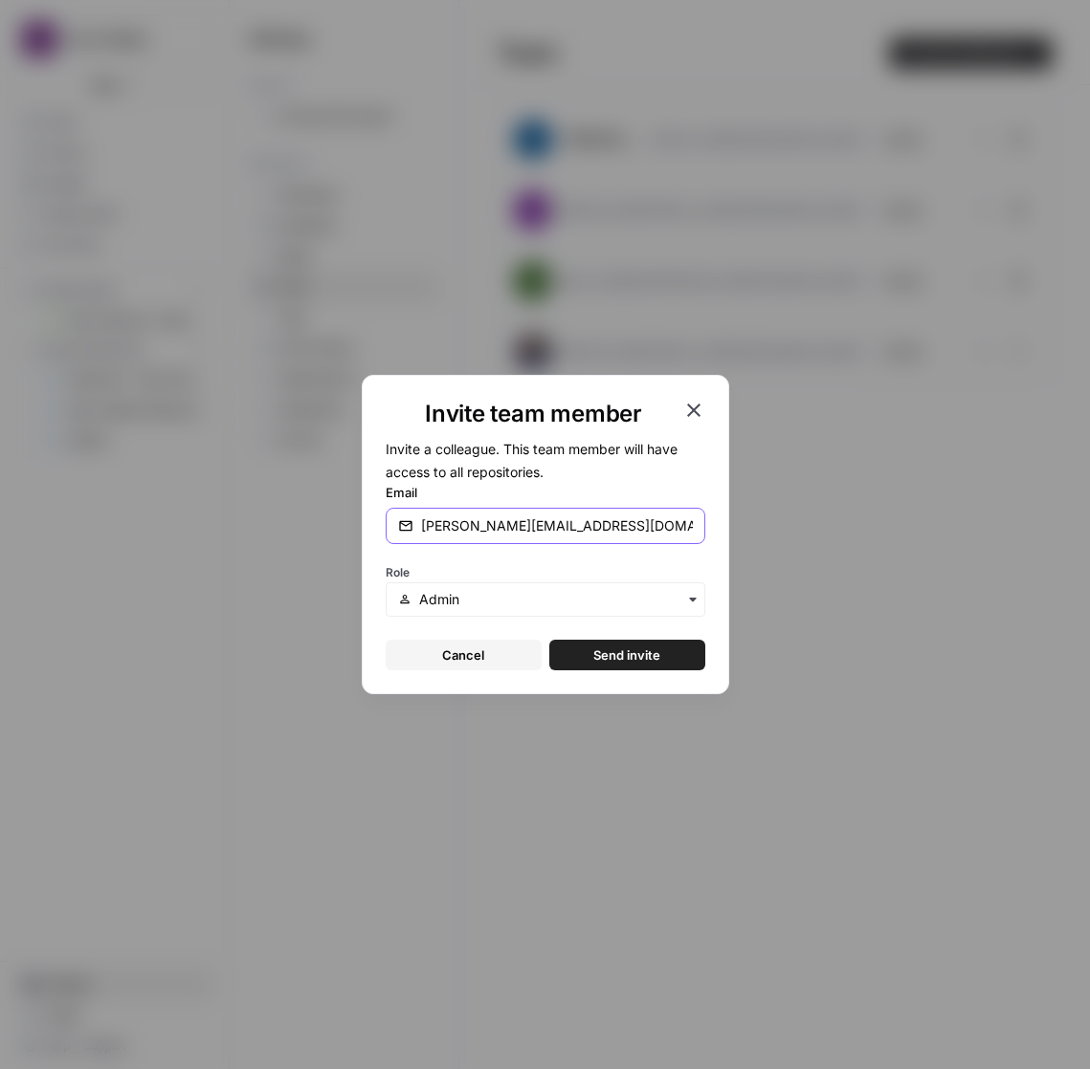
type input "gordon@madsense.io"
click at [666, 669] on button "Send invite" at bounding box center [627, 655] width 156 height 31
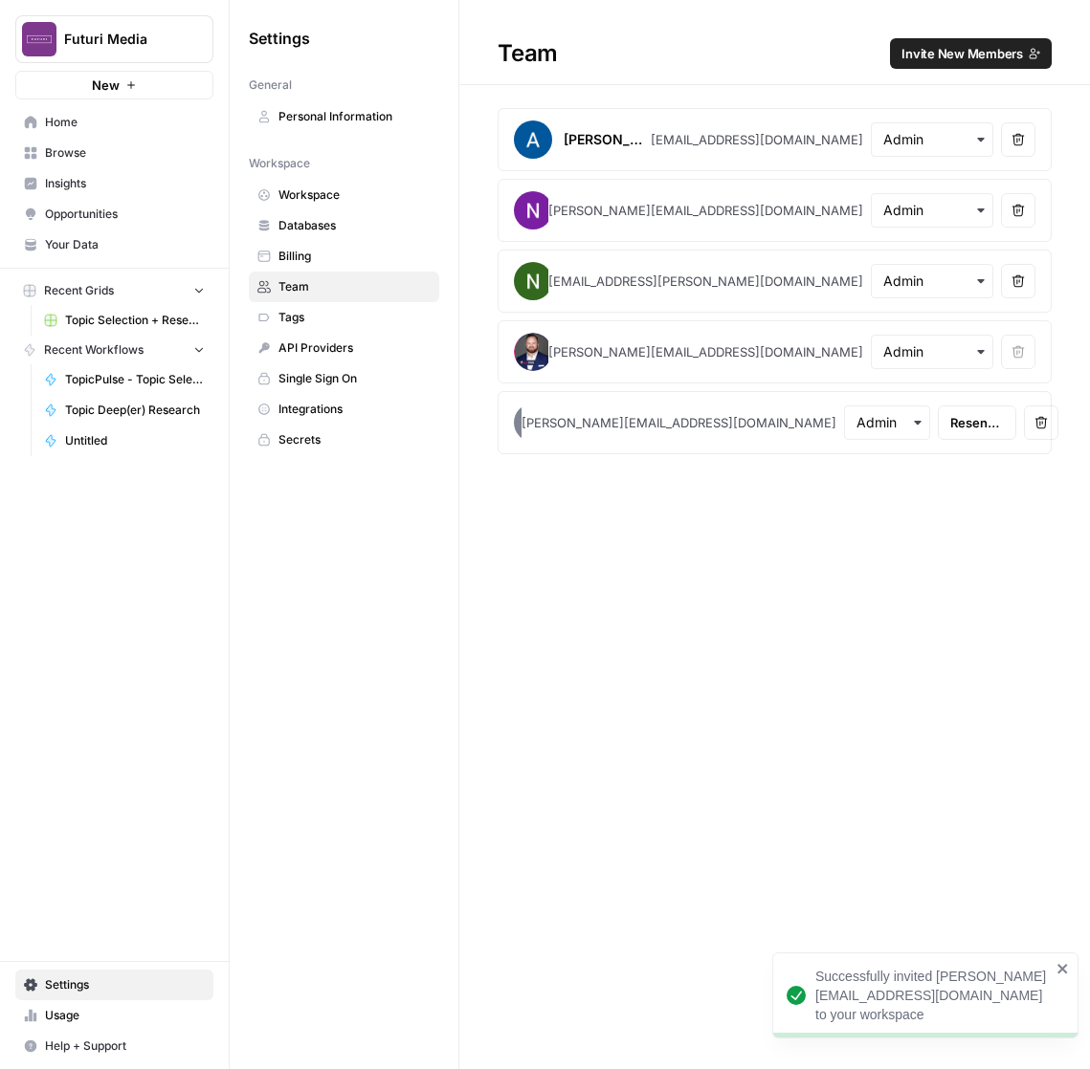
click at [107, 46] on span "Futuri Media" at bounding box center [122, 39] width 116 height 19
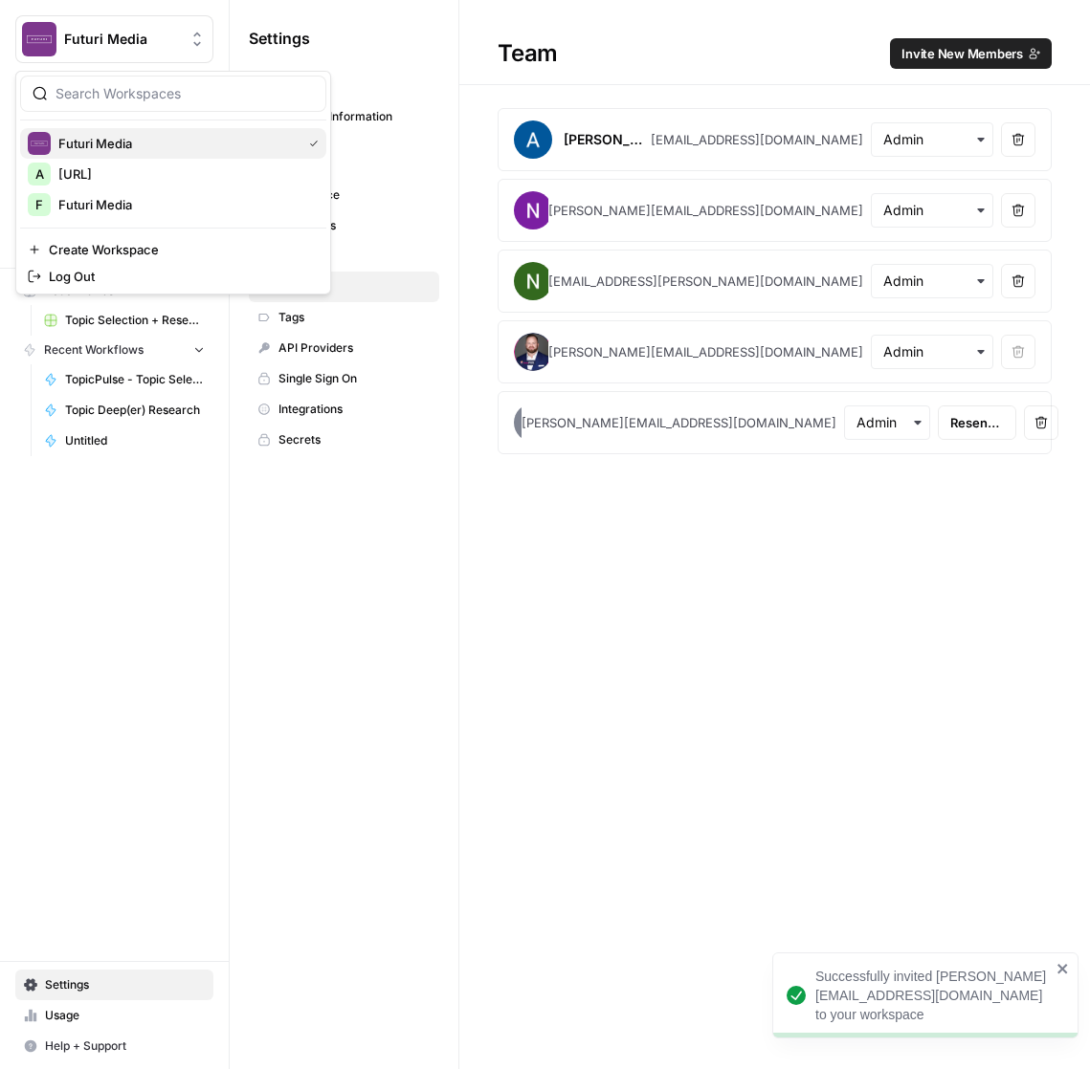
click at [121, 148] on span "Futuri Media" at bounding box center [175, 143] width 235 height 19
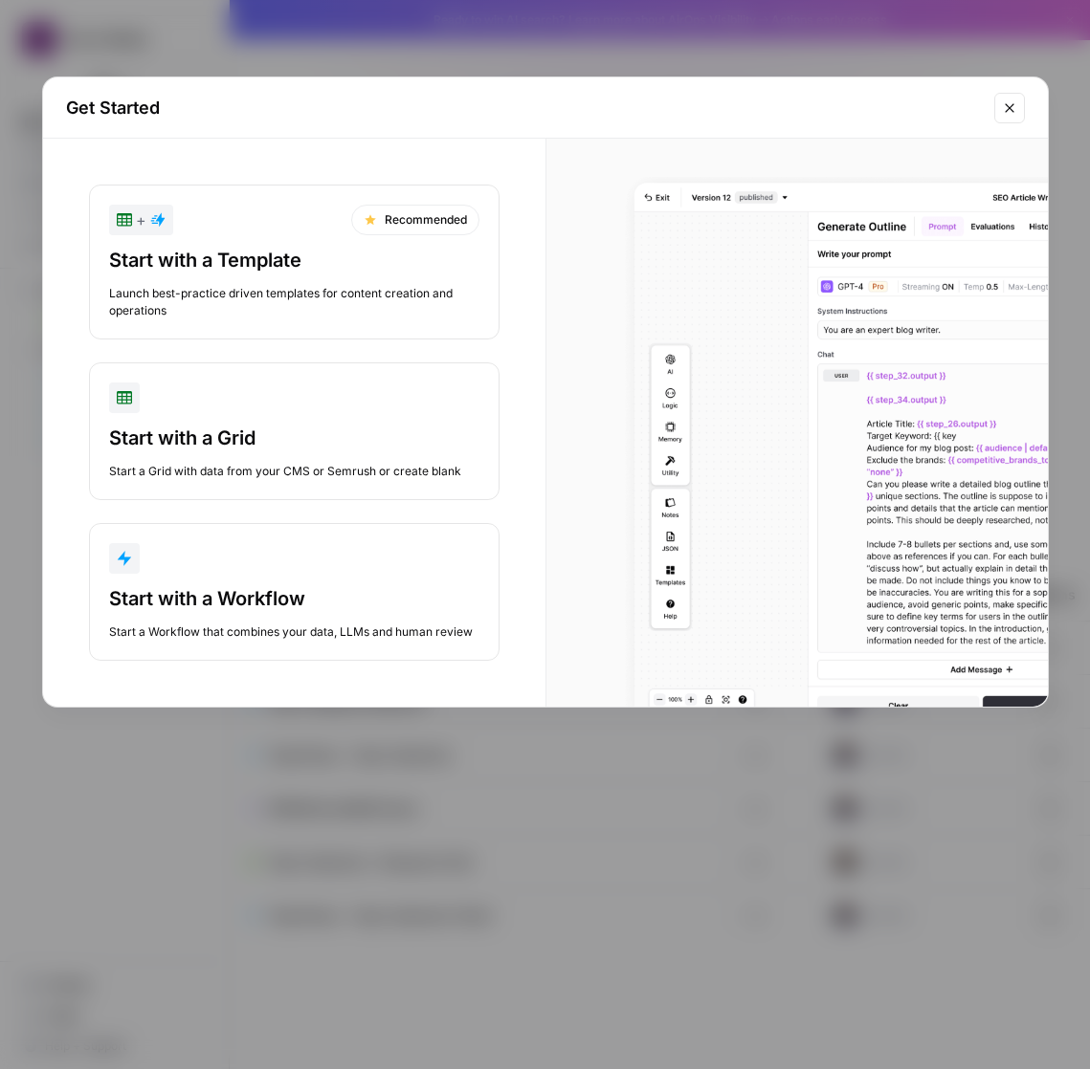
click at [243, 610] on div "Start with a Workflow" at bounding box center [294, 598] width 370 height 27
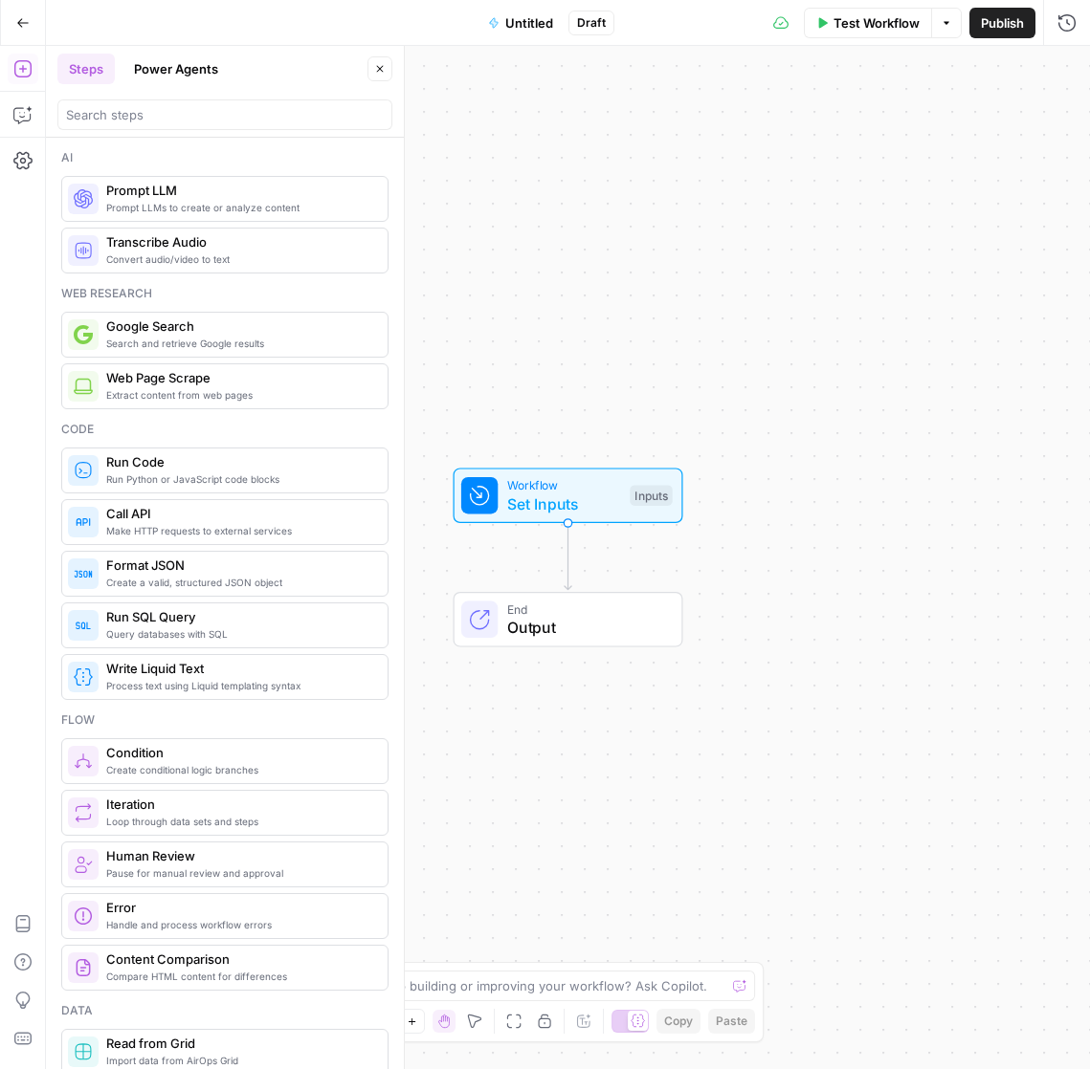
click at [1025, 464] on div "Workflow Set Inputs Inputs End Output" at bounding box center [568, 558] width 1044 height 1024
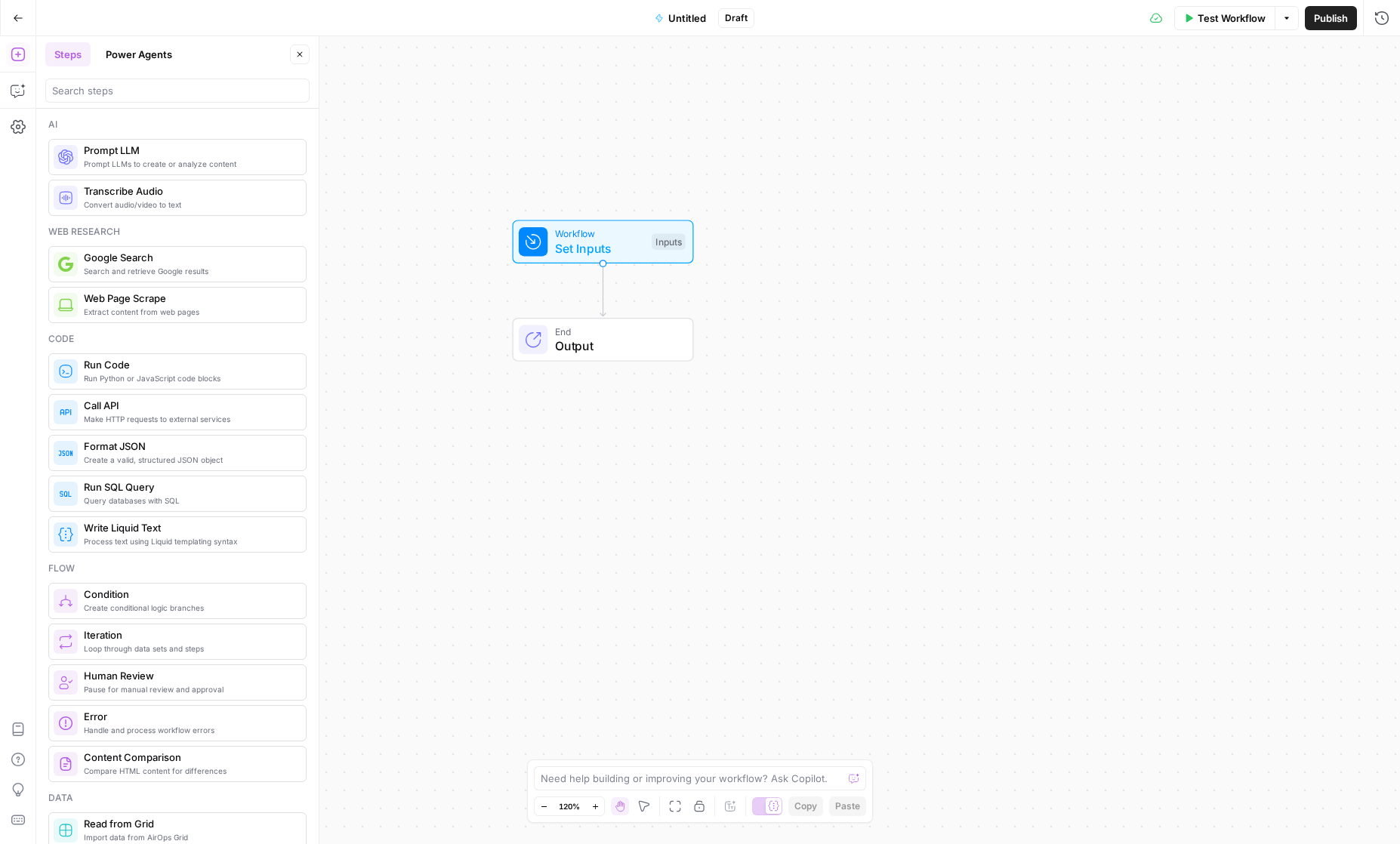
drag, startPoint x: 519, startPoint y: 340, endPoint x: 674, endPoint y: 191, distance: 215.0
click at [674, 191] on div "Workflow Set Inputs Inputs End Output" at bounding box center [718, 441] width 1364 height 808
click at [13, 15] on icon "button" at bounding box center [17, 17] width 10 height 10
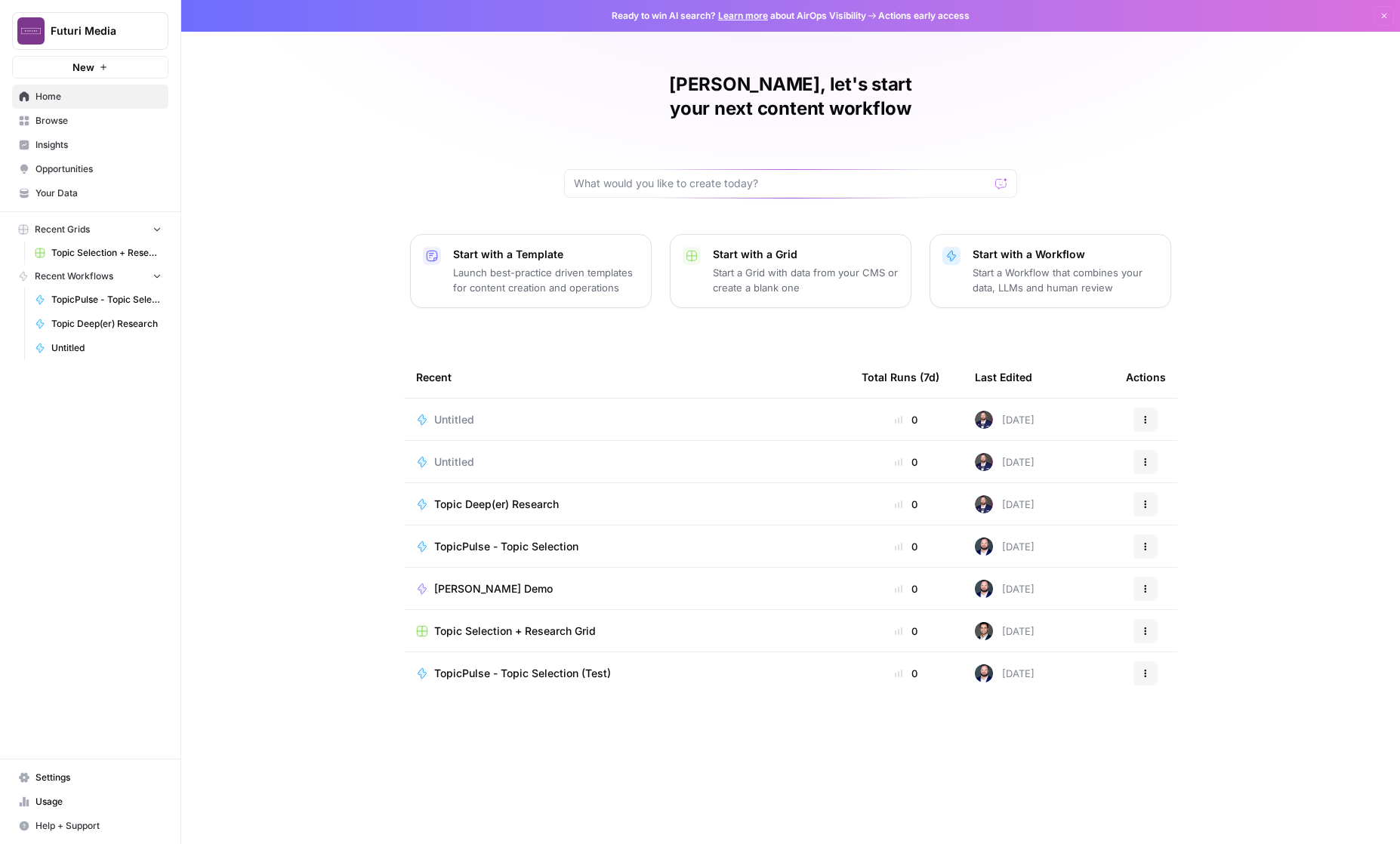
click at [859, 17] on icon "button" at bounding box center [1383, 15] width 9 height 9
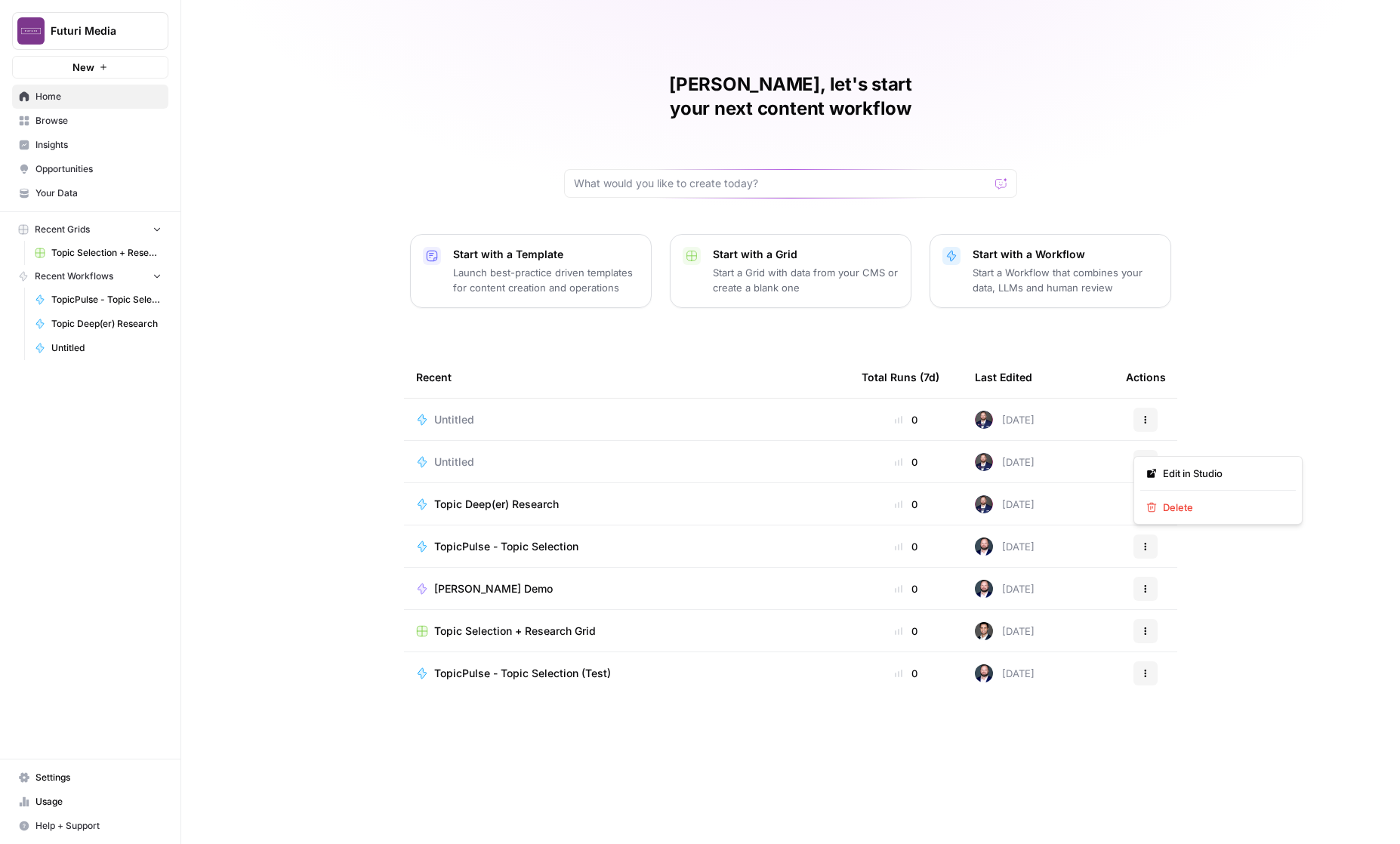
click at [859, 450] on button "Actions" at bounding box center [1145, 462] width 24 height 24
click at [859, 508] on span "Delete" at bounding box center [1222, 507] width 121 height 15
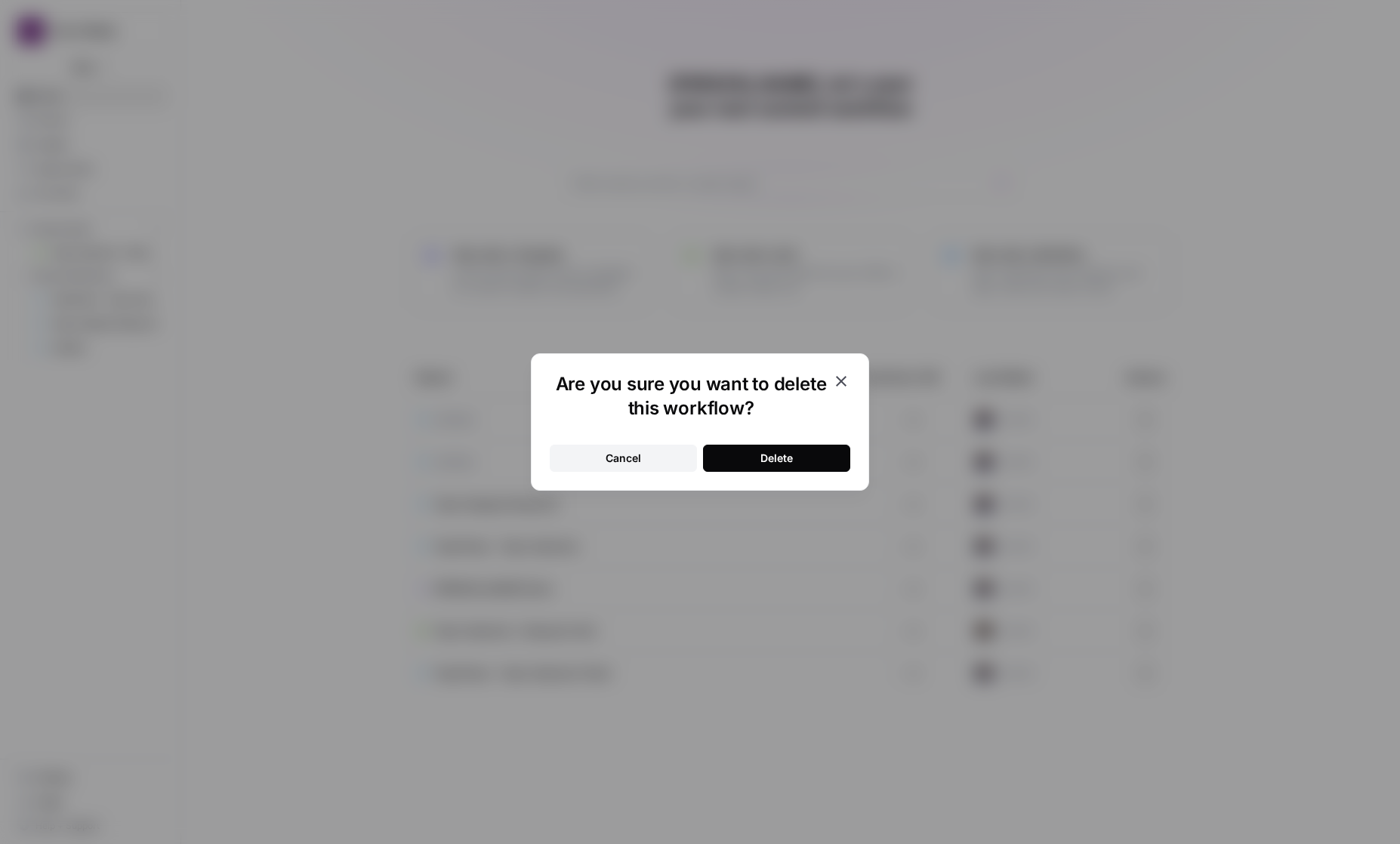
click at [776, 452] on div "Delete" at bounding box center [776, 458] width 32 height 15
